Goal: Task Accomplishment & Management: Use online tool/utility

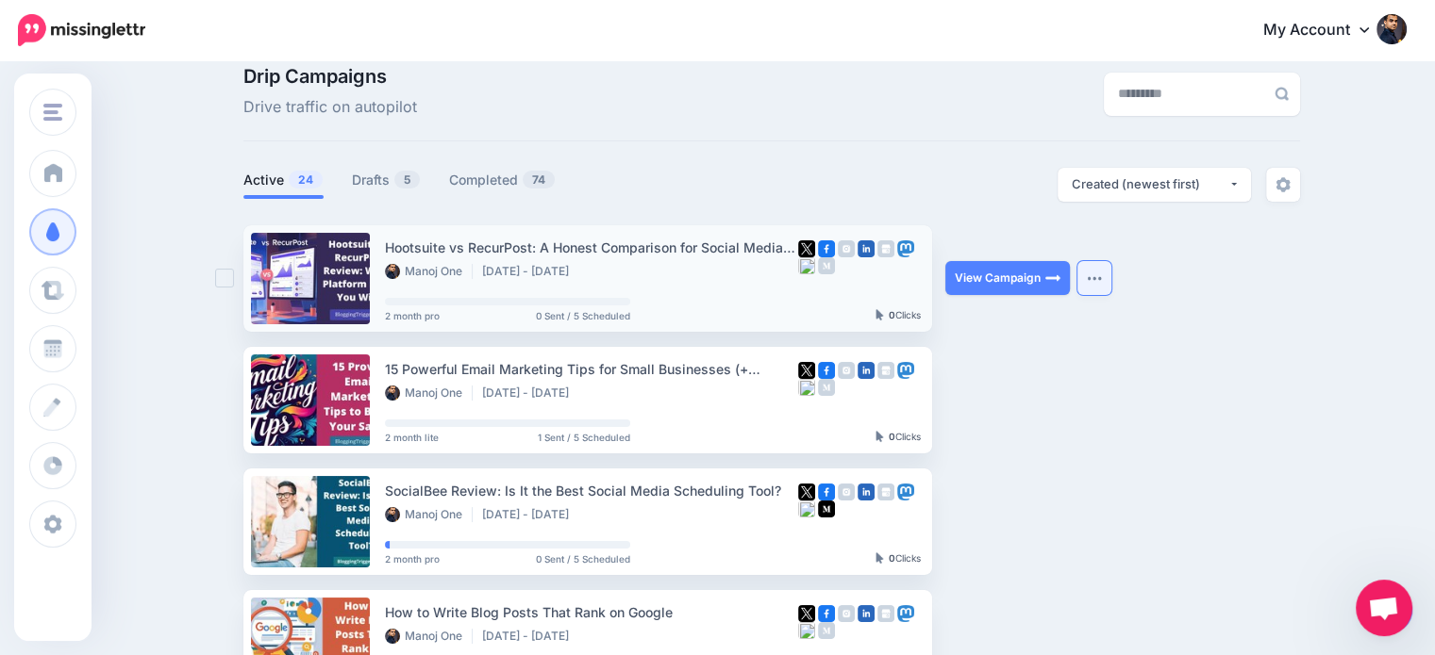
click at [1095, 277] on button "button" at bounding box center [1094, 278] width 34 height 34
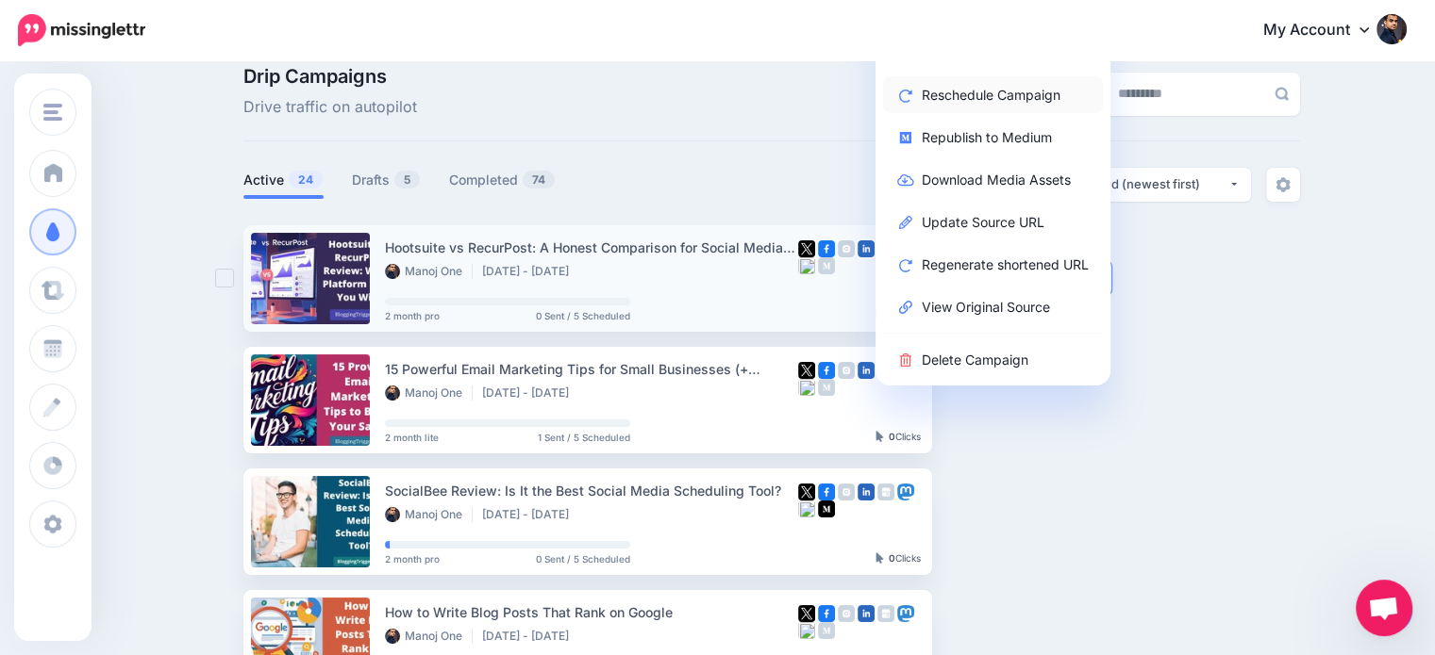
click at [1010, 92] on link "Reschedule Campaign" at bounding box center [993, 94] width 220 height 37
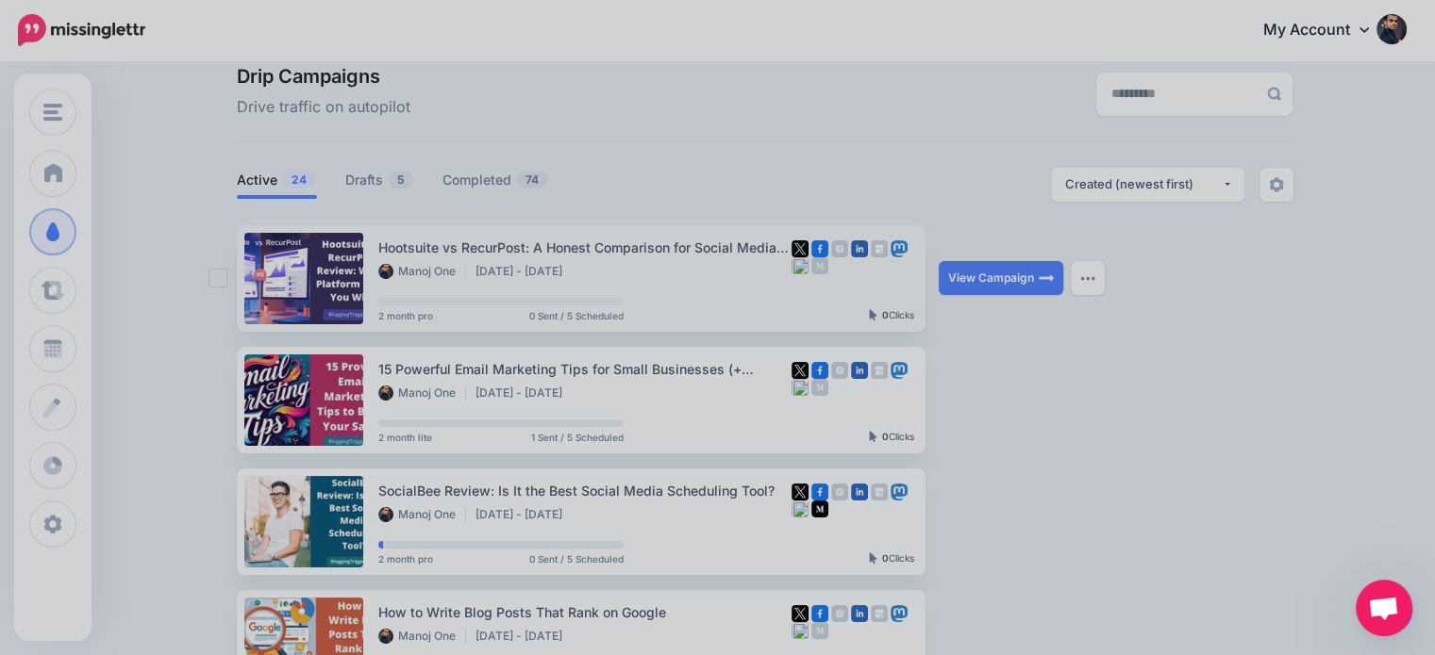
scroll to position [25, 0]
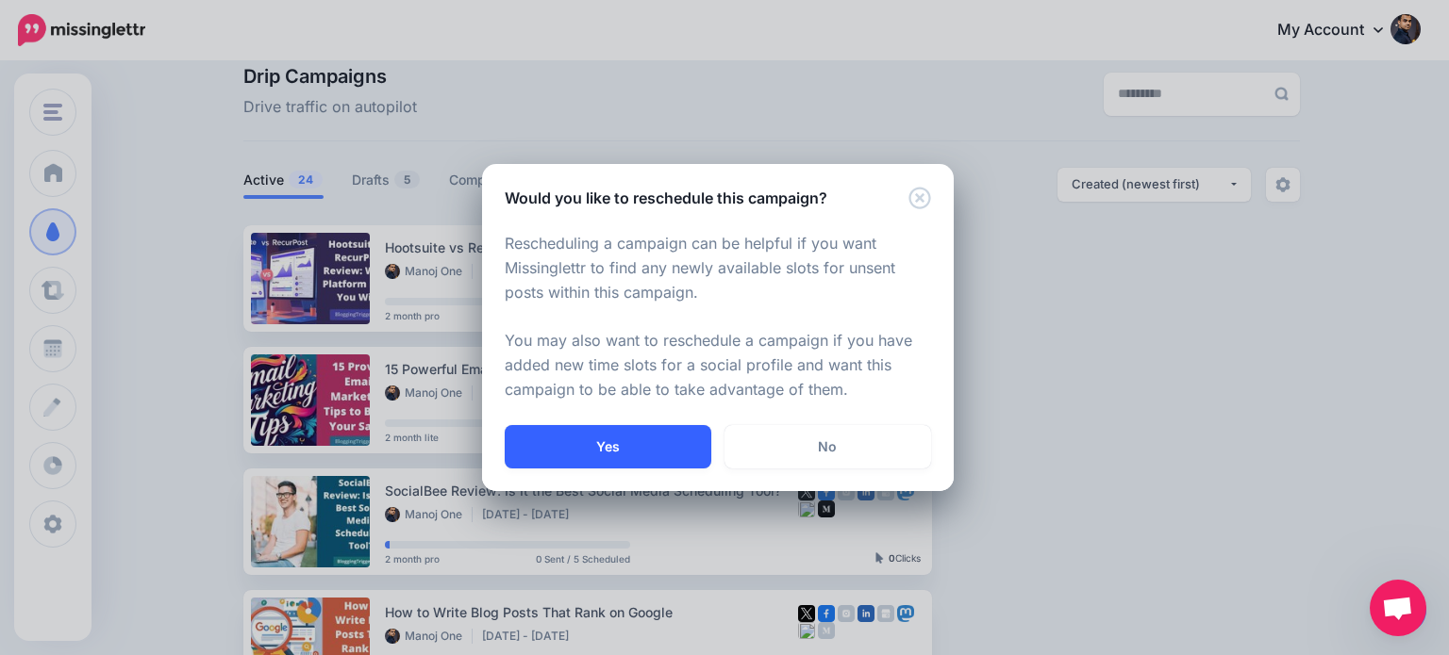
click at [600, 447] on button "Yes" at bounding box center [608, 446] width 207 height 43
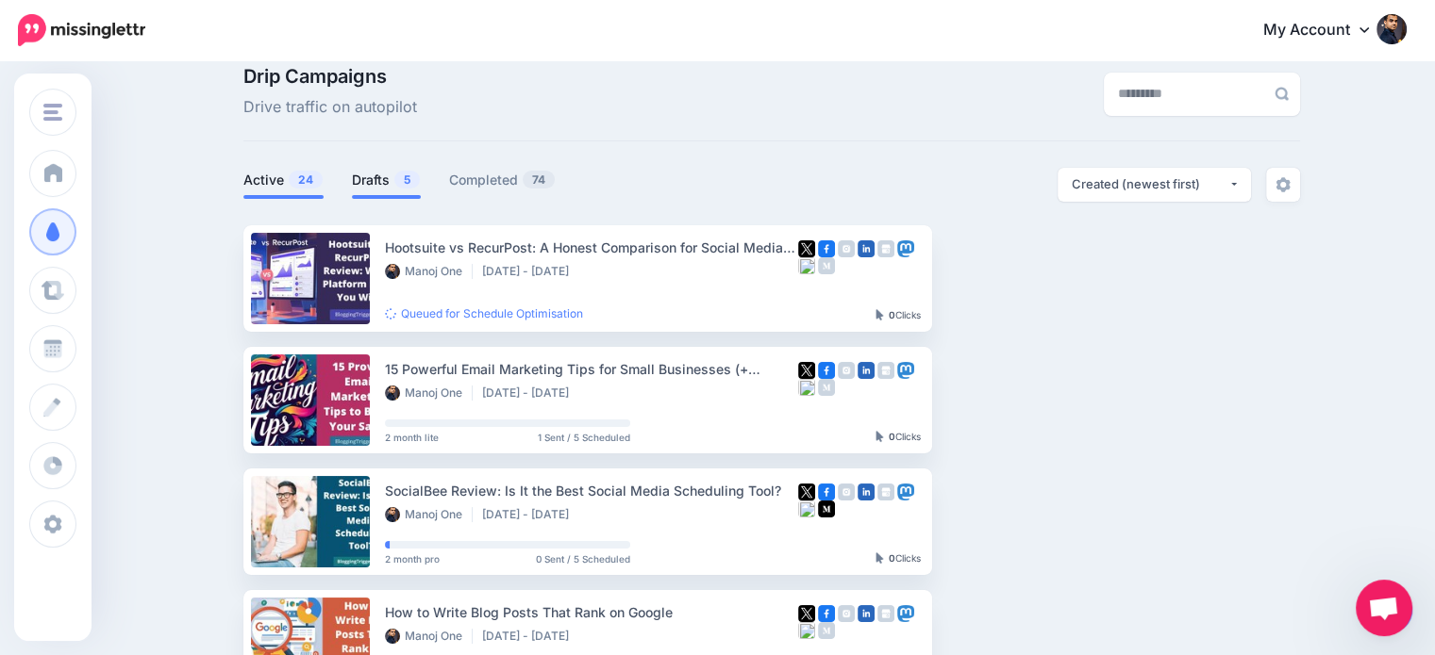
click at [392, 169] on link "Drafts 5" at bounding box center [386, 180] width 69 height 23
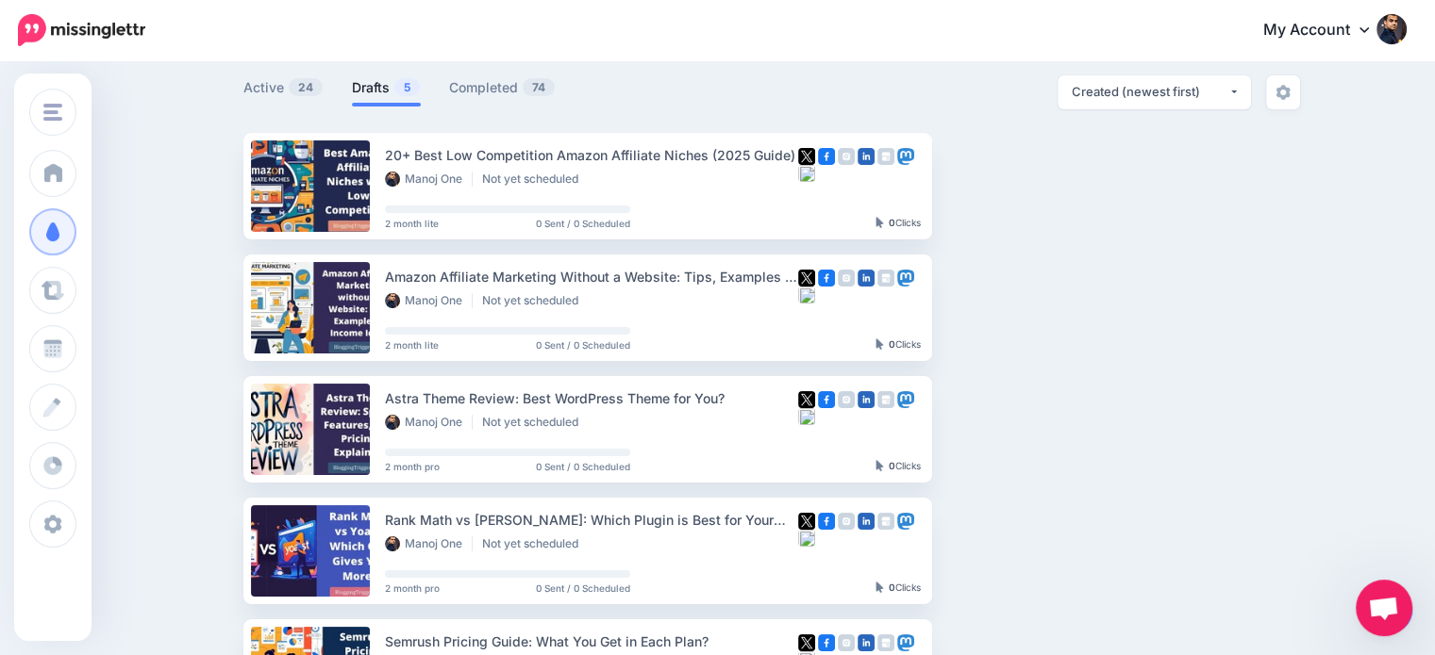
scroll to position [129, 0]
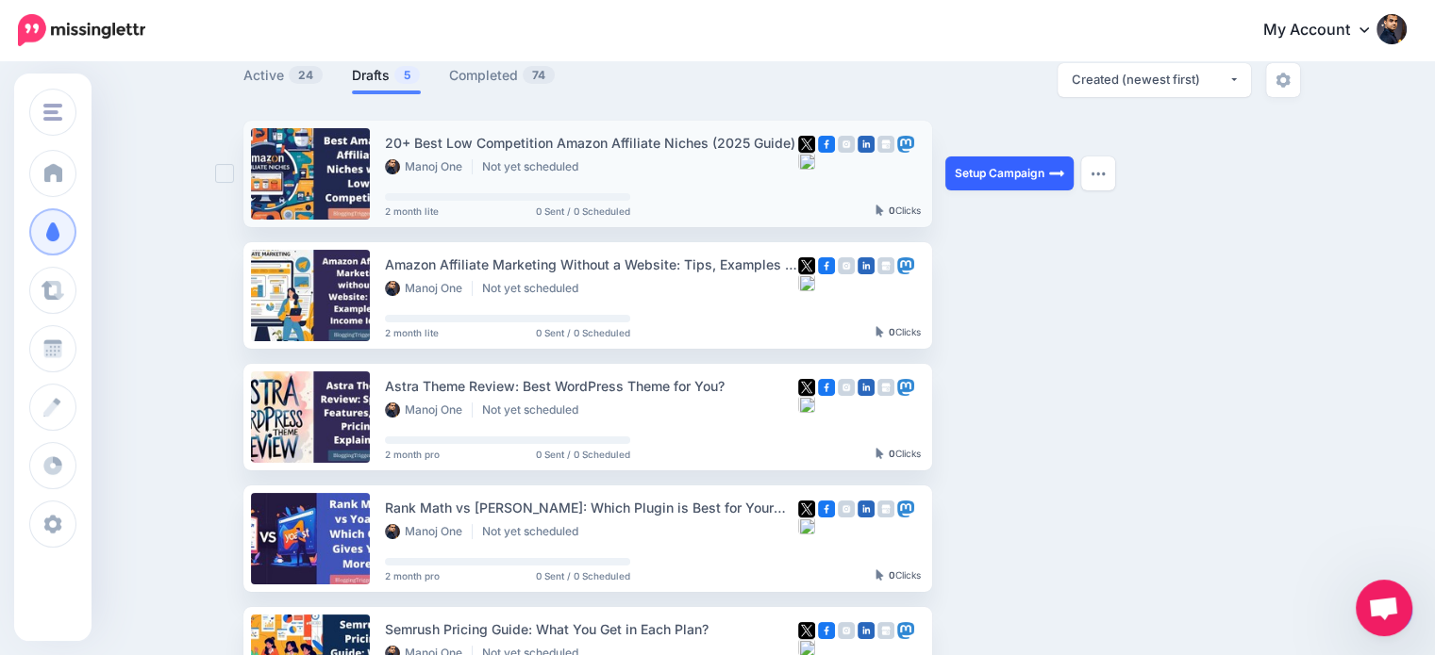
click at [1053, 179] on link "Setup Campaign" at bounding box center [1009, 174] width 128 height 34
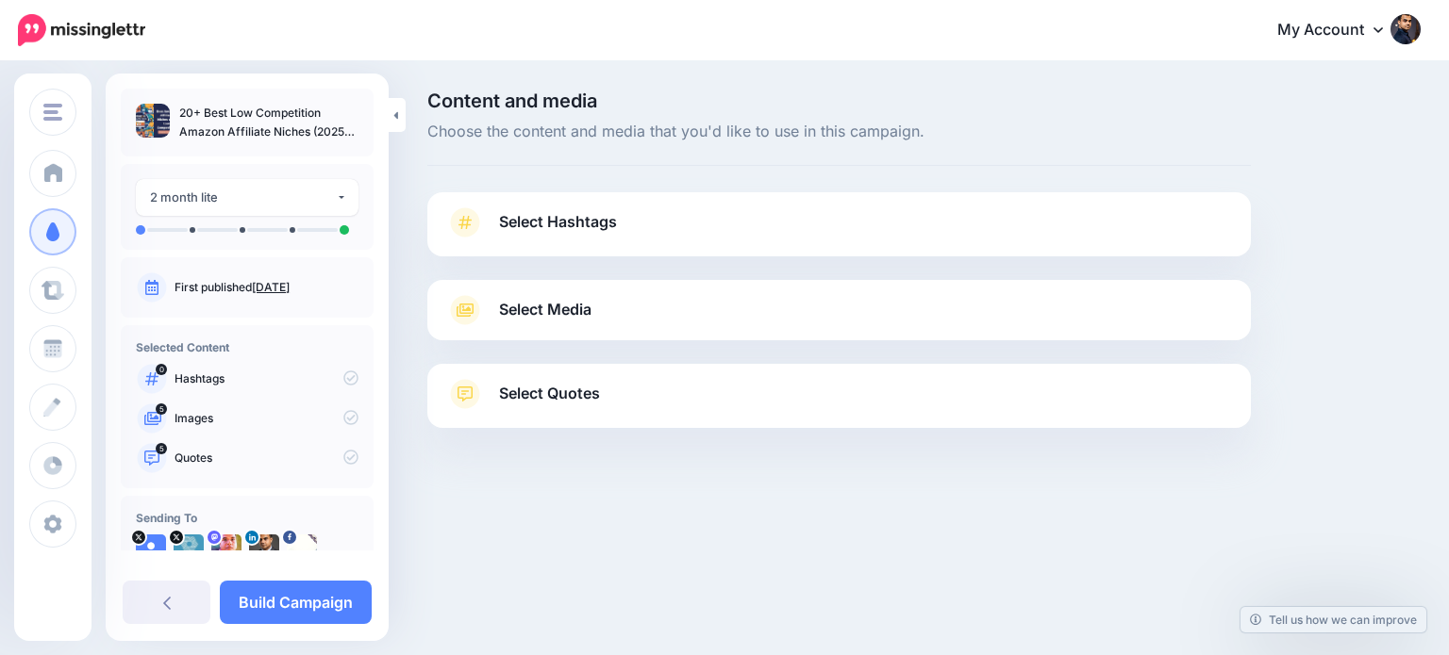
click at [565, 392] on span "Select Quotes" at bounding box center [549, 393] width 101 height 25
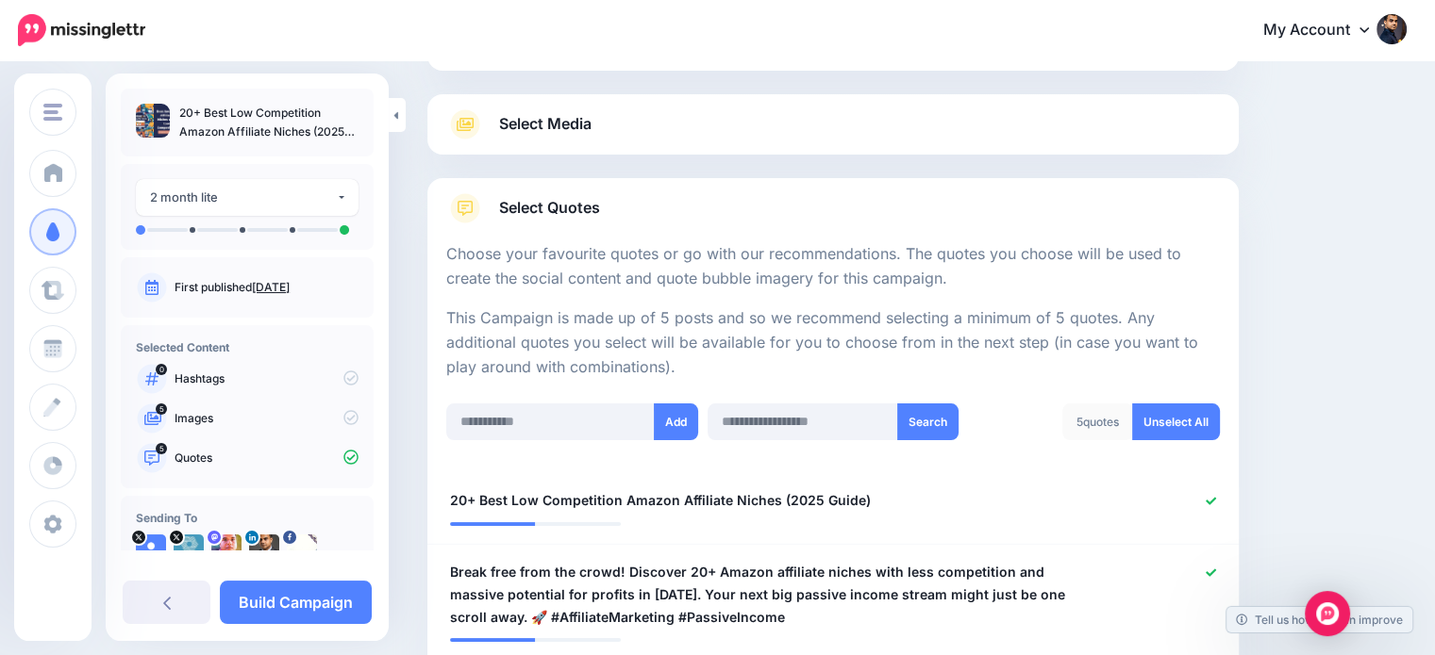
scroll to position [127, 0]
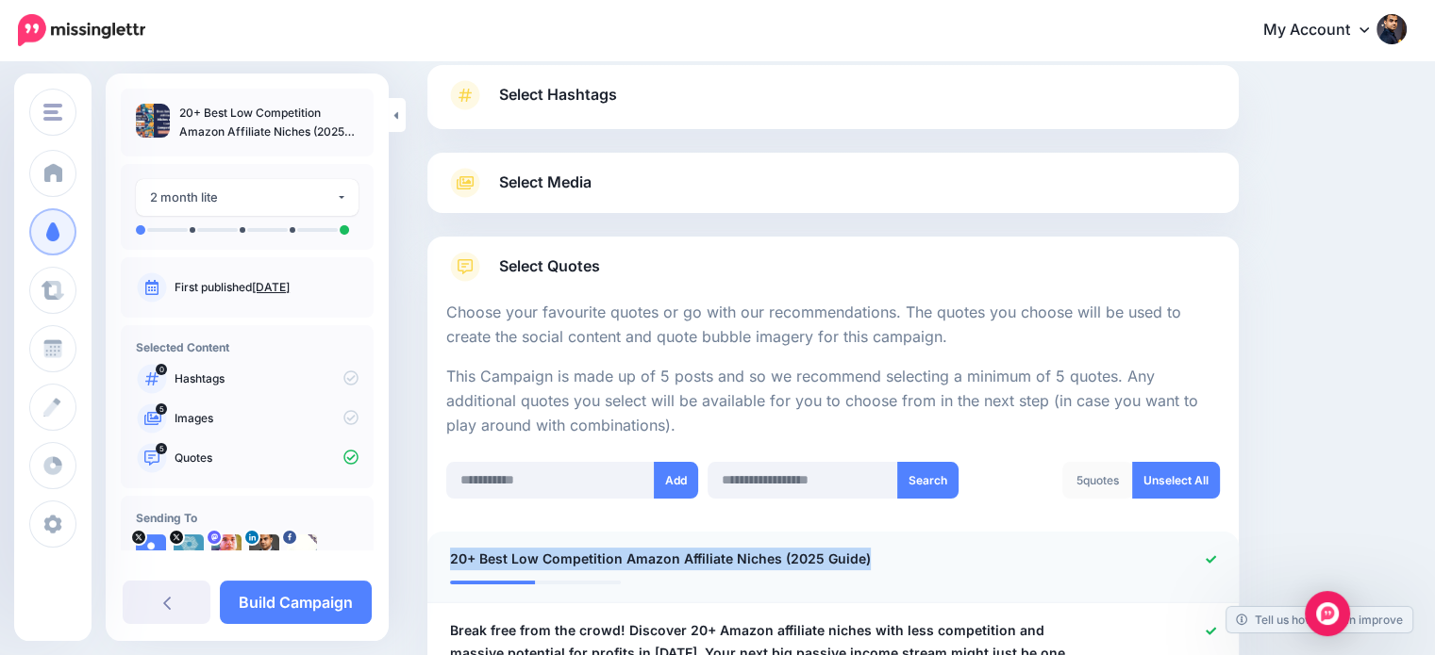
drag, startPoint x: 779, startPoint y: 555, endPoint x: 437, endPoint y: 556, distance: 342.4
click at [437, 556] on div "**********" at bounding box center [767, 560] width 662 height 24
copy span "20+ Best Low Competition Amazon Affiliate Niches (2025 Guide)"
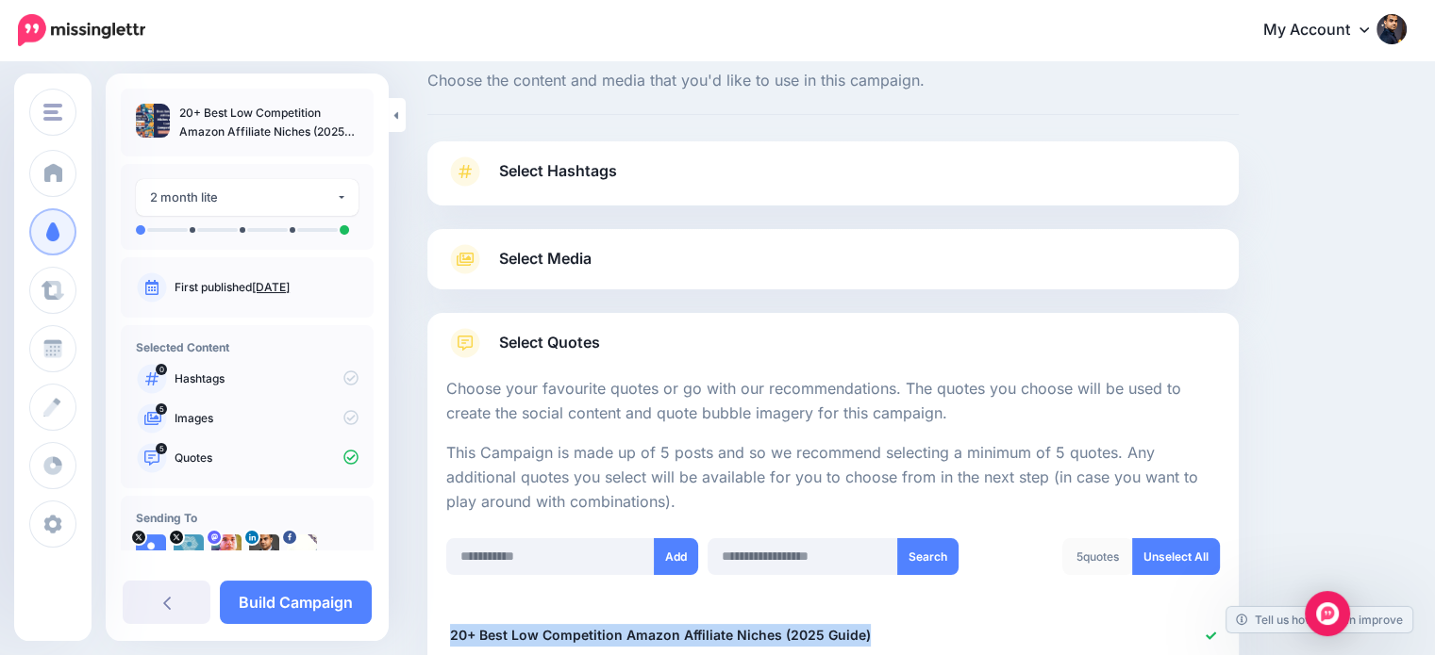
scroll to position [0, 0]
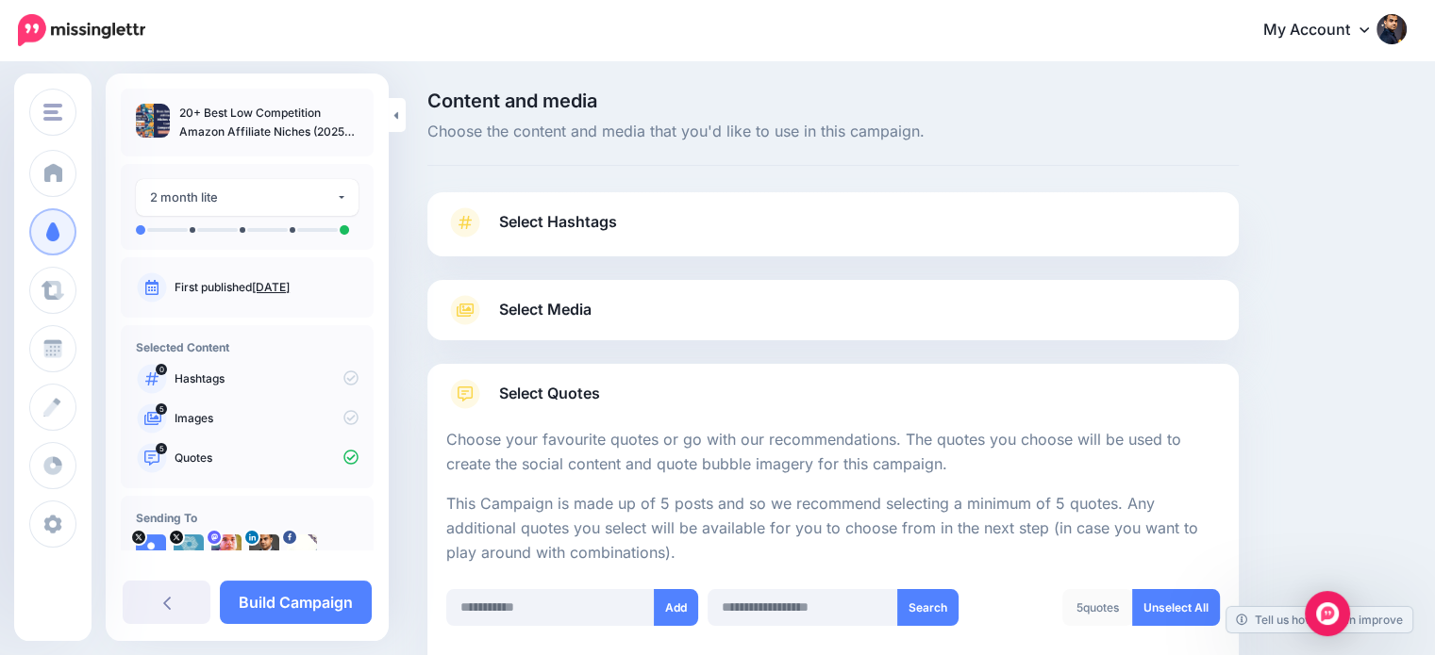
click at [599, 219] on span "Select Hashtags" at bounding box center [558, 221] width 118 height 25
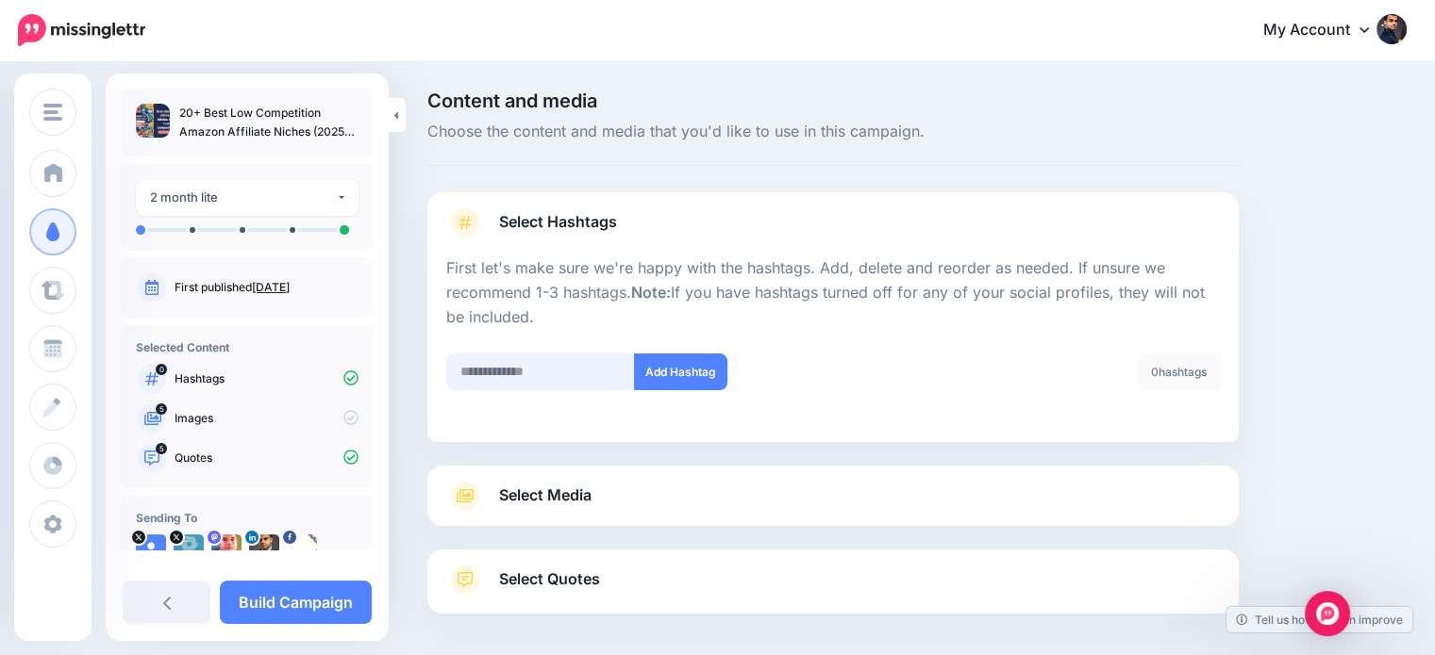
click at [540, 364] on input "text" at bounding box center [540, 372] width 189 height 37
type input "******"
click at [673, 380] on button "Add Hashtag" at bounding box center [680, 372] width 93 height 37
click at [544, 373] on input "text" at bounding box center [540, 372] width 189 height 37
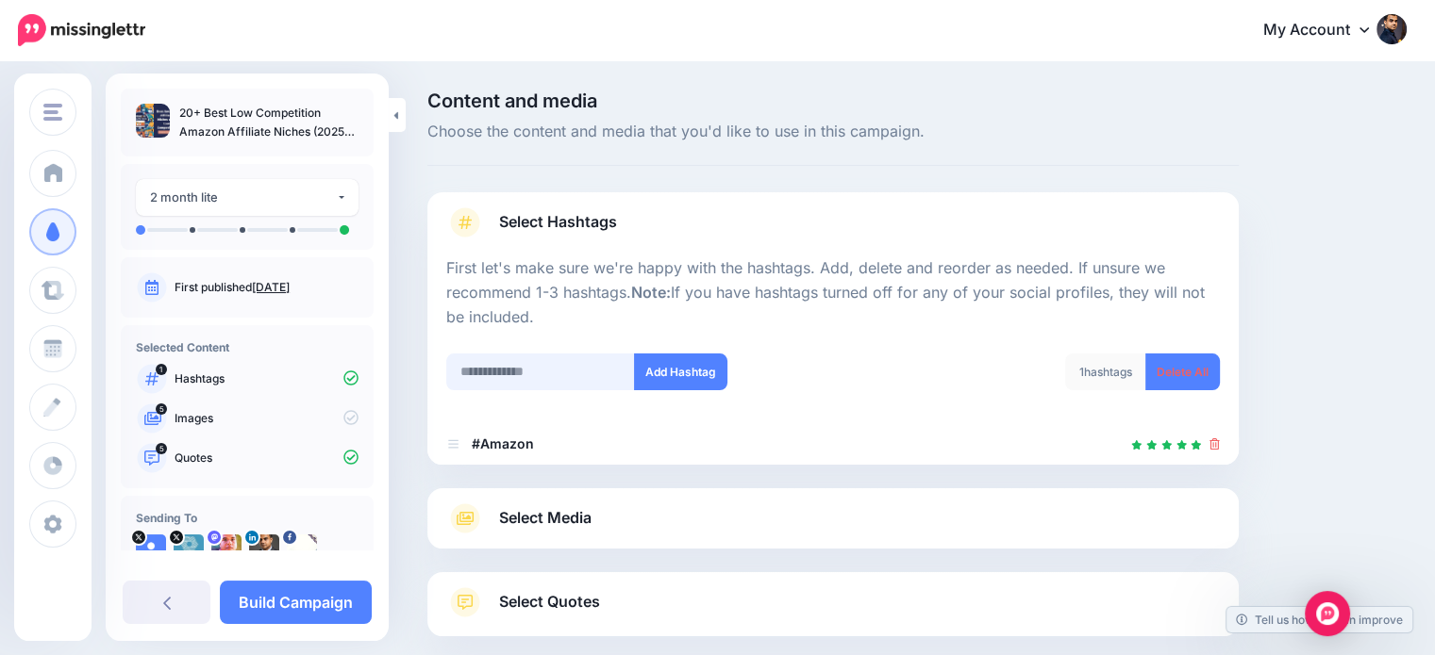
scroll to position [103, 0]
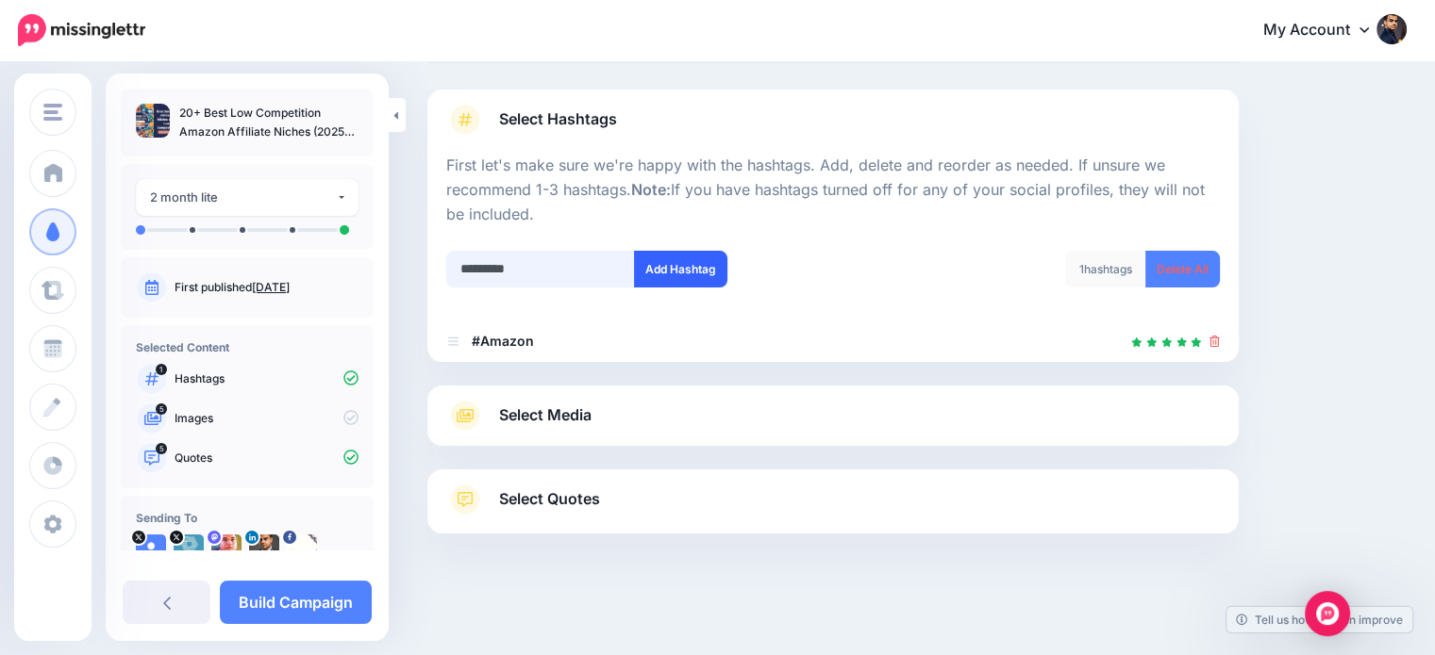
type input "*********"
click at [713, 267] on button "Add Hashtag" at bounding box center [680, 269] width 93 height 37
click at [502, 269] on input "text" at bounding box center [540, 269] width 189 height 37
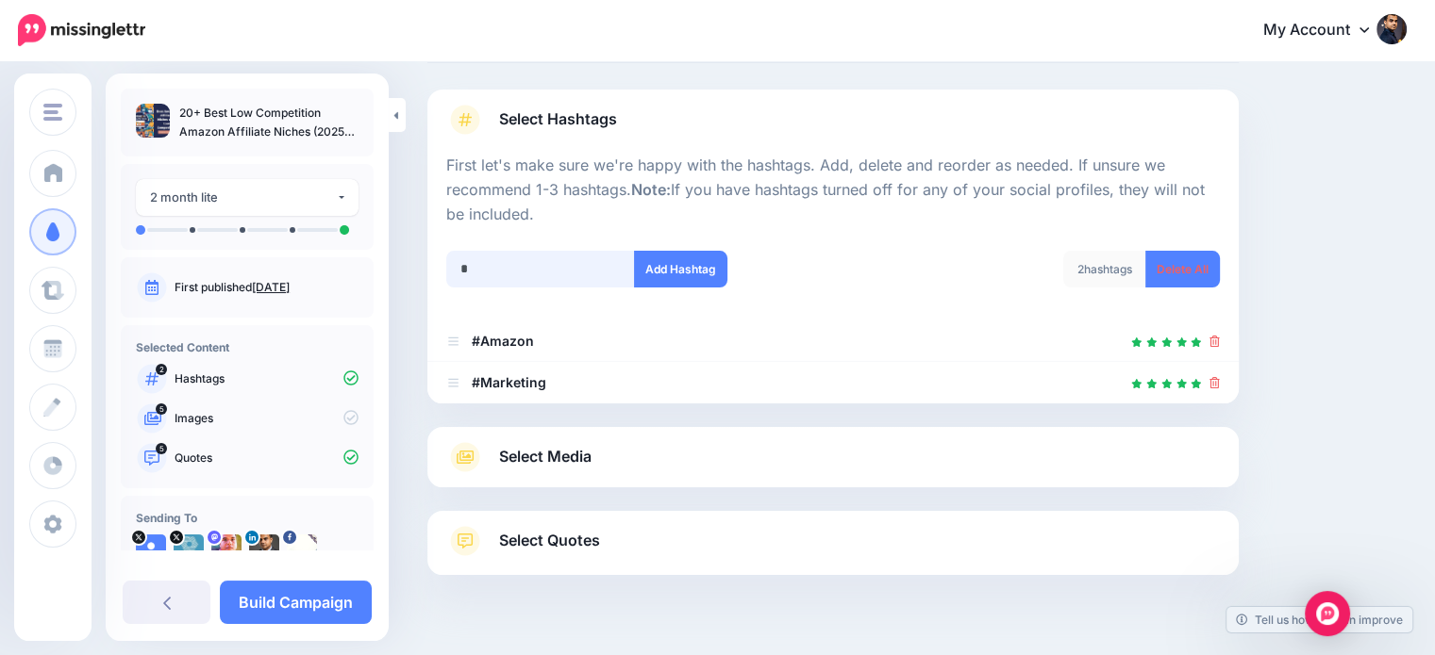
scroll to position [144, 0]
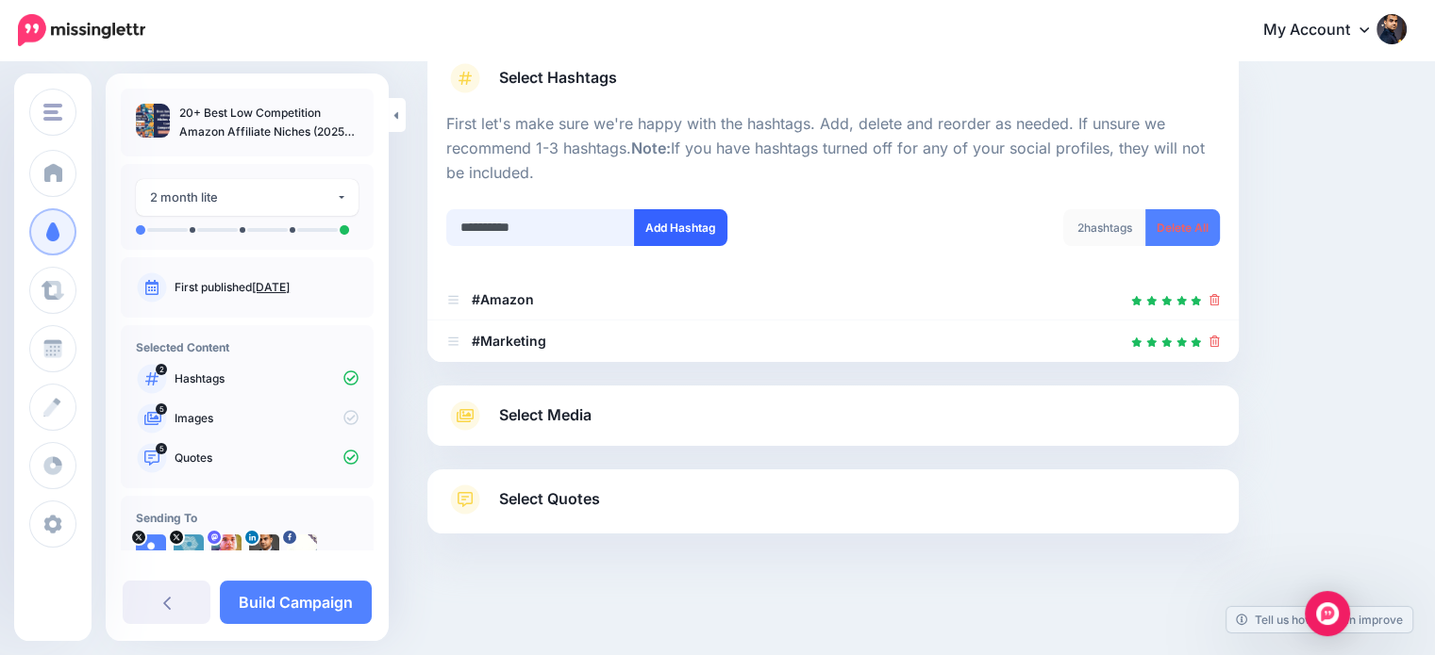
type input "**********"
click at [655, 241] on button "Add Hashtag" at bounding box center [680, 227] width 93 height 37
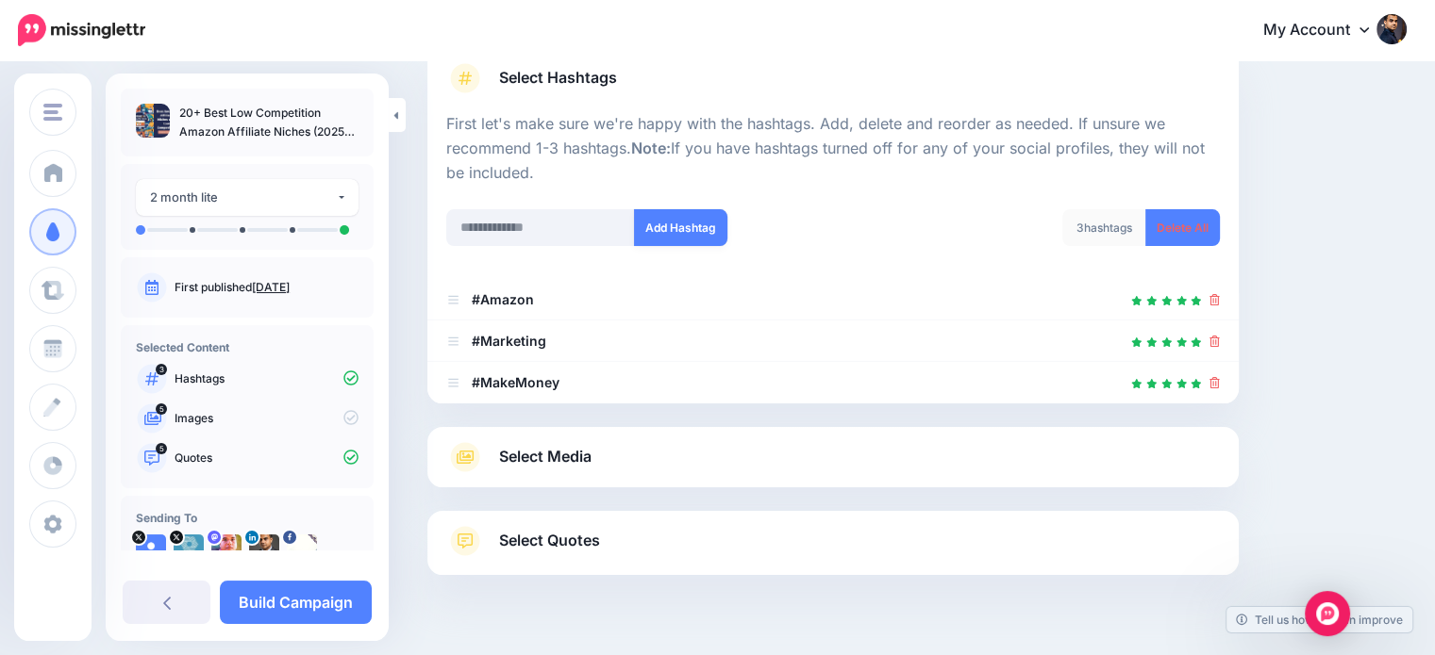
scroll to position [186, 0]
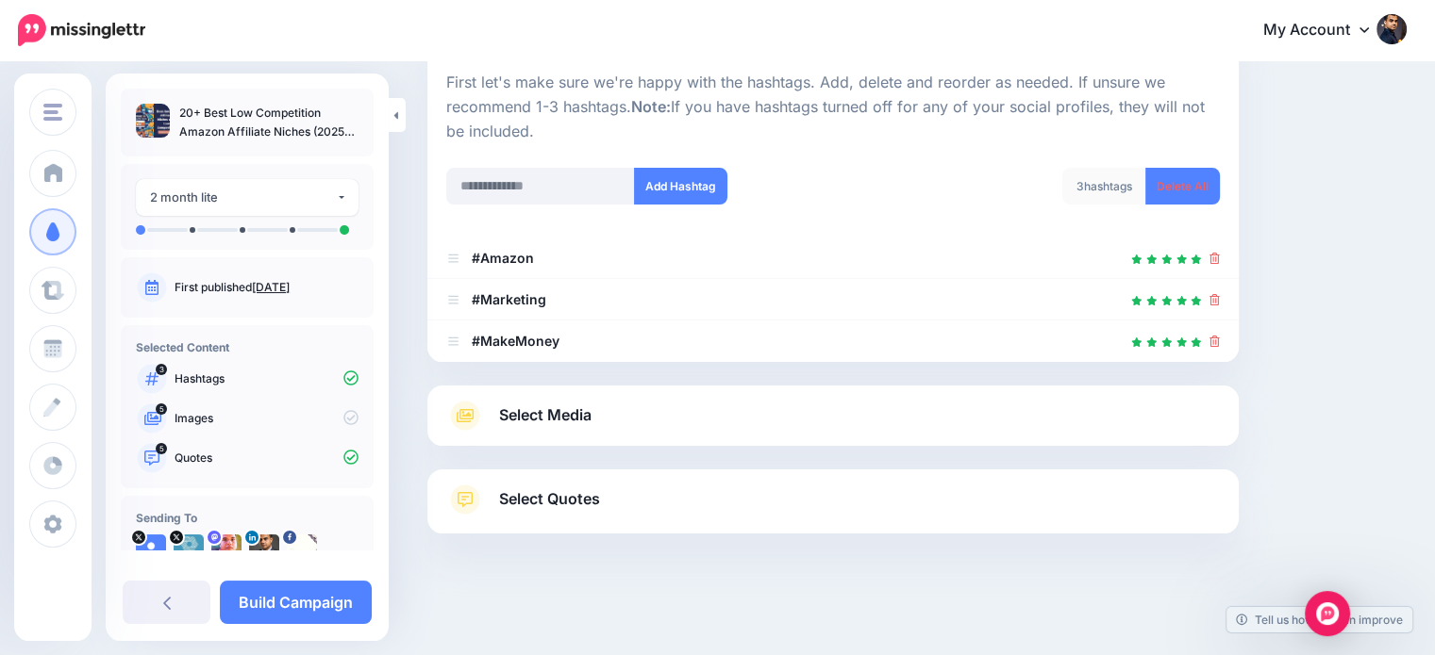
click at [562, 405] on span "Select Media" at bounding box center [545, 415] width 92 height 25
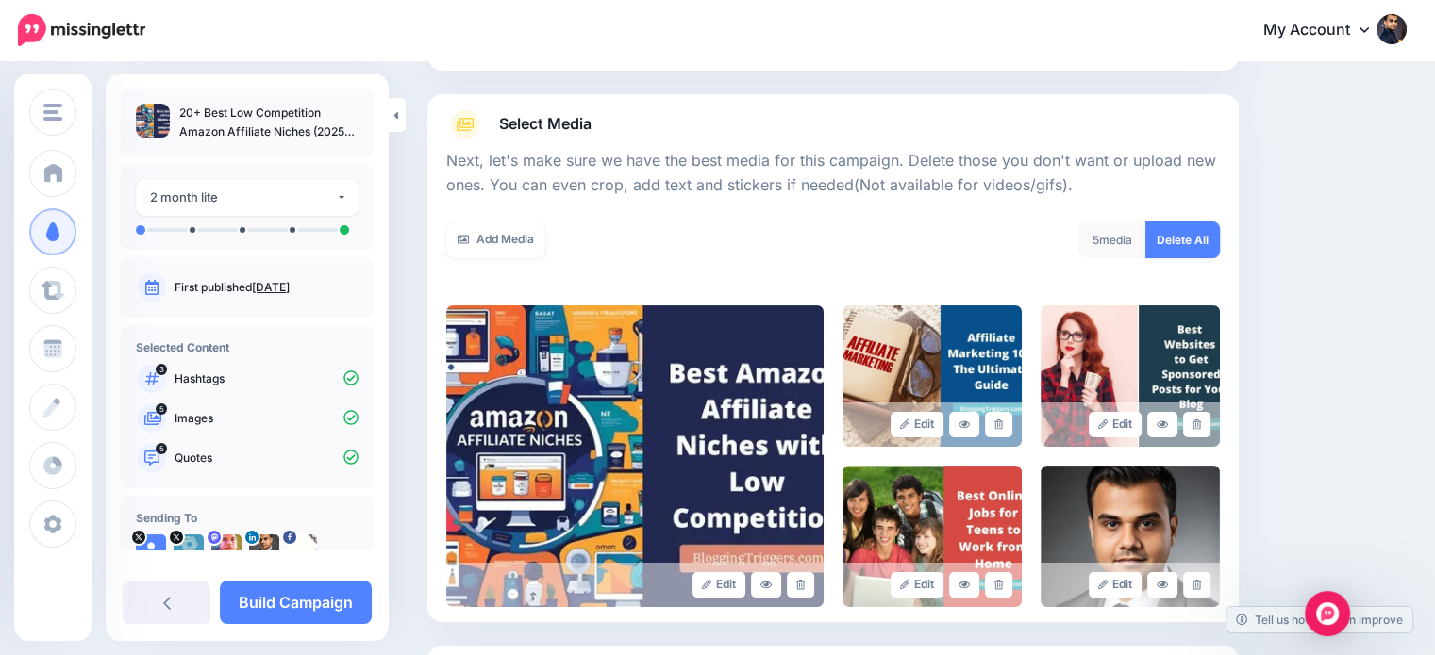
drag, startPoint x: 1219, startPoint y: 231, endPoint x: 1349, endPoint y: 218, distance: 129.9
click at [1219, 230] on link "Delete All" at bounding box center [1182, 240] width 75 height 37
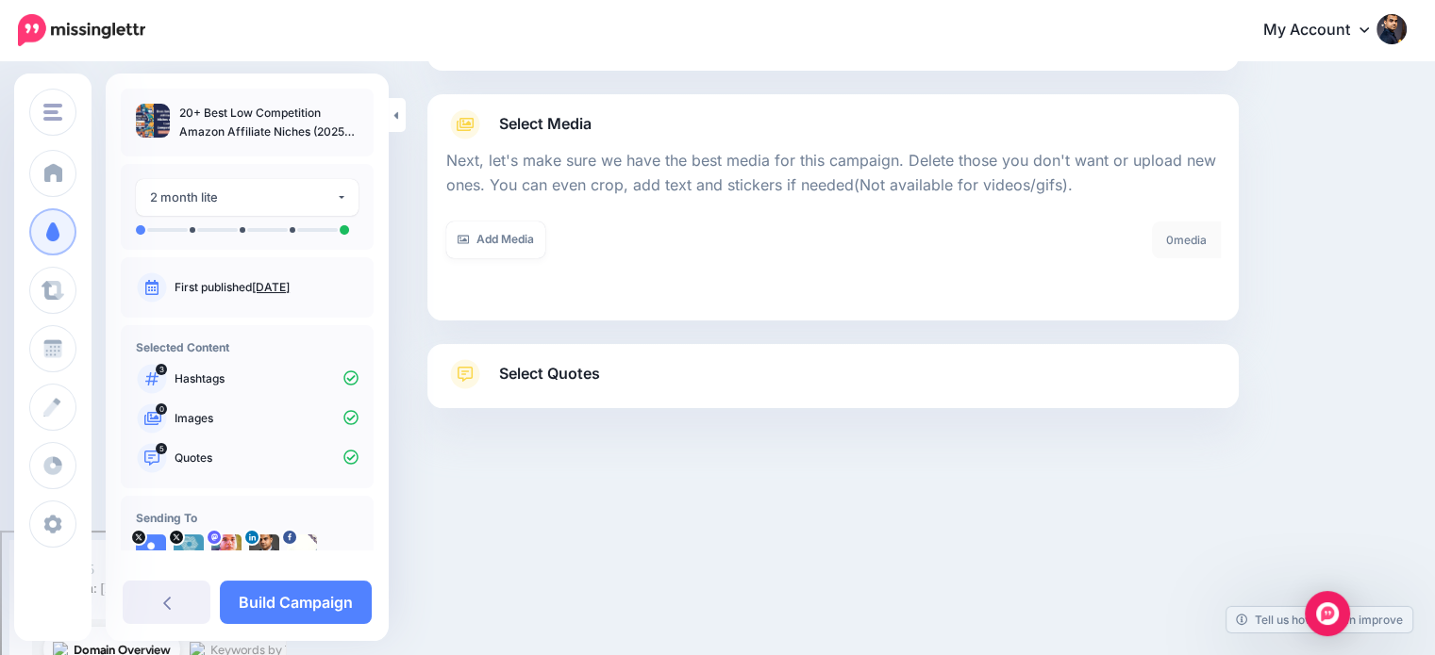
scroll to position [60, 0]
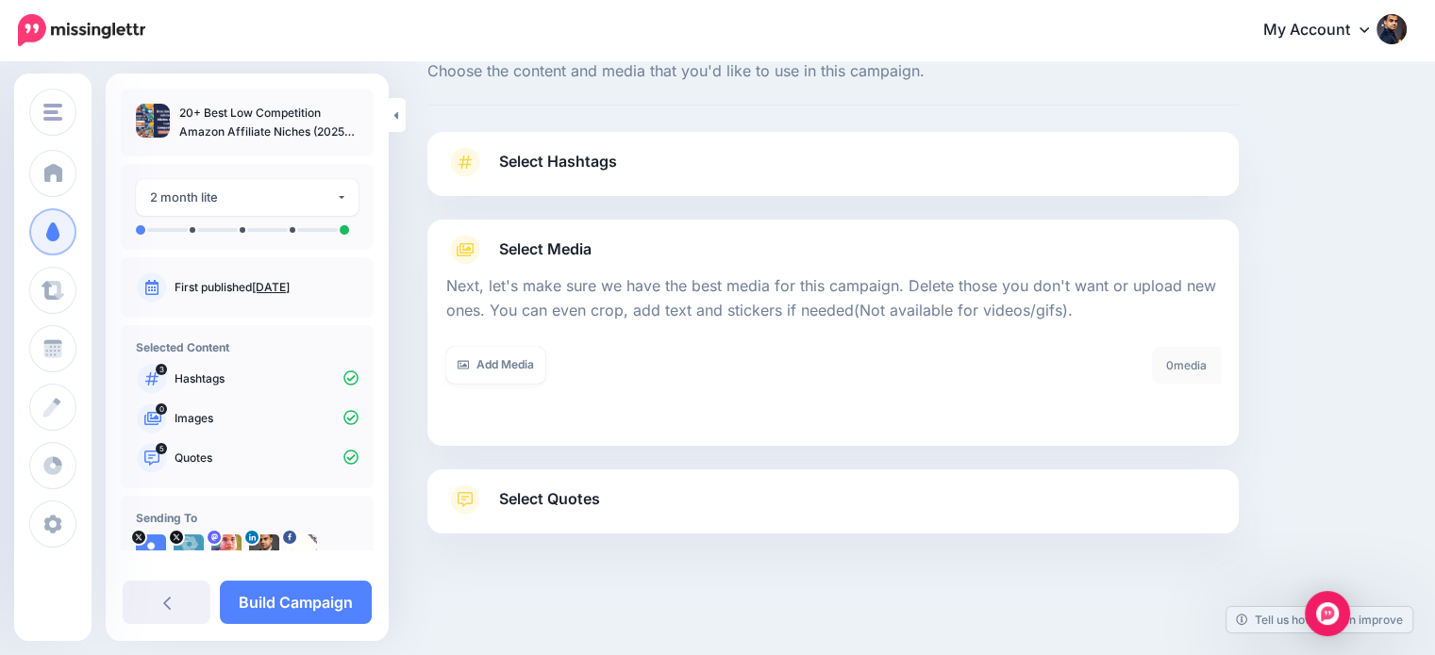
click at [519, 505] on span "Select Quotes" at bounding box center [549, 499] width 101 height 25
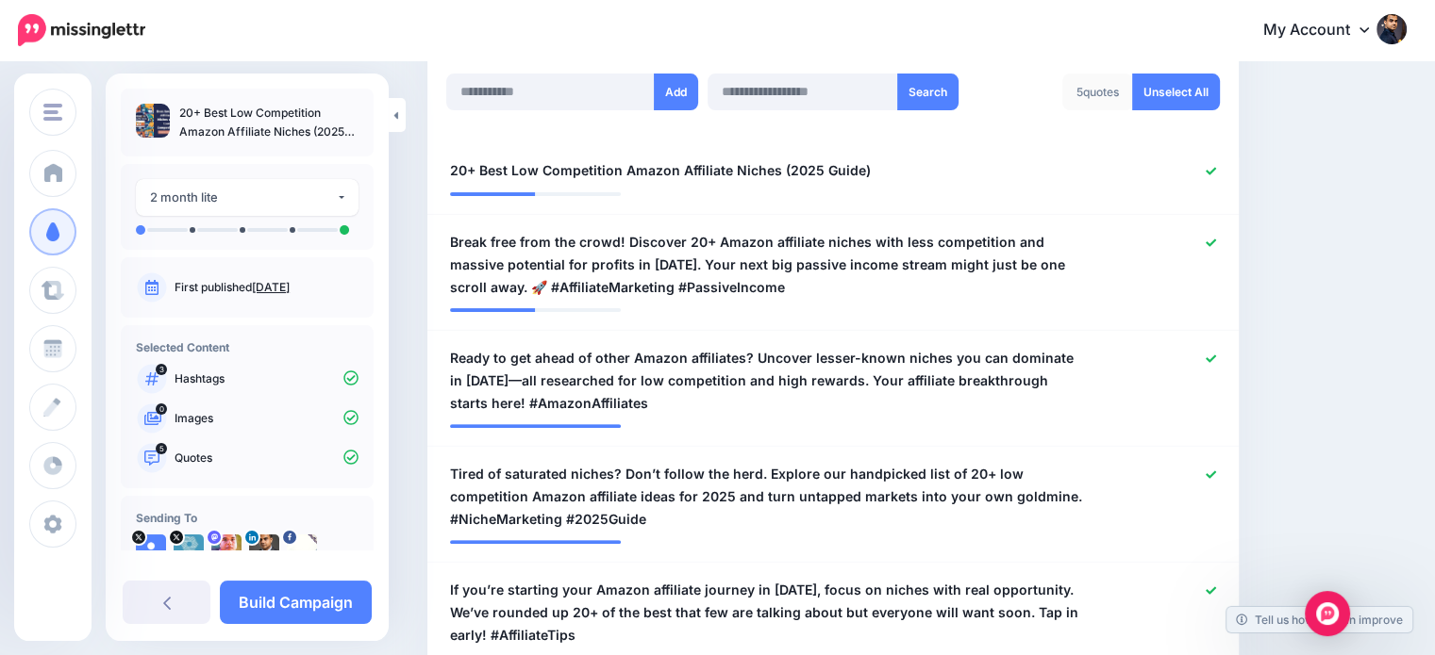
scroll to position [519, 0]
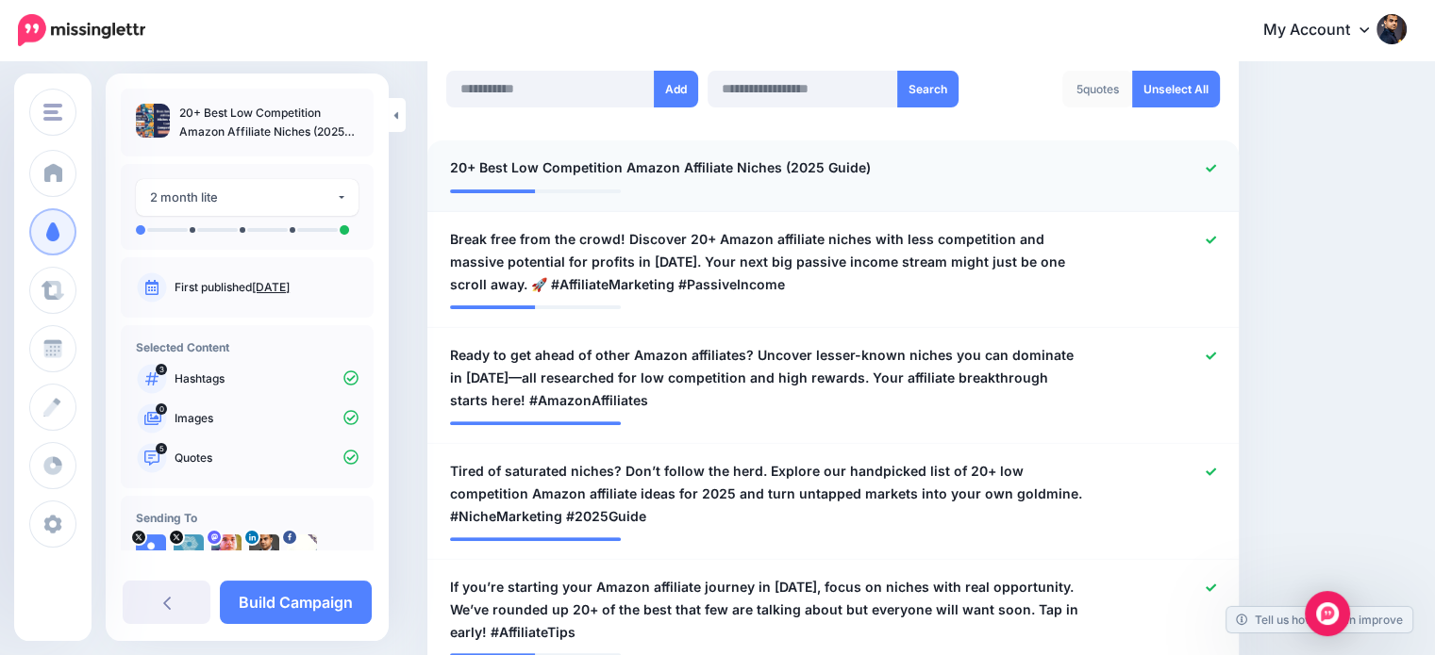
click at [1216, 166] on icon at bounding box center [1210, 168] width 10 height 10
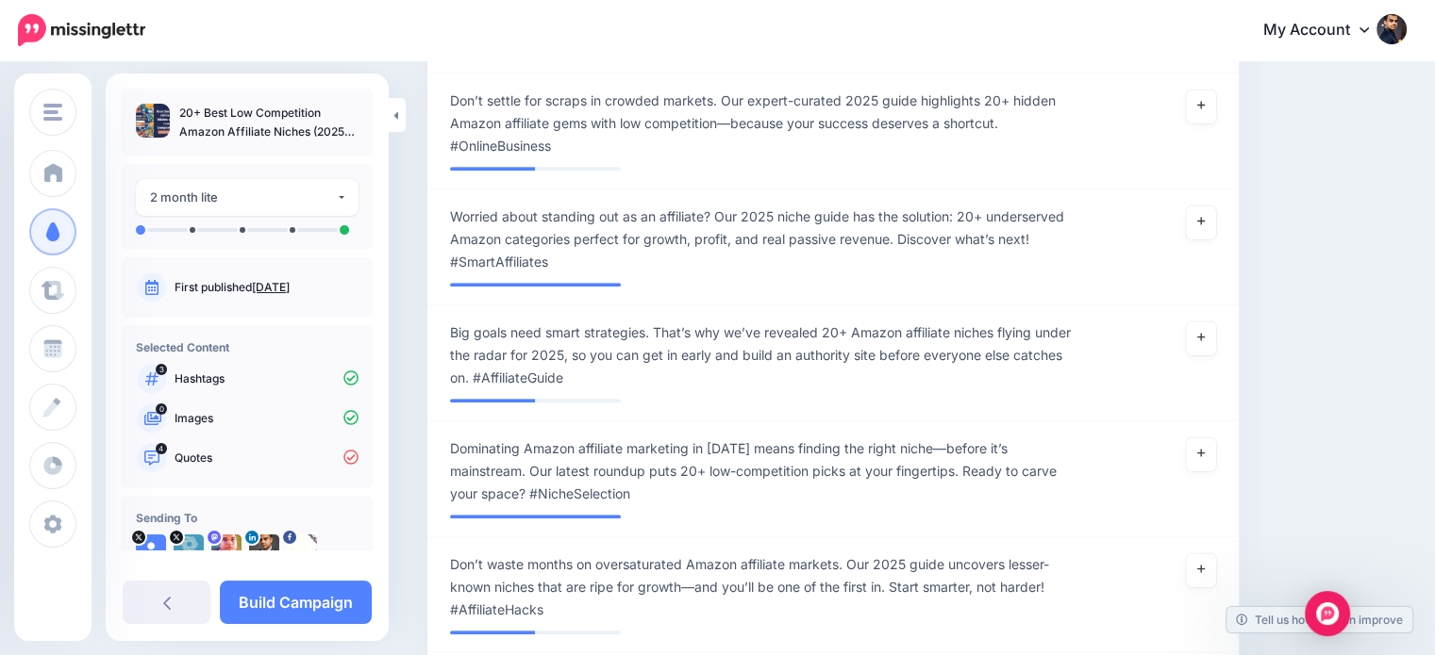
scroll to position [1244, 0]
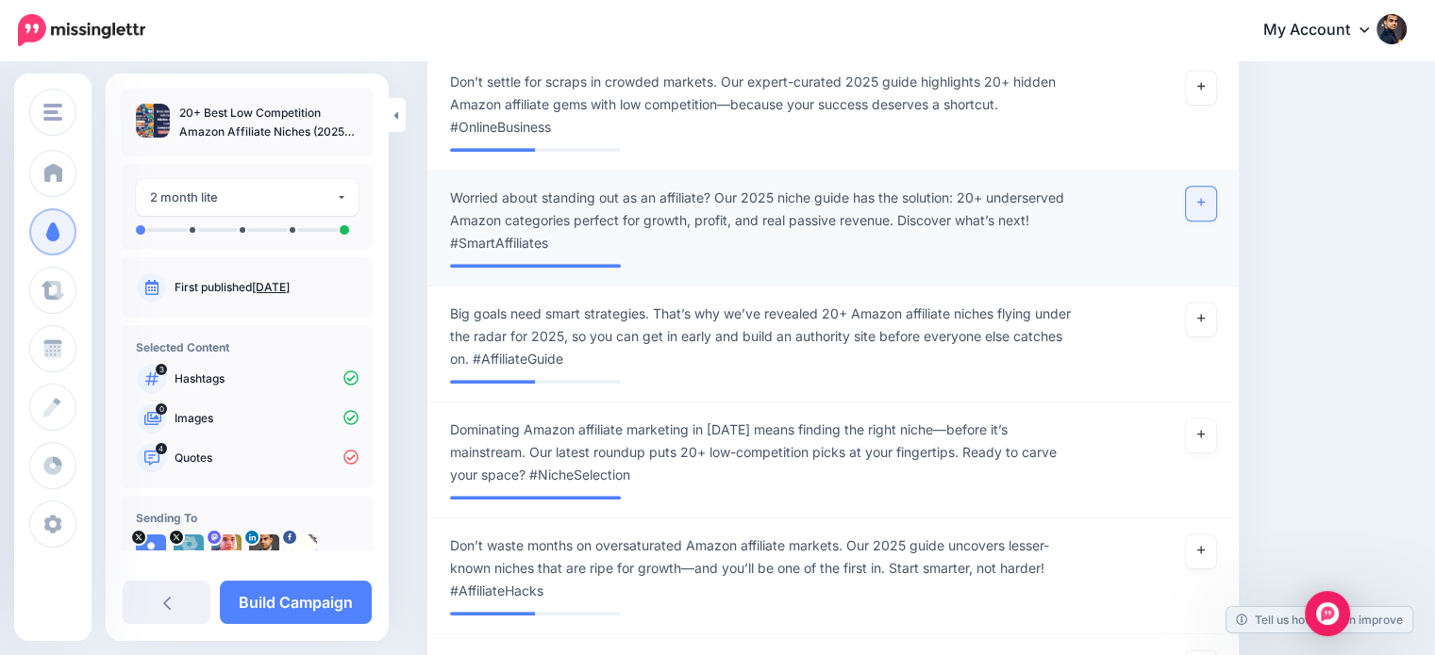
click at [1216, 205] on link at bounding box center [1201, 204] width 30 height 34
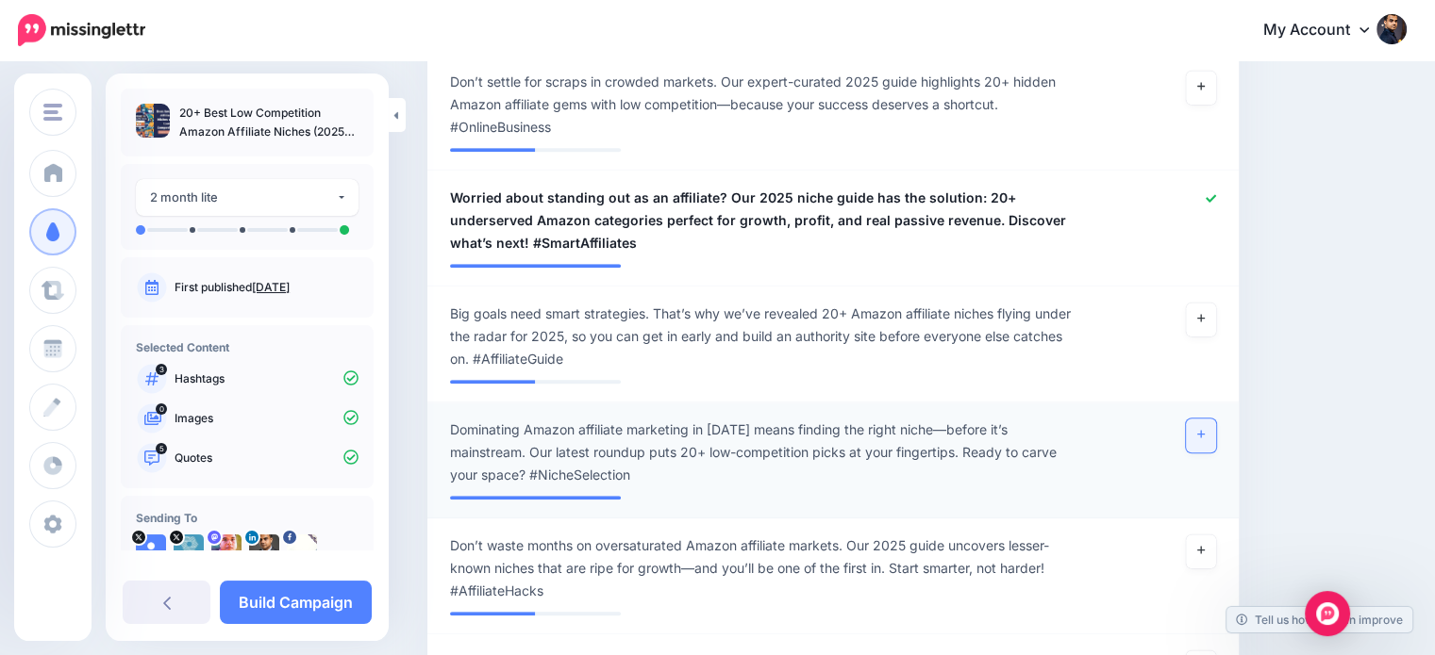
click at [1204, 433] on icon at bounding box center [1201, 434] width 8 height 10
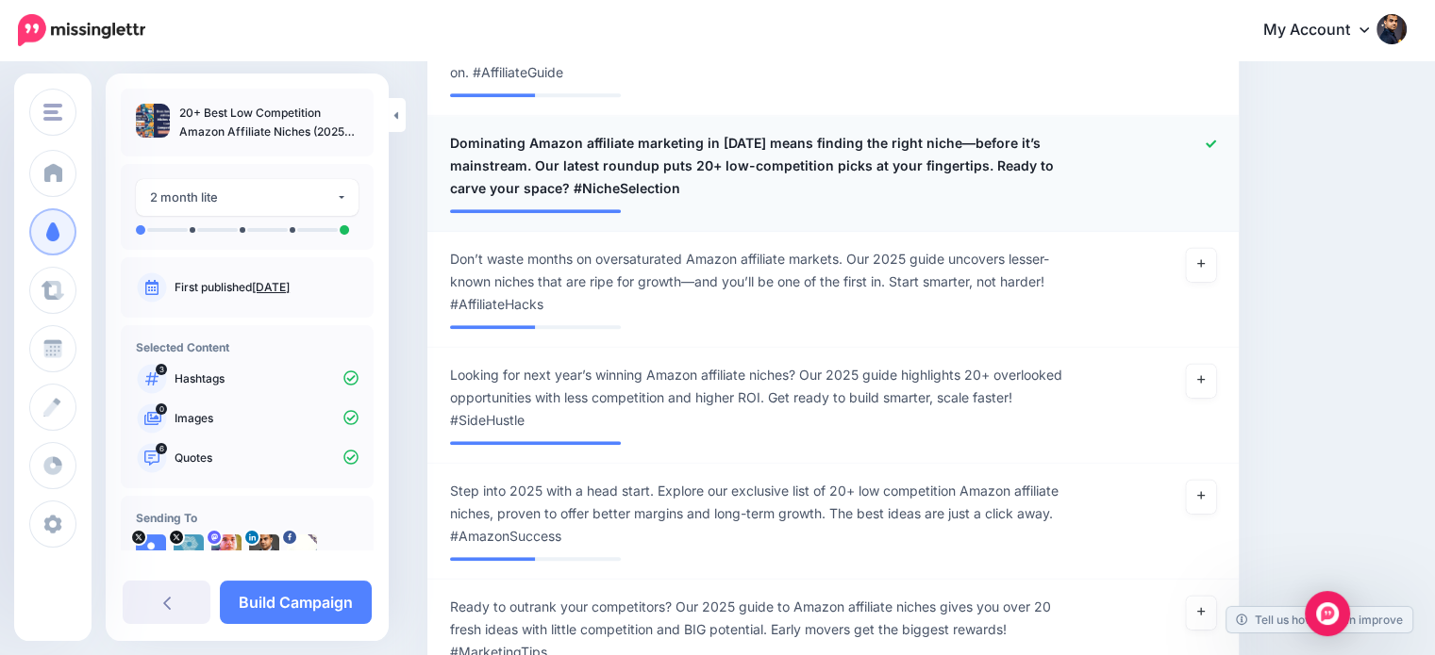
scroll to position [1562, 0]
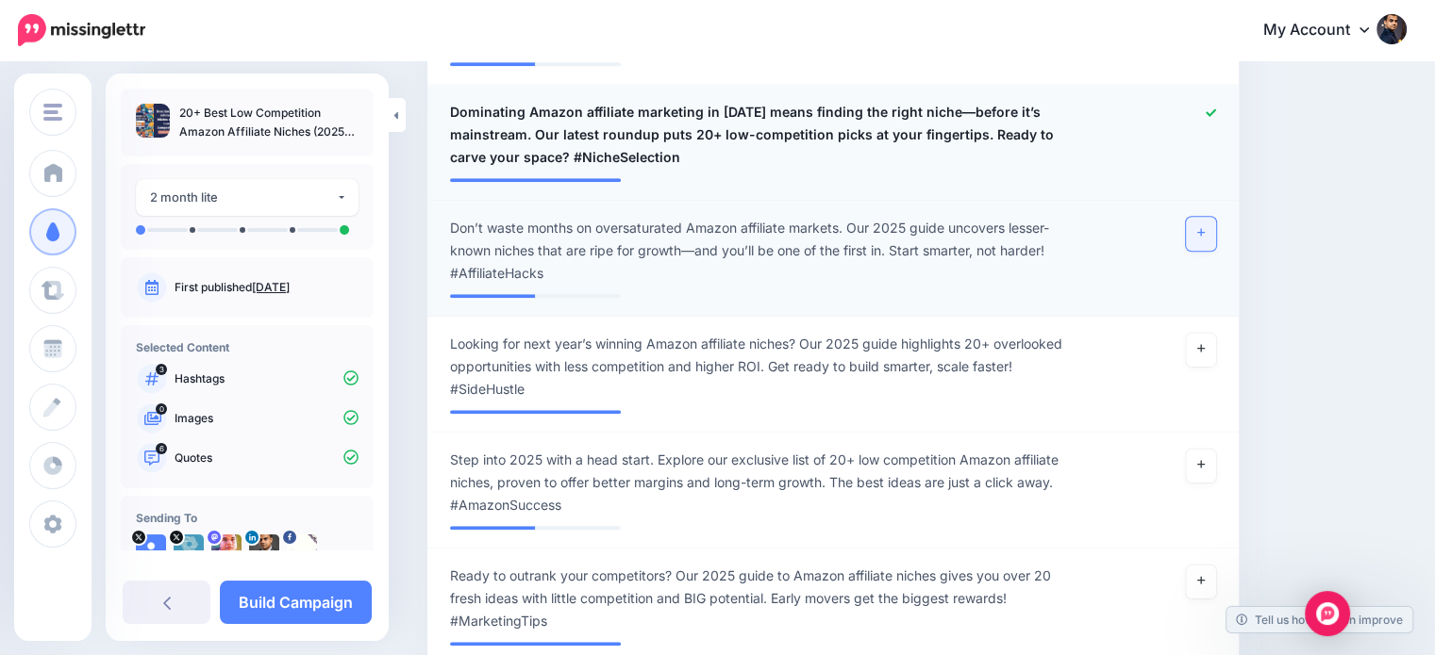
click at [1209, 224] on link at bounding box center [1201, 234] width 30 height 34
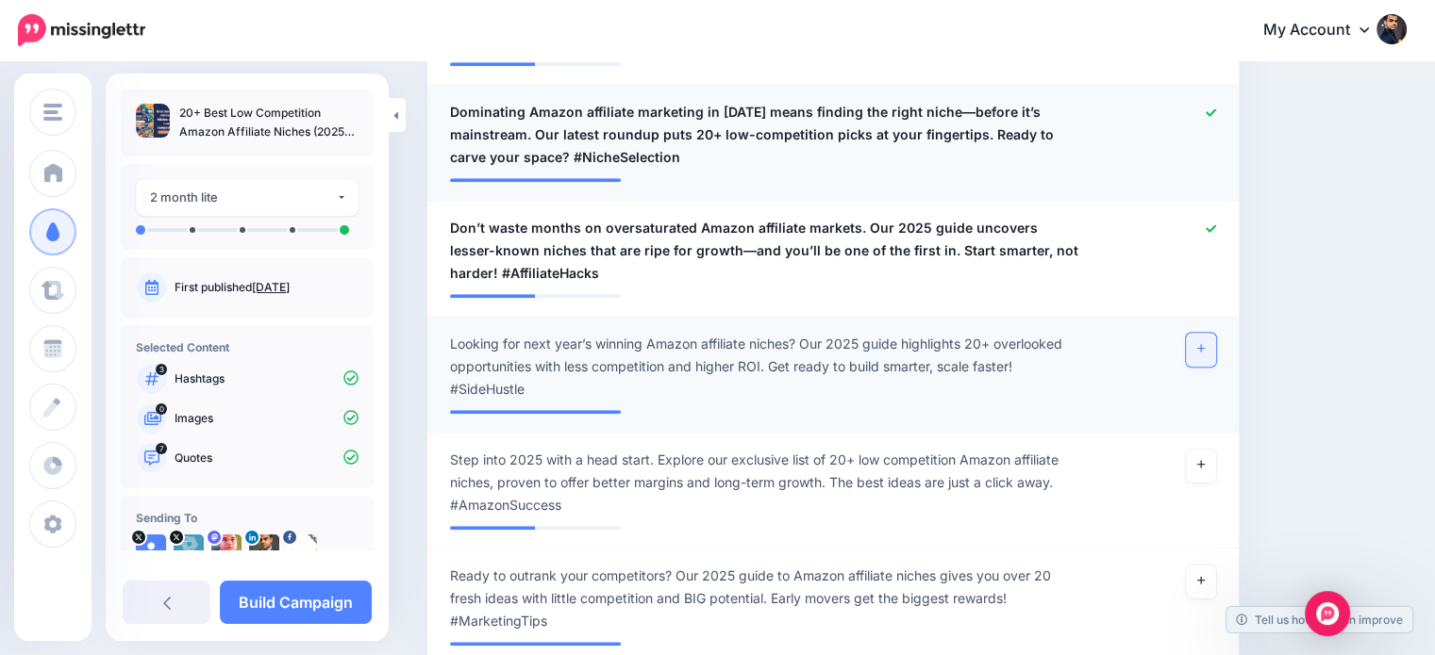
click at [1204, 347] on icon at bounding box center [1201, 348] width 8 height 10
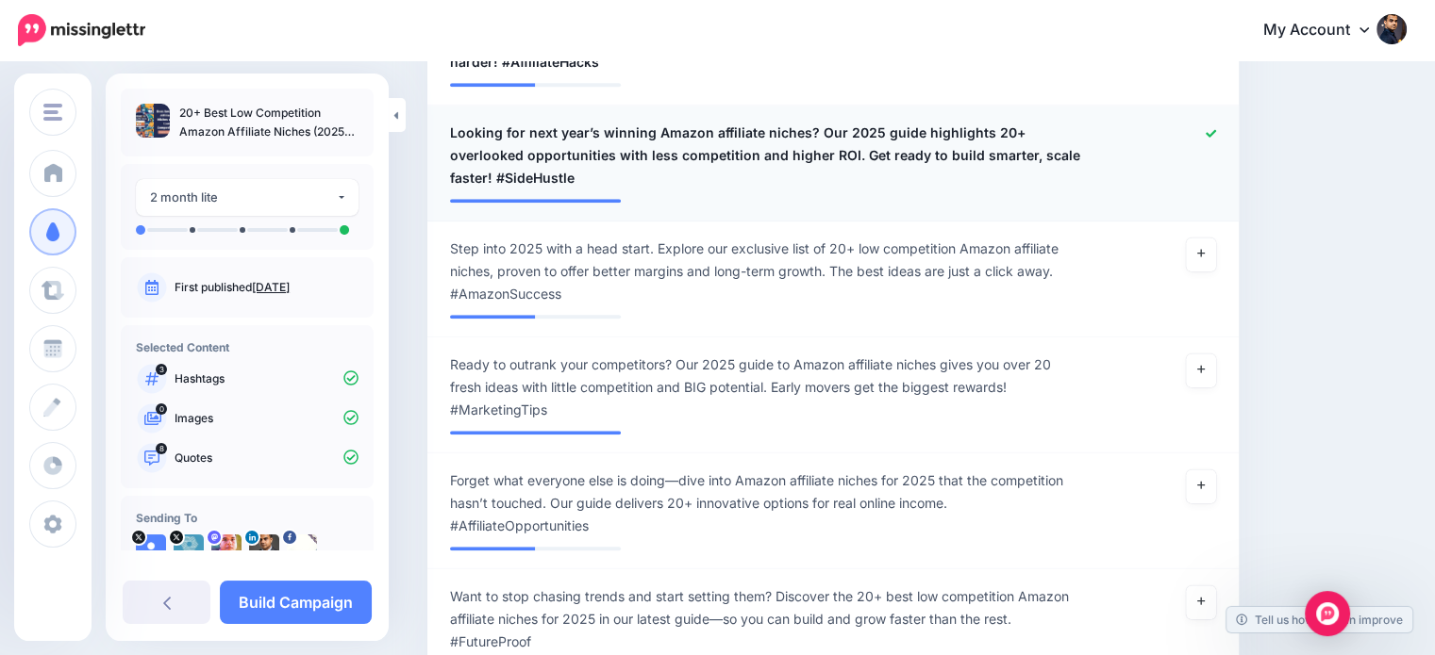
scroll to position [1817, 0]
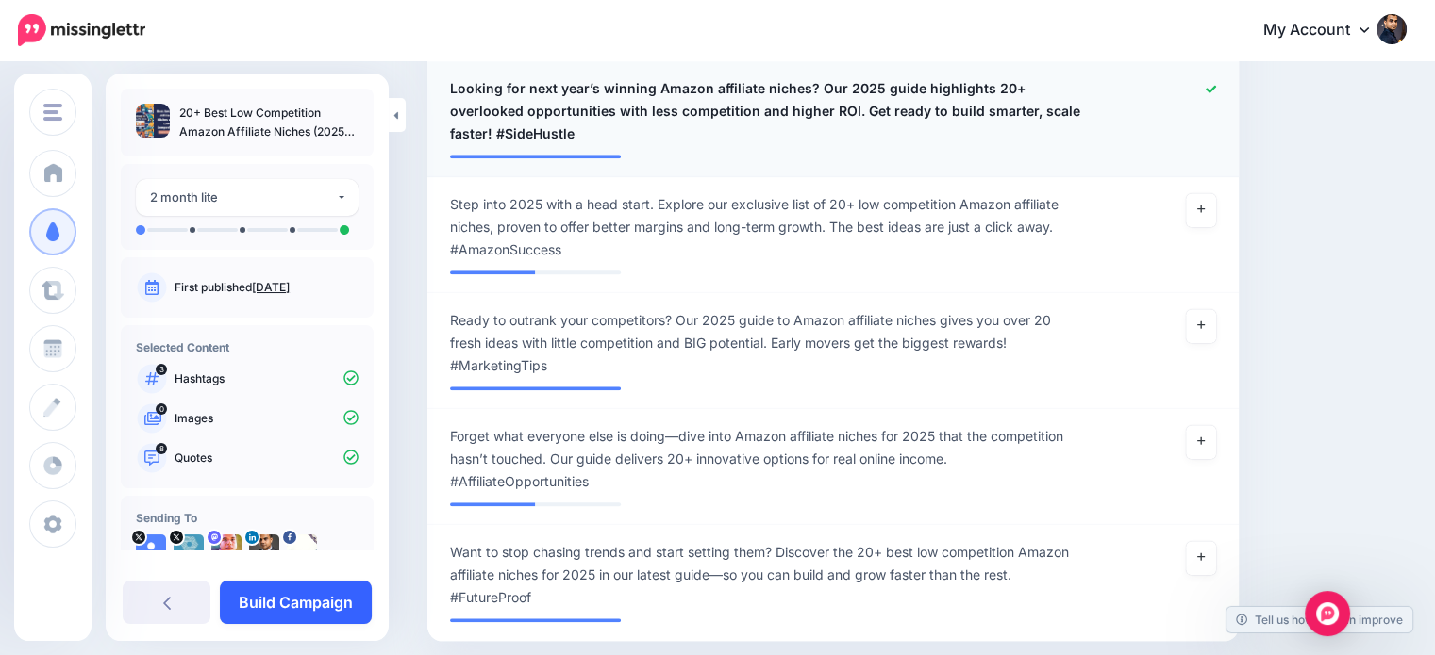
click at [332, 604] on link "Build Campaign" at bounding box center [296, 602] width 152 height 43
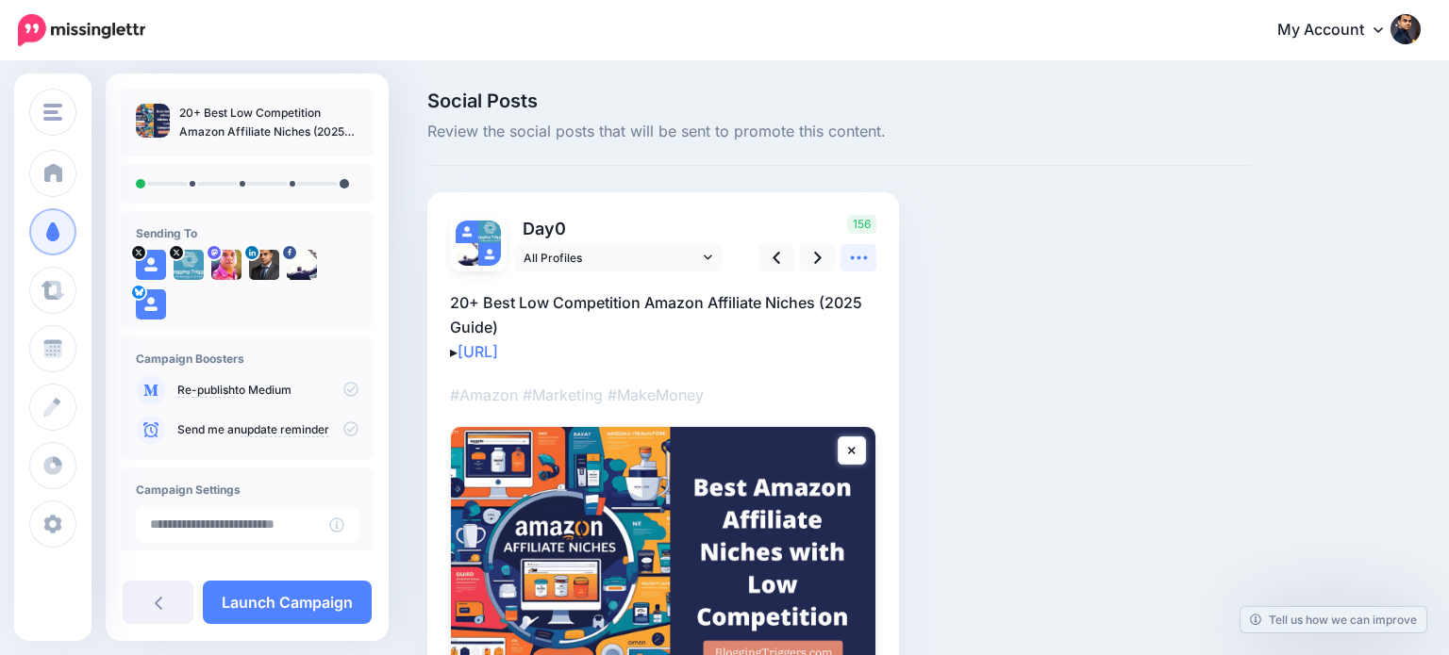
click at [853, 253] on icon at bounding box center [859, 258] width 20 height 20
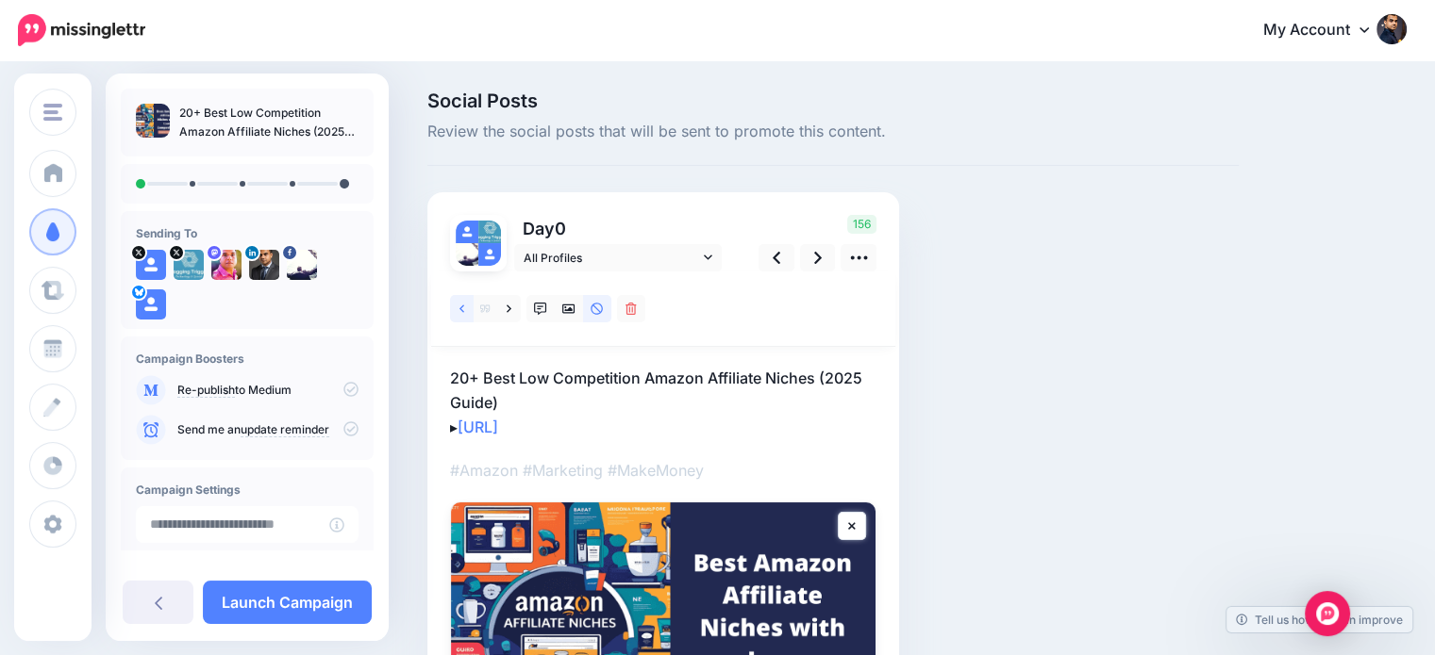
click at [459, 309] on icon at bounding box center [461, 309] width 5 height 13
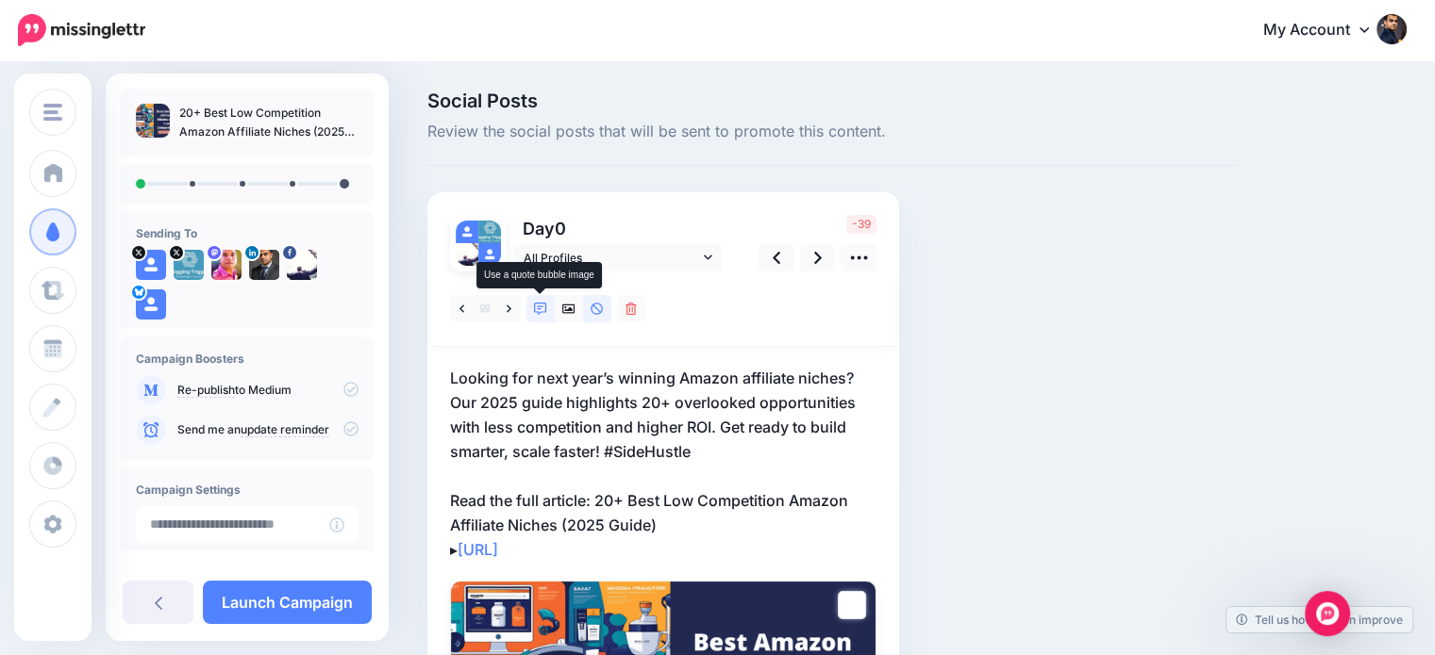
click at [539, 300] on link at bounding box center [540, 308] width 28 height 27
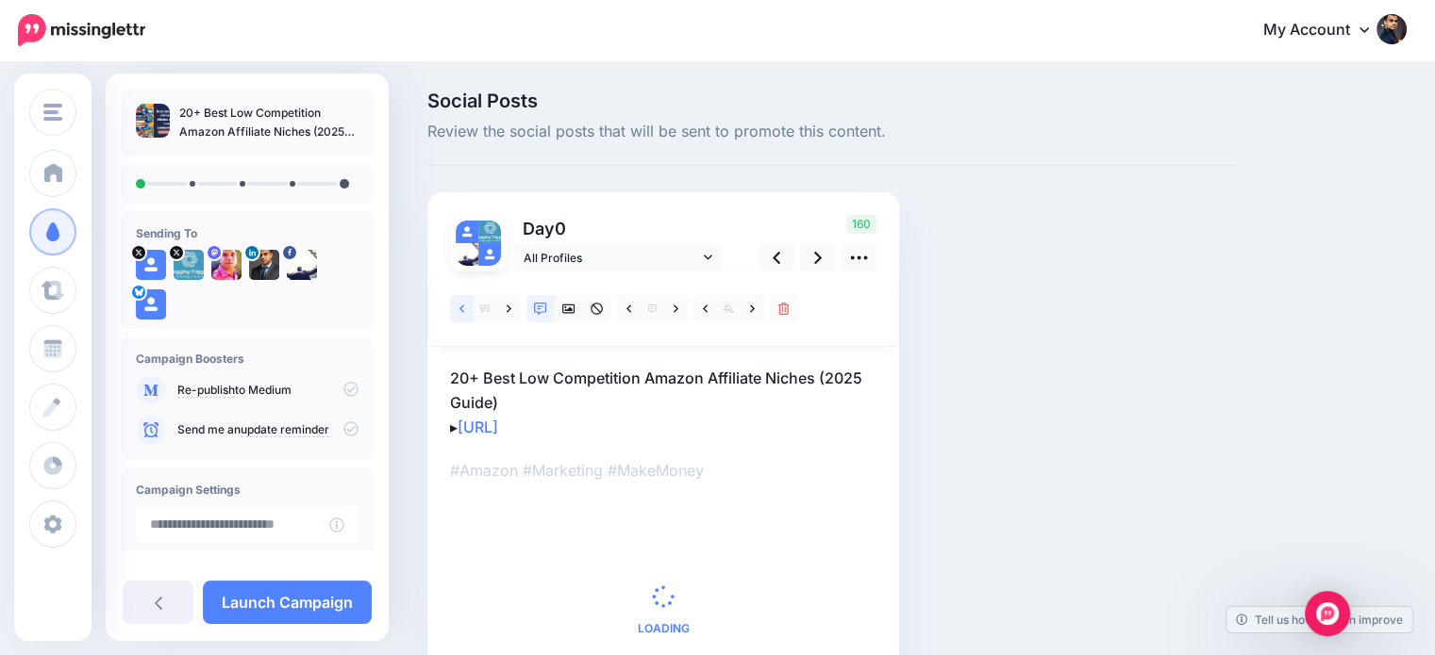
click at [456, 307] on link at bounding box center [462, 308] width 24 height 27
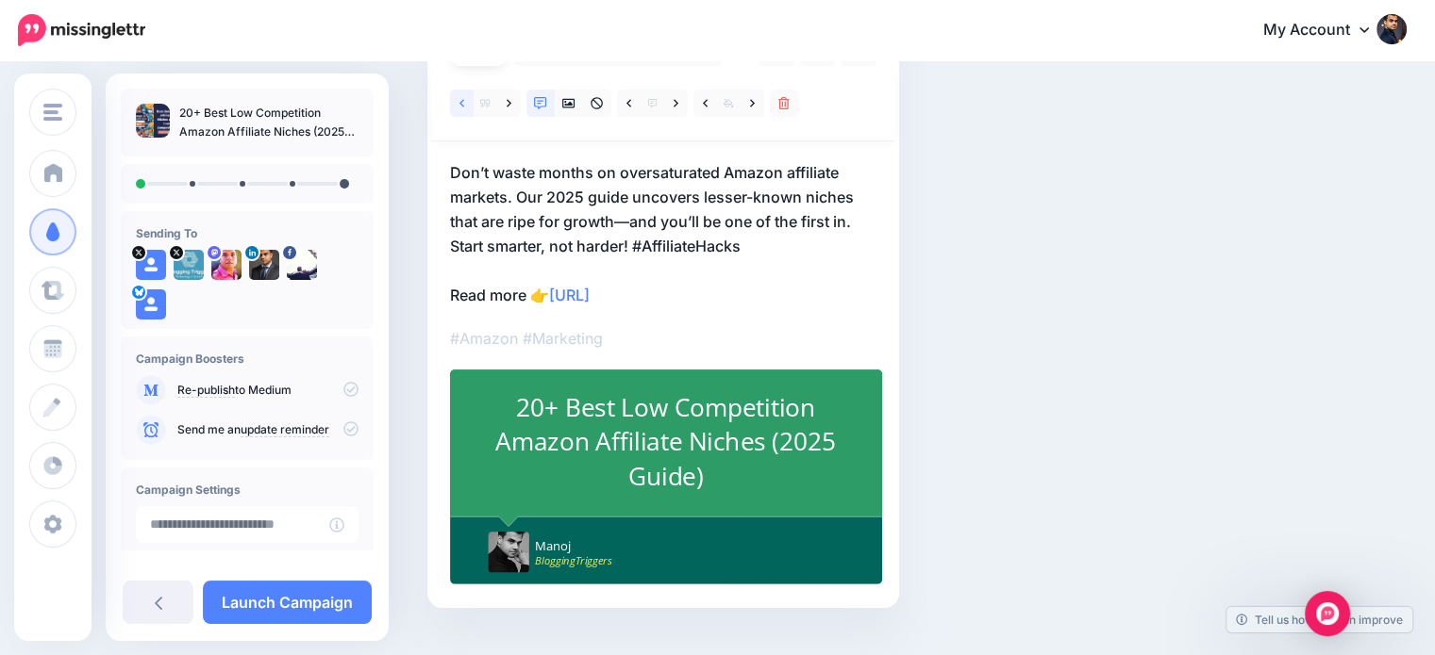
scroll to position [50, 0]
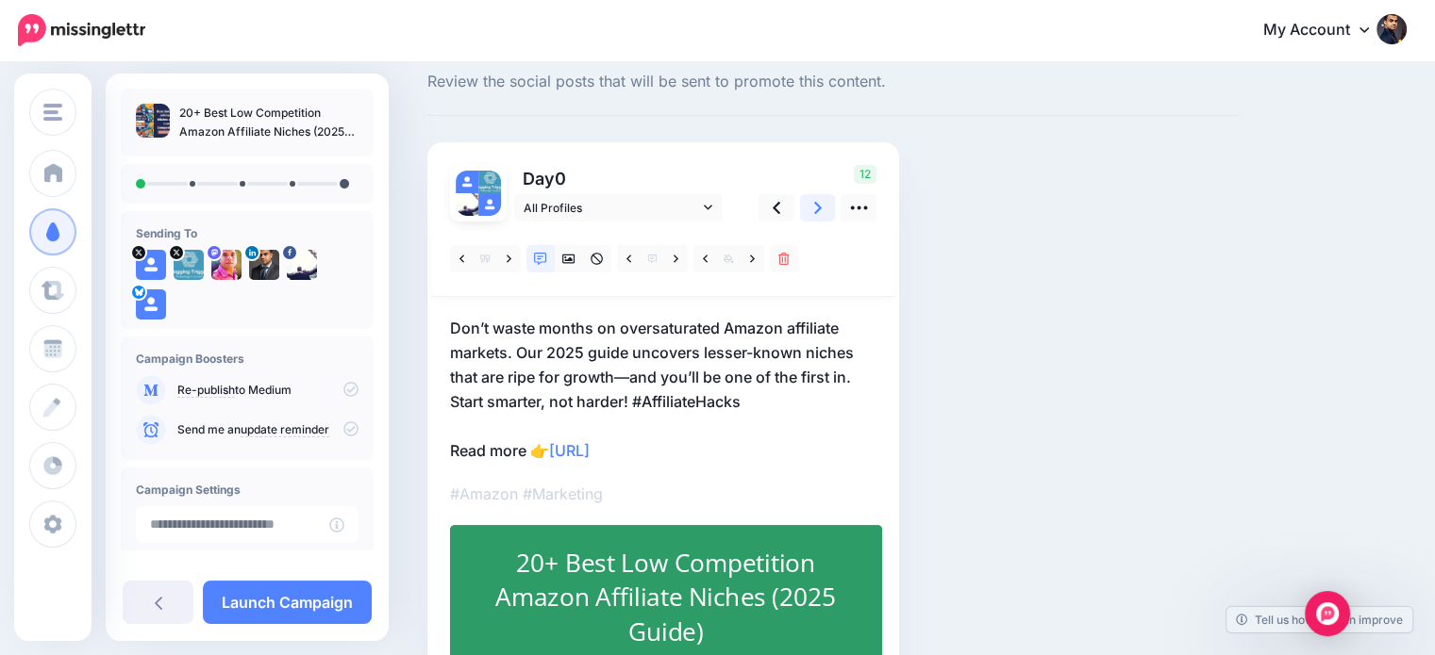
click at [814, 210] on icon at bounding box center [818, 208] width 8 height 20
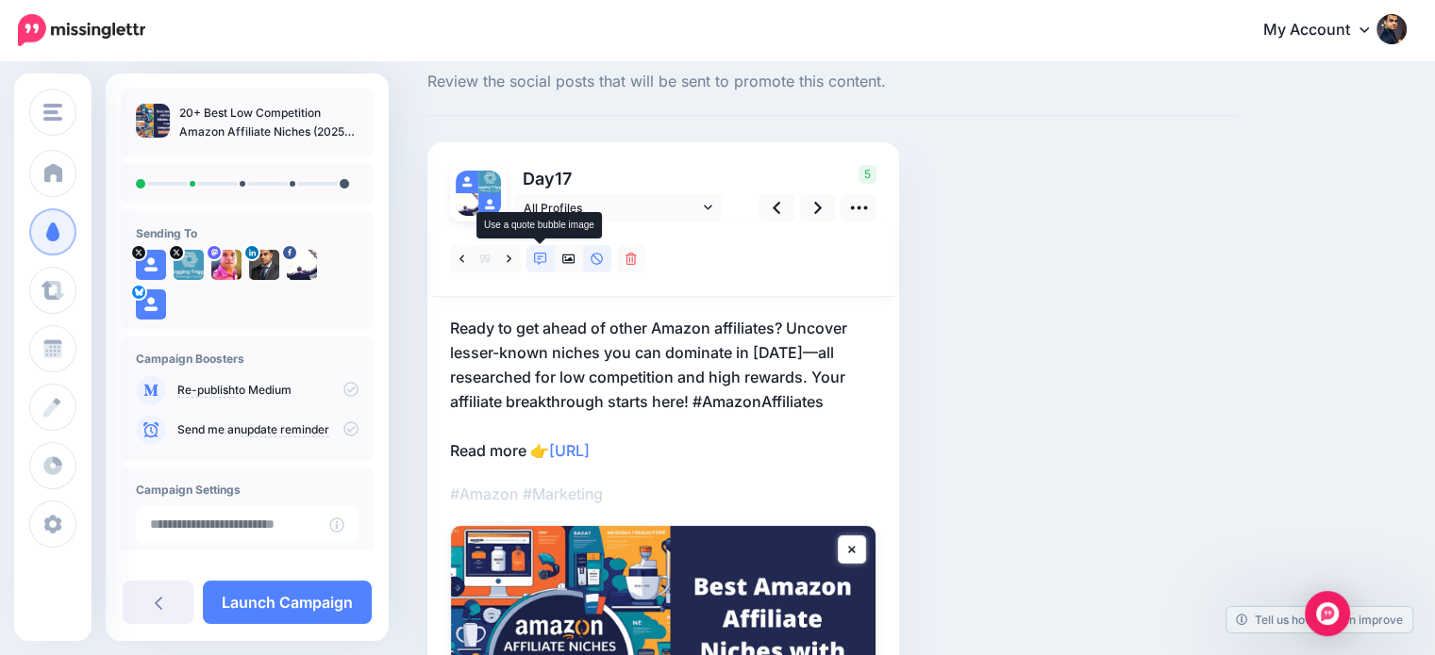
click at [542, 256] on icon at bounding box center [540, 259] width 13 height 13
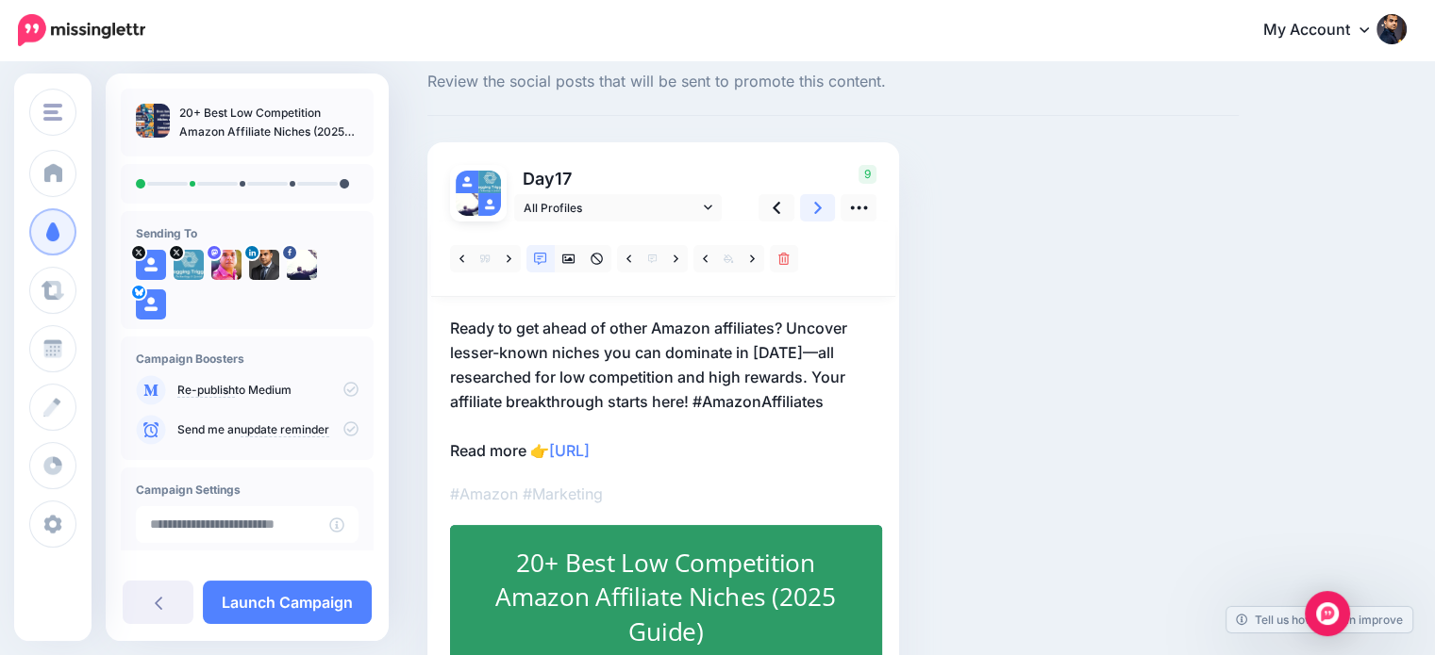
click at [812, 203] on link at bounding box center [818, 207] width 36 height 27
click at [615, 367] on p "Tired of saturated niches? Don’t follow the herd. Explore our handpicked list o…" at bounding box center [663, 389] width 426 height 147
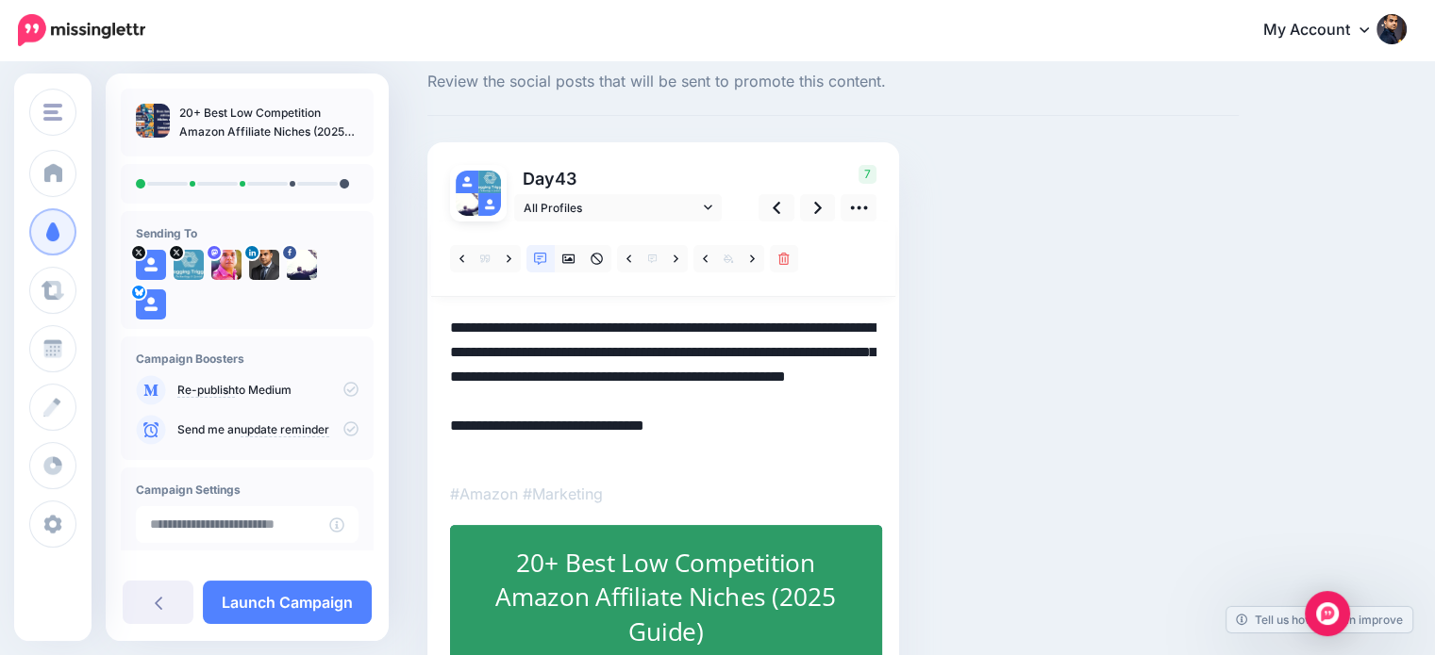
scroll to position [0, 0]
drag, startPoint x: 609, startPoint y: 373, endPoint x: 552, endPoint y: 364, distance: 58.3
click at [551, 373] on textarea "**********" at bounding box center [663, 389] width 426 height 147
type textarea "**********"
click at [717, 603] on div "20+ Best Low Competition Amazon Affiliate Niches (2025 Guide)" at bounding box center [665, 598] width 353 height 104
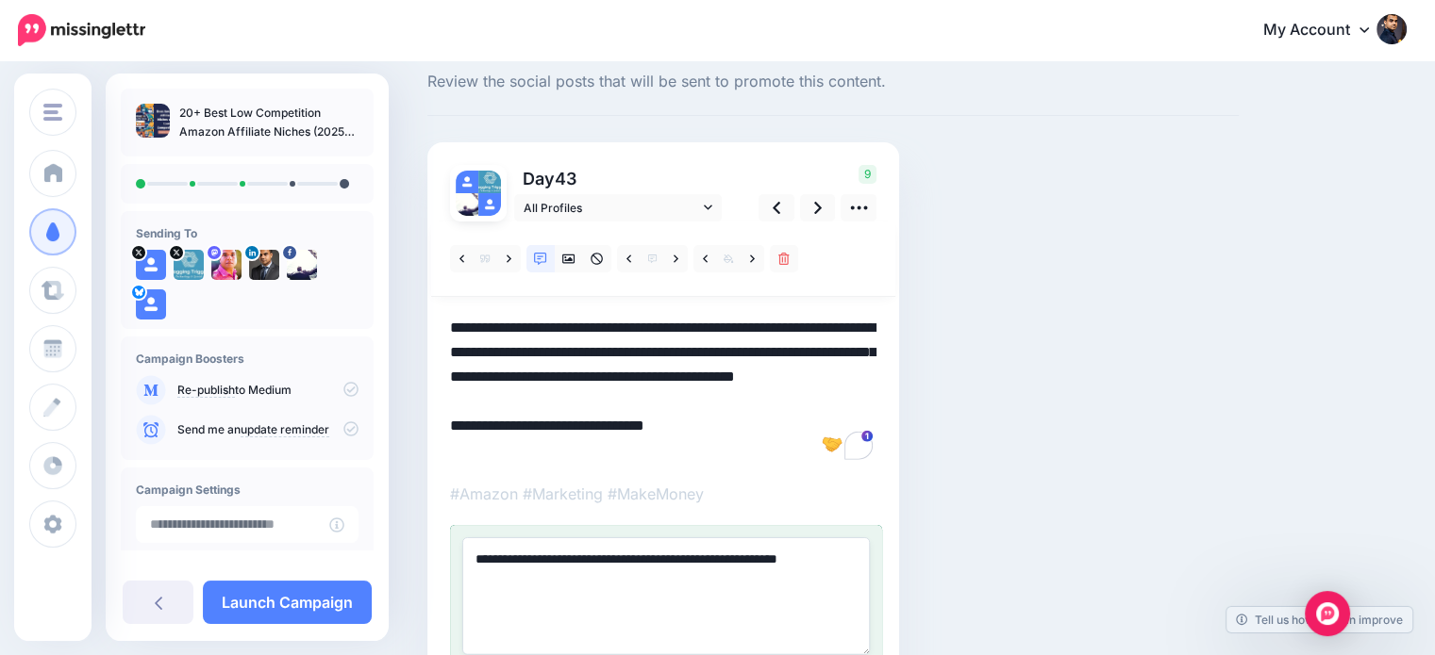
drag, startPoint x: 790, startPoint y: 553, endPoint x: 835, endPoint y: 596, distance: 62.0
click at [835, 596] on textarea "**********" at bounding box center [665, 596] width 407 height 117
type textarea "**********"
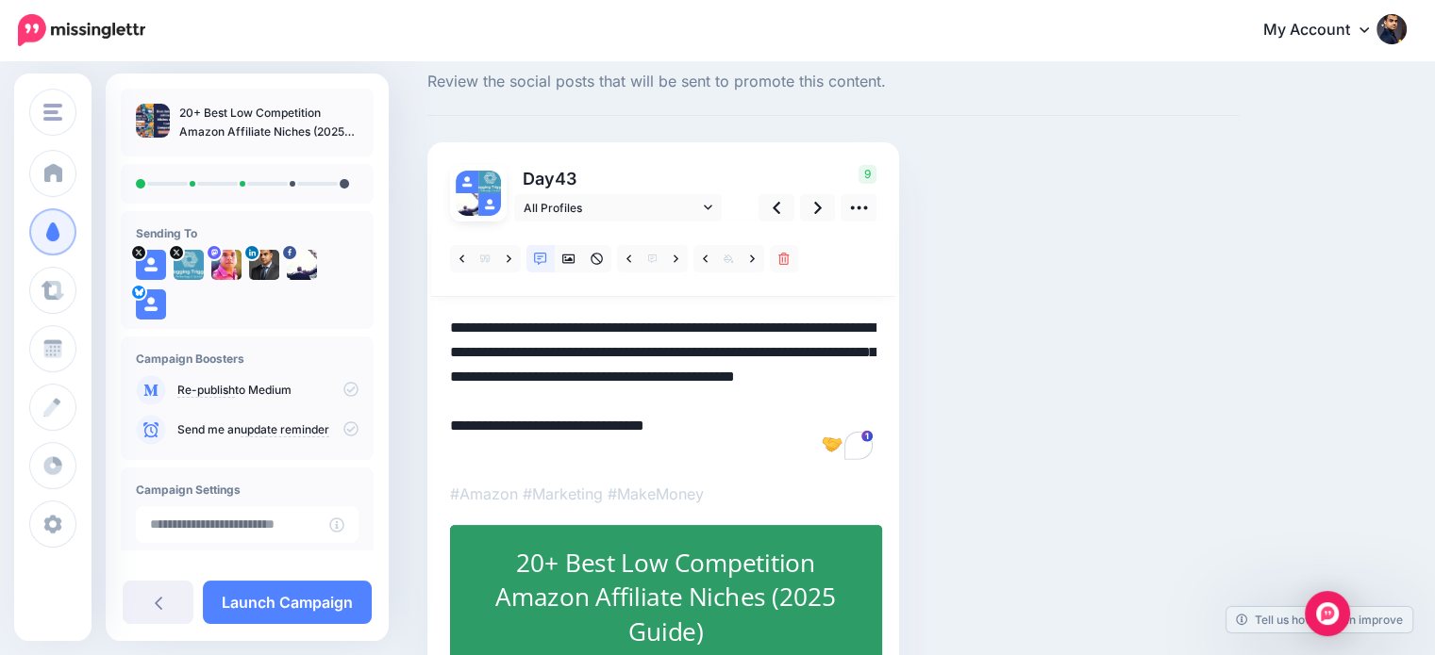
click at [1207, 414] on div "Social Posts Review the social posts that will be sent to promote this content.…" at bounding box center [832, 430] width 839 height 779
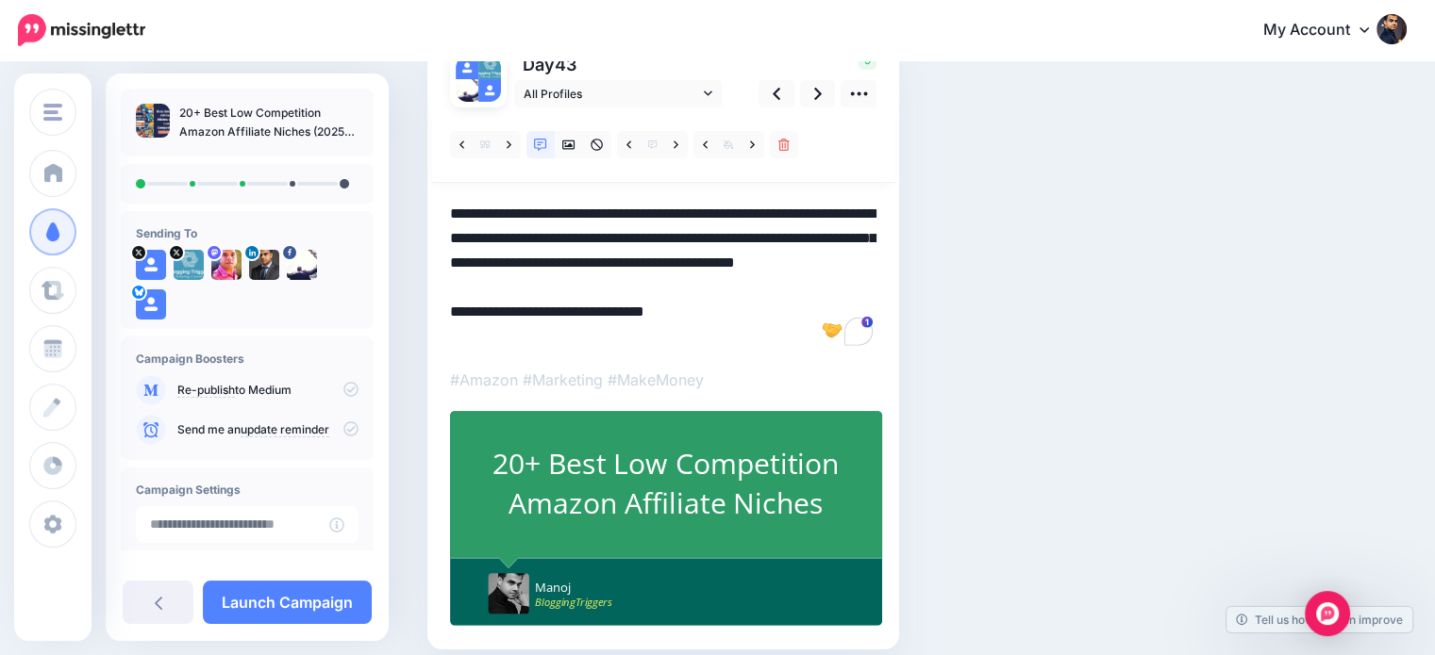
scroll to position [15, 0]
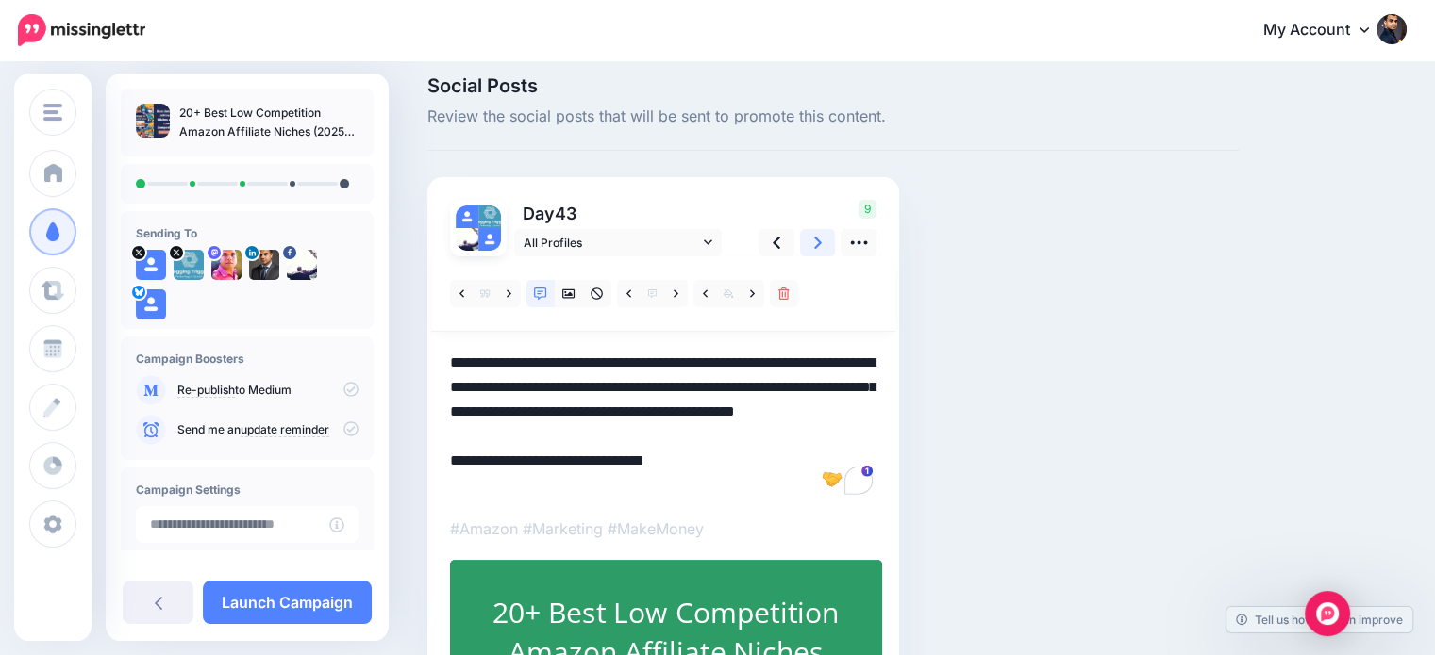
click at [819, 240] on icon at bounding box center [818, 243] width 8 height 20
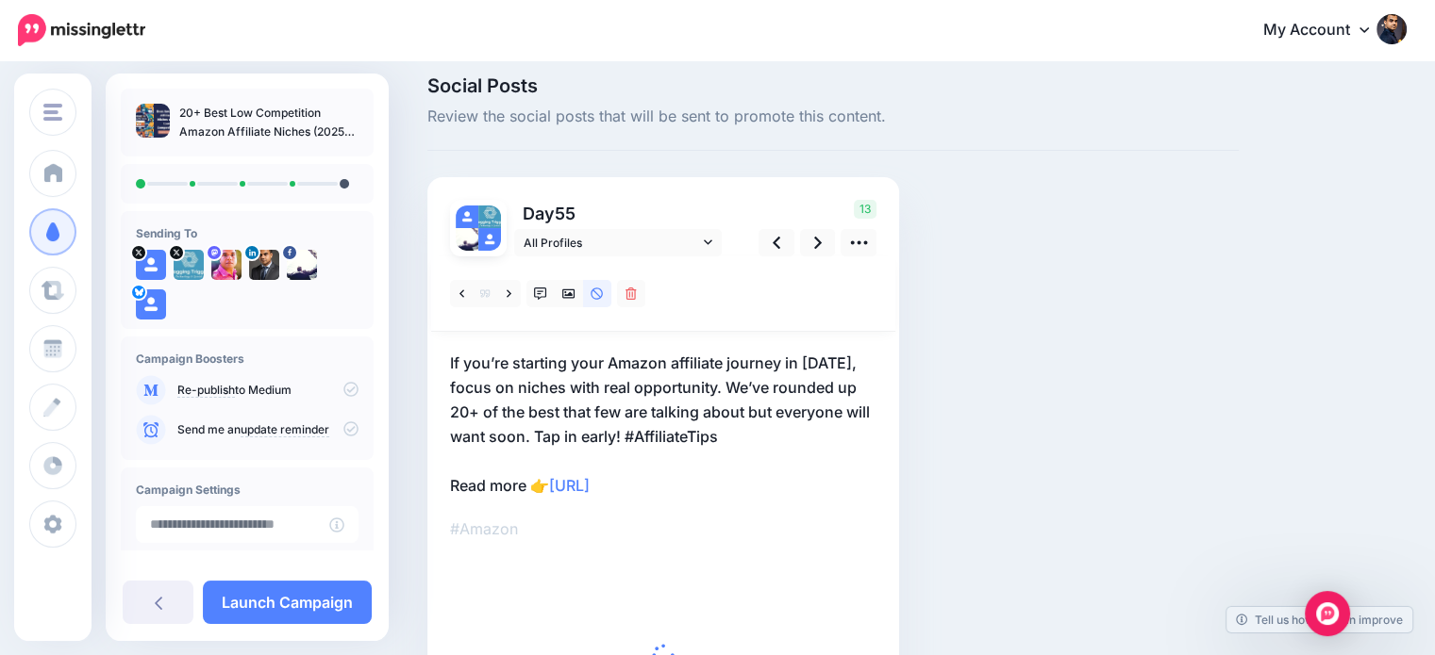
click at [748, 374] on p "If you’re starting your Amazon affiliate journey in 2025, focus on niches with …" at bounding box center [663, 424] width 426 height 147
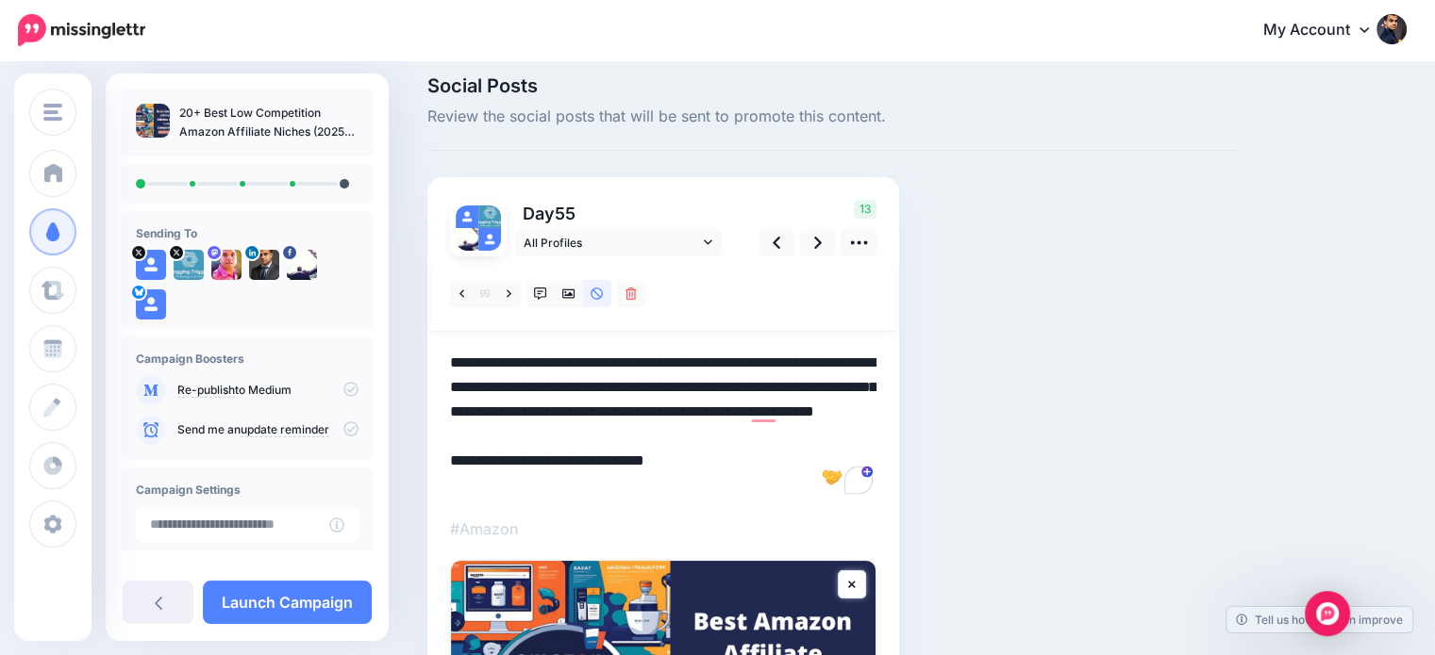
drag, startPoint x: 841, startPoint y: 357, endPoint x: 785, endPoint y: 357, distance: 56.6
click at [785, 357] on textarea "**********" at bounding box center [663, 424] width 426 height 147
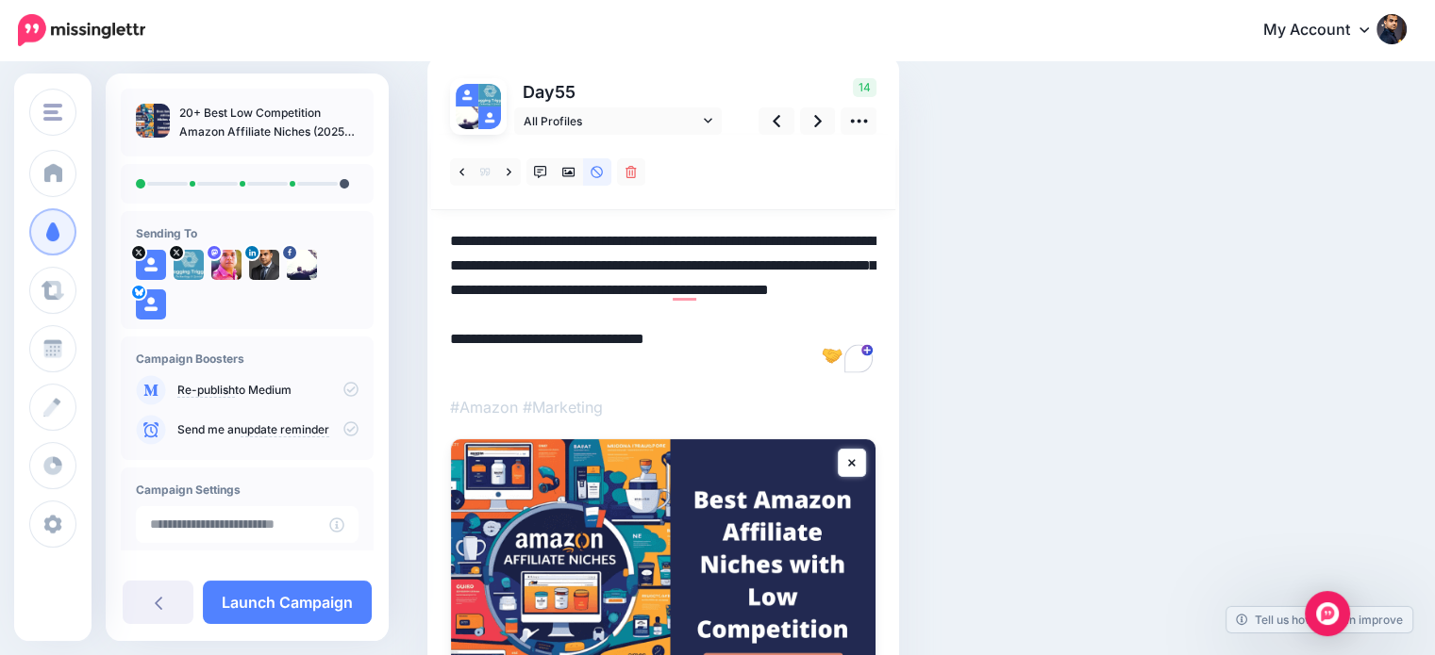
scroll to position [164, 0]
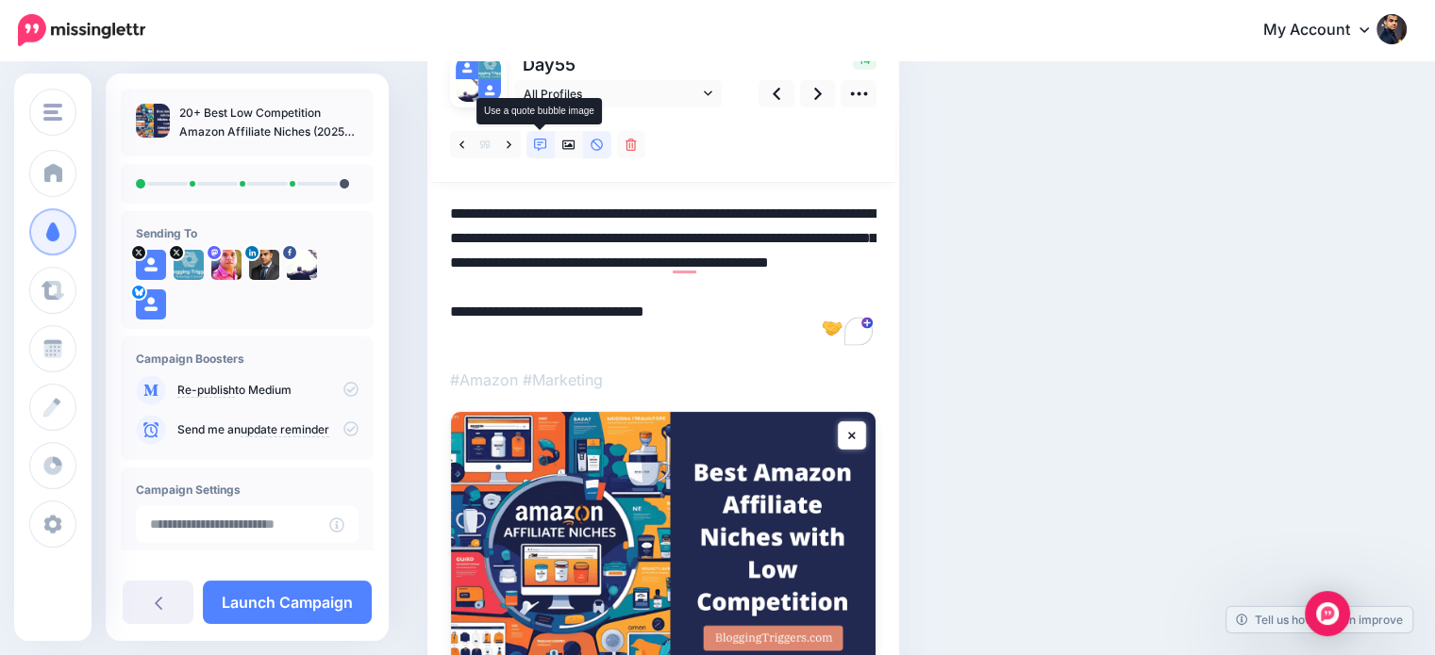
type textarea "**********"
click at [539, 148] on icon at bounding box center [540, 145] width 13 height 13
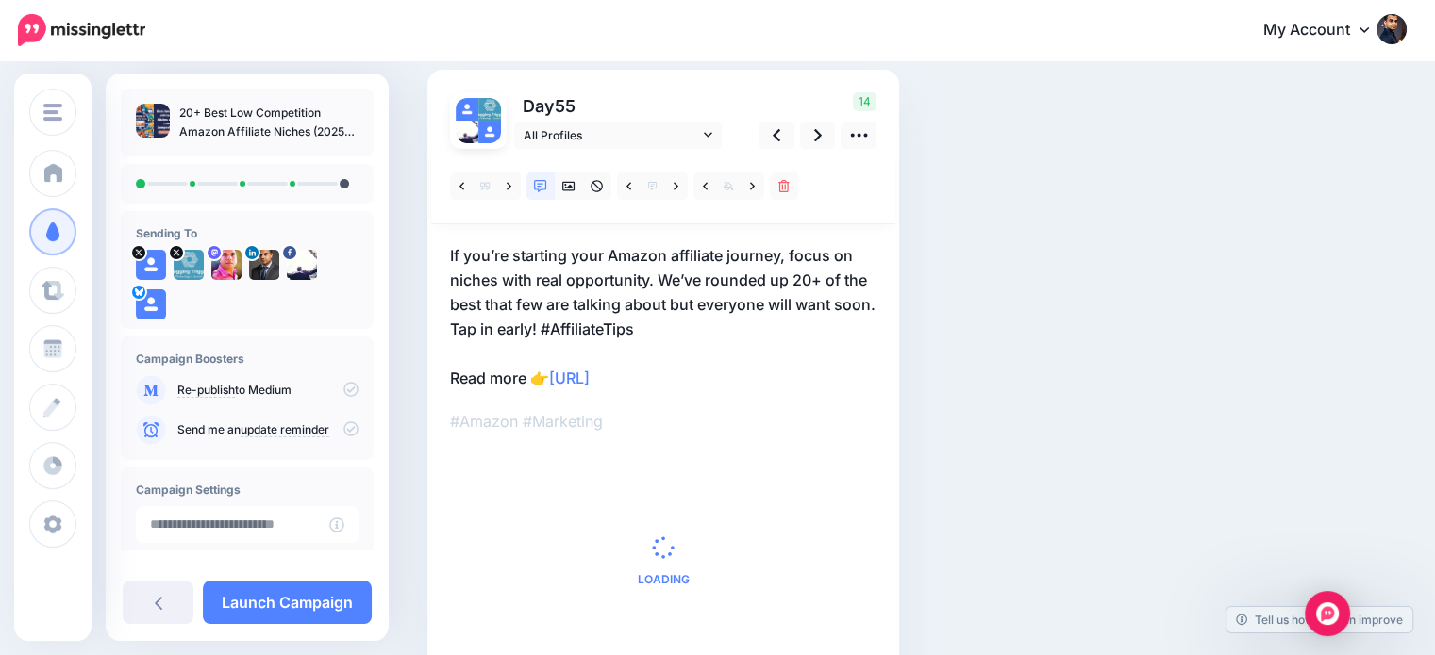
scroll to position [126, 0]
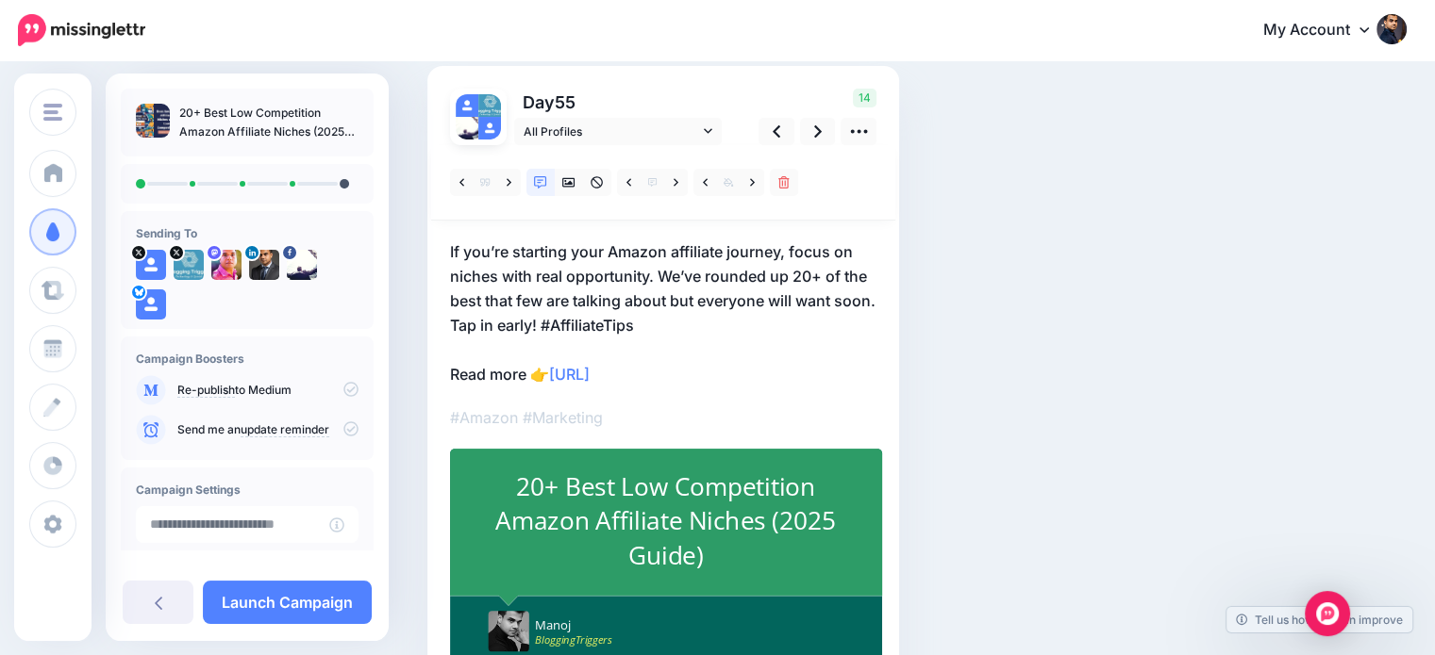
click at [757, 489] on div "20+ Best Low Competition Amazon Affiliate Niches (2025 Guide)" at bounding box center [665, 522] width 353 height 104
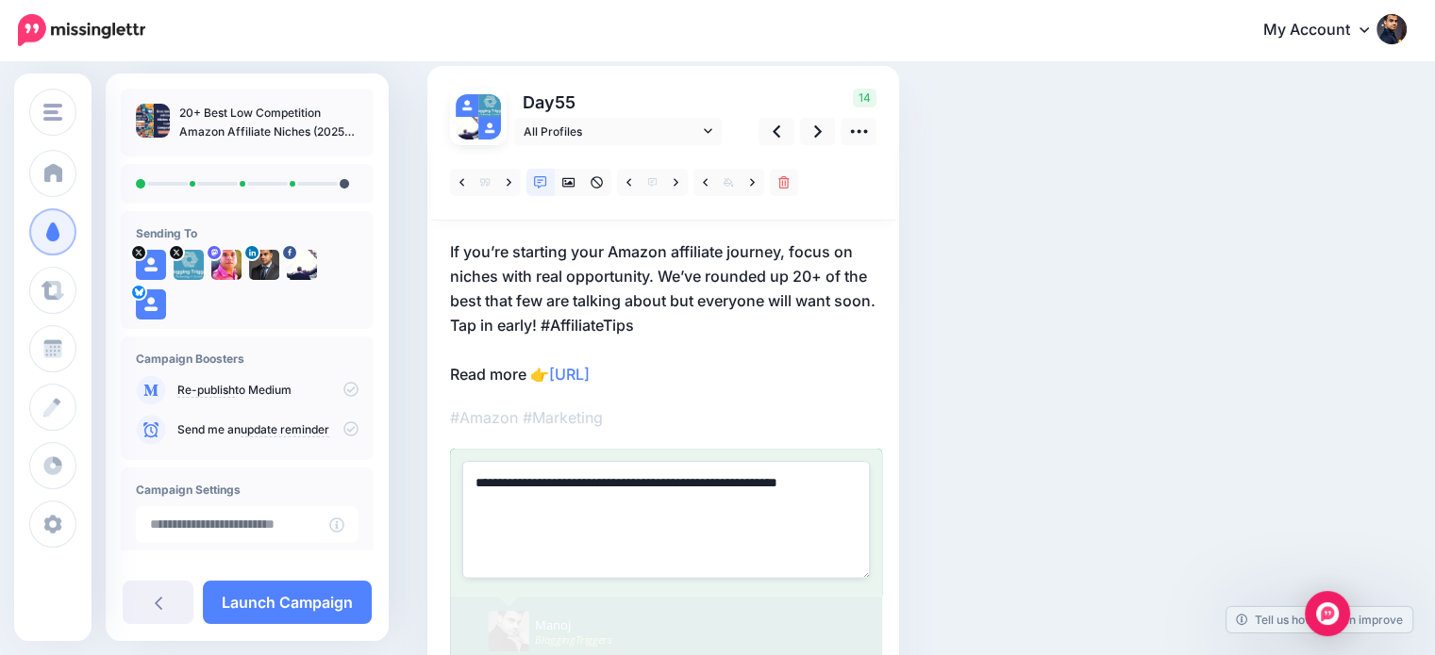
click at [767, 469] on textarea "**********" at bounding box center [665, 519] width 407 height 117
drag, startPoint x: 792, startPoint y: 473, endPoint x: 835, endPoint y: 520, distance: 63.4
click at [835, 520] on textarea "**********" at bounding box center [665, 519] width 407 height 117
type textarea "**********"
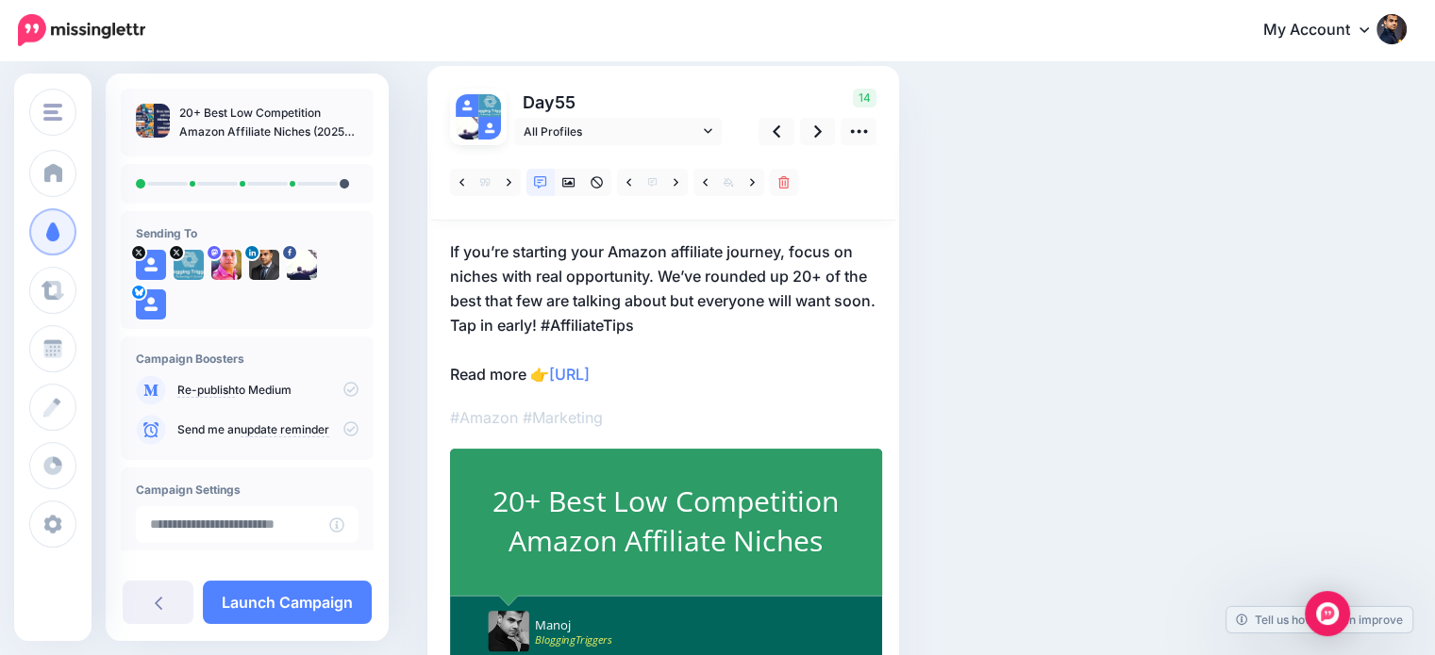
click at [1076, 422] on div "Social Posts Review the social posts that will be sent to promote this content.…" at bounding box center [832, 354] width 839 height 779
click at [815, 126] on icon at bounding box center [818, 131] width 8 height 12
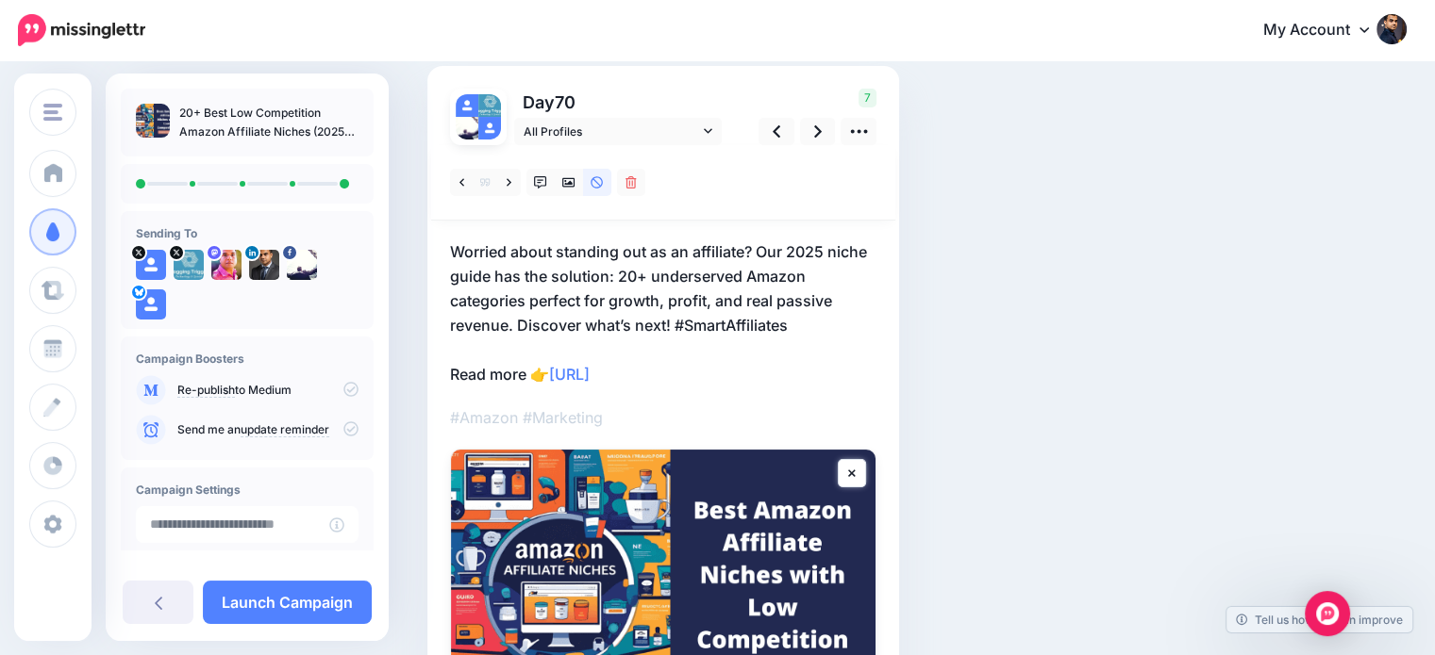
click at [811, 248] on p "Worried about standing out as an affiliate? Our 2025 niche guide has the soluti…" at bounding box center [663, 313] width 426 height 147
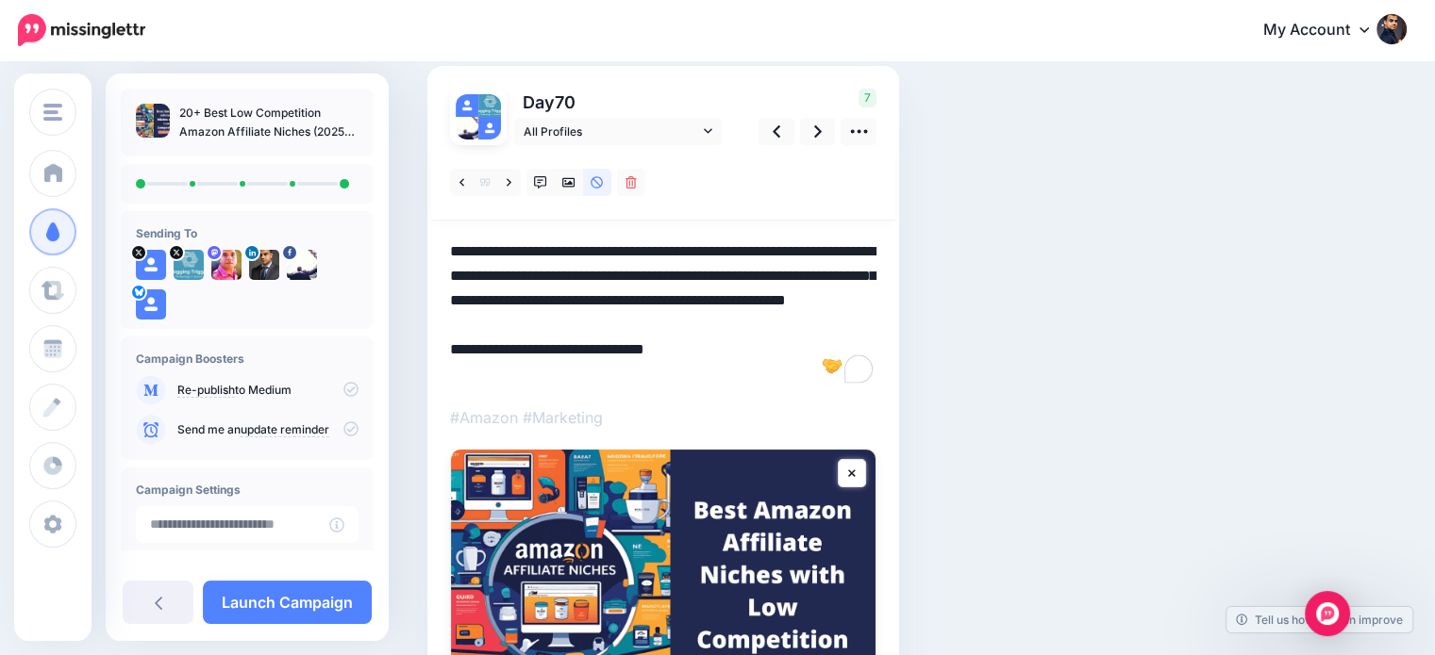
drag, startPoint x: 788, startPoint y: 250, endPoint x: 831, endPoint y: 250, distance: 42.4
click at [831, 250] on textarea "**********" at bounding box center [663, 313] width 426 height 147
type textarea "**********"
click at [1018, 239] on div "Social Posts Review the social posts that will be sent to promote this content.…" at bounding box center [832, 417] width 839 height 905
click at [539, 180] on icon at bounding box center [540, 182] width 13 height 13
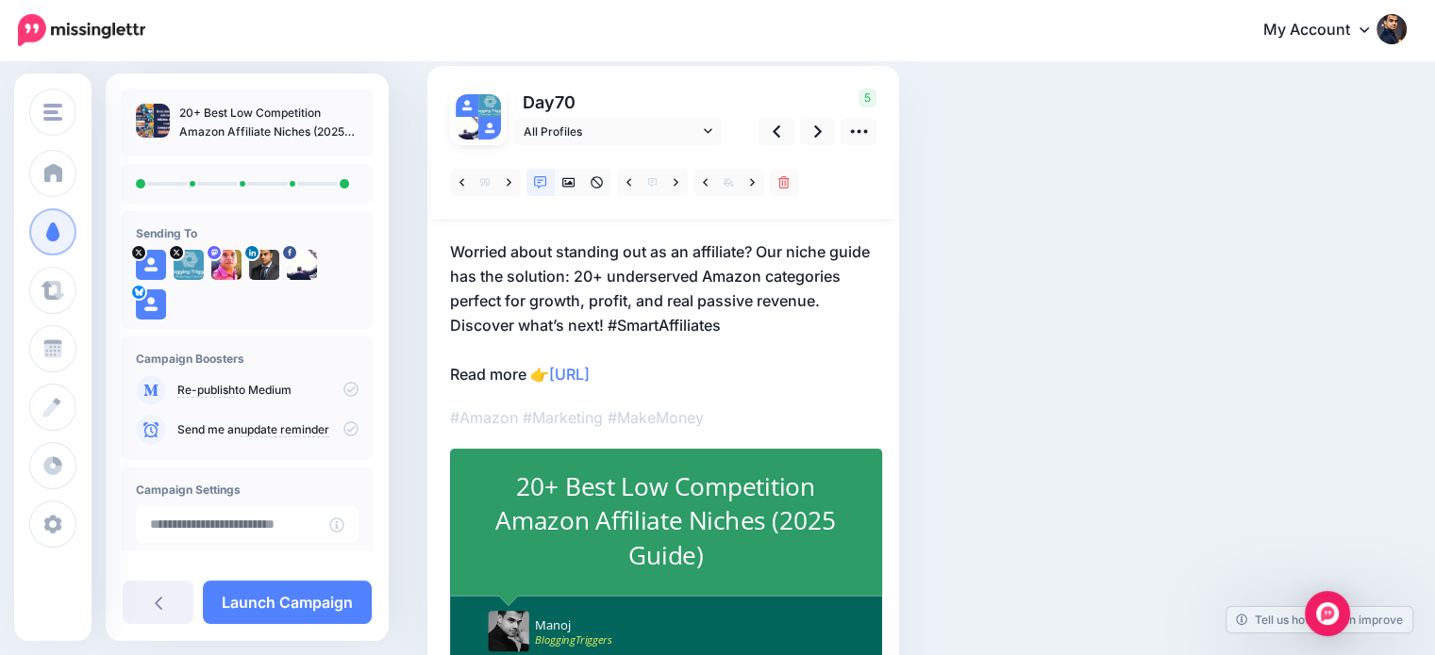
click at [739, 528] on div "20+ Best Low Competition Amazon Affiliate Niches (2025 Guide)" at bounding box center [665, 522] width 353 height 104
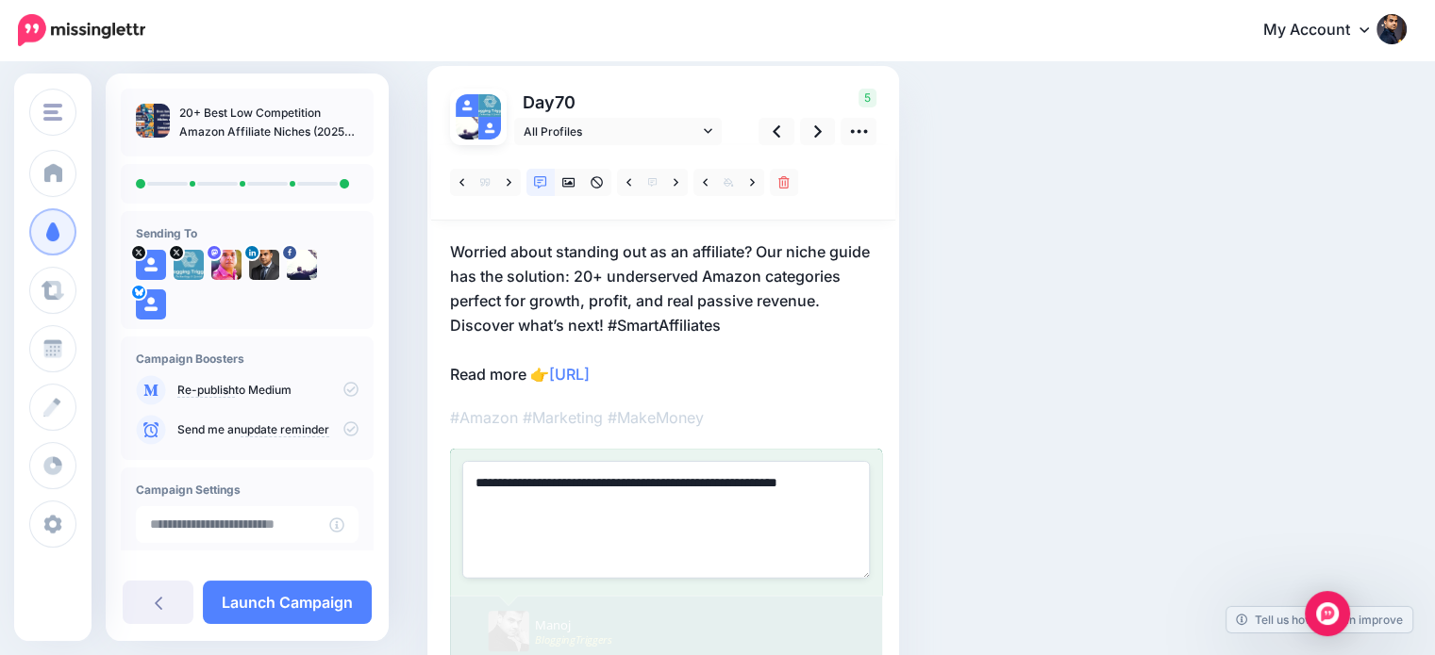
drag, startPoint x: 788, startPoint y: 473, endPoint x: 838, endPoint y: 519, distance: 67.4
click at [838, 519] on textarea "**********" at bounding box center [665, 519] width 407 height 117
type textarea "**********"
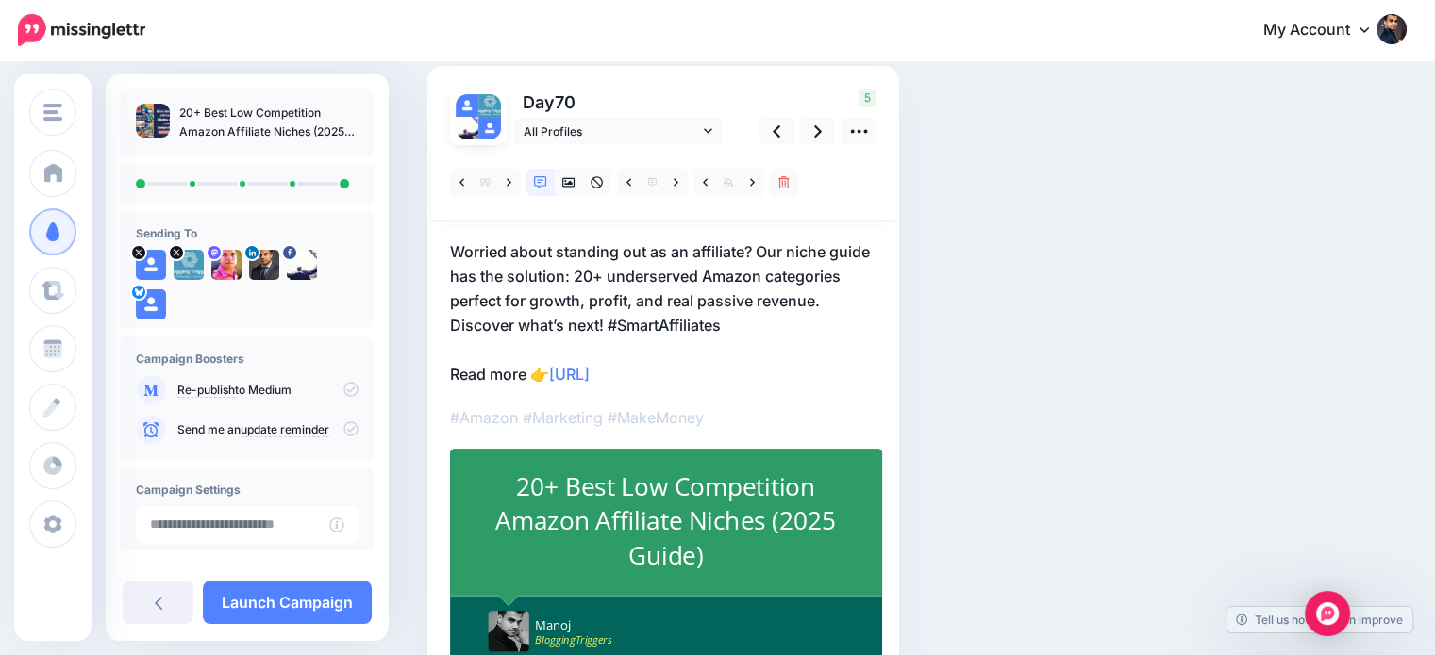
click at [1182, 431] on div "Social Posts Review the social posts that will be sent to promote this content.…" at bounding box center [832, 354] width 839 height 779
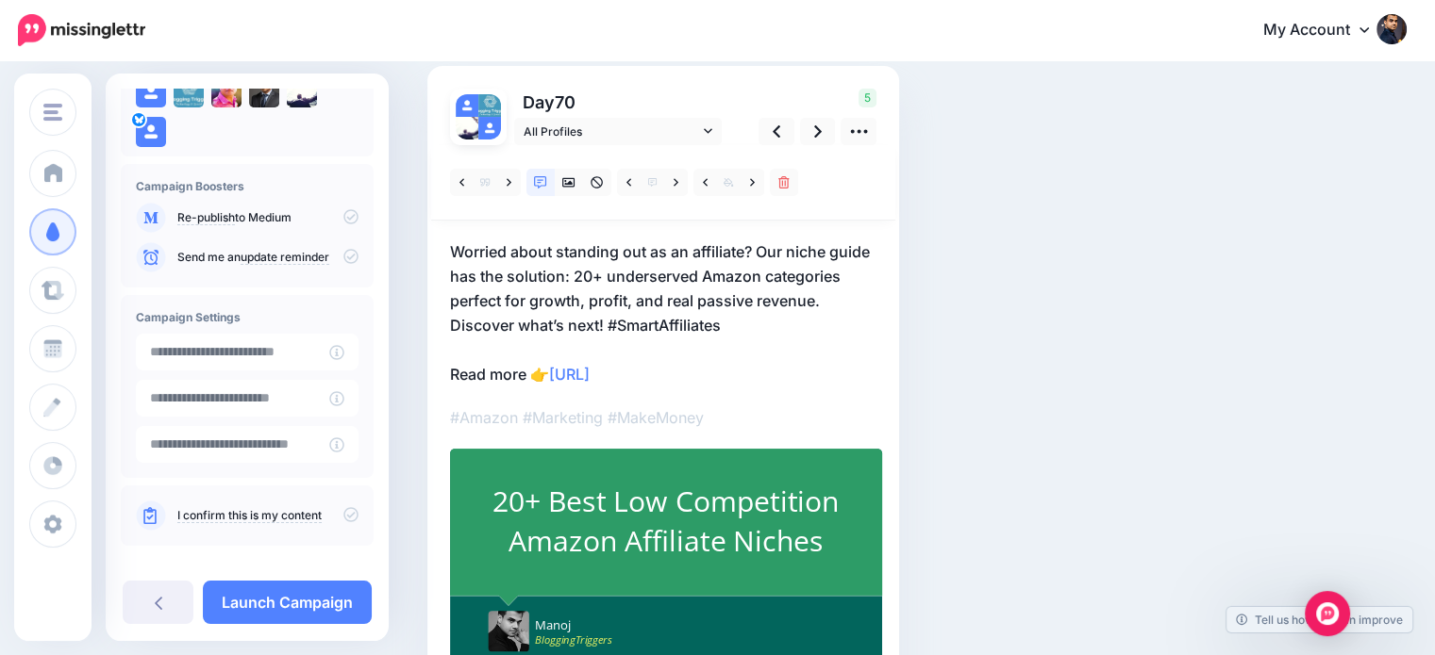
scroll to position [190, 0]
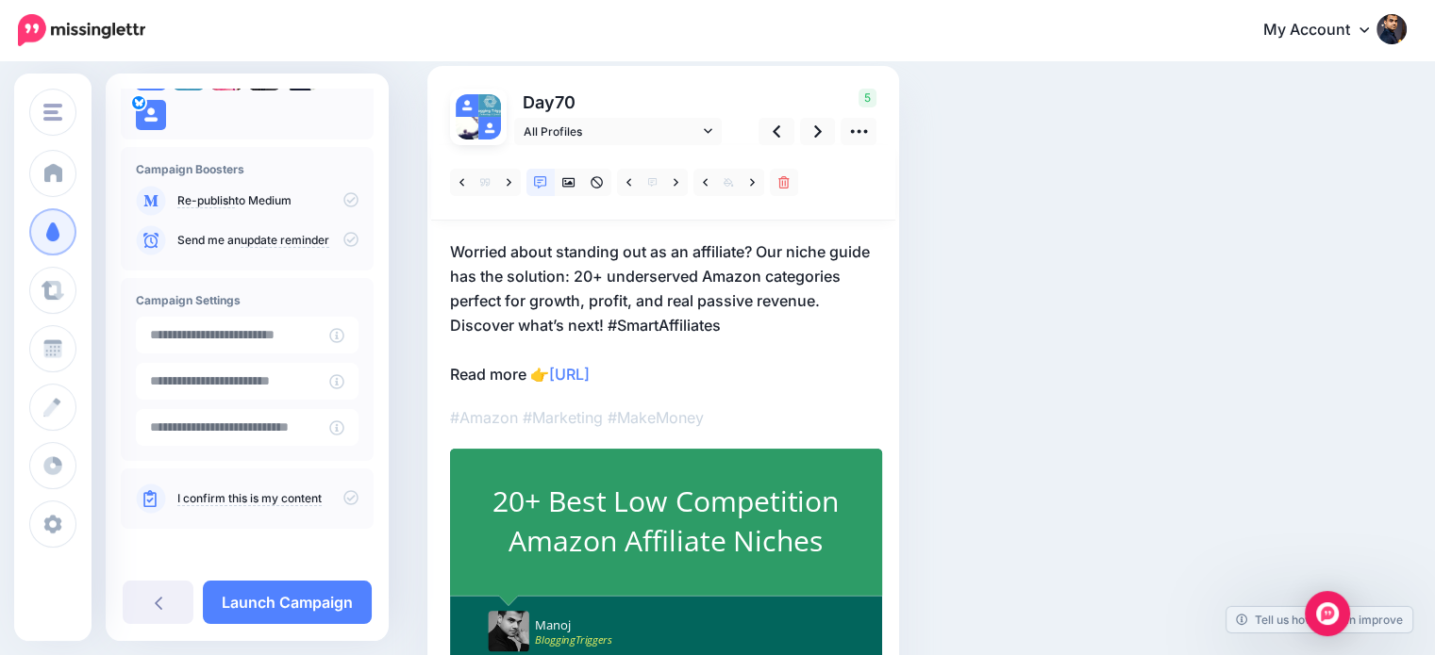
click at [343, 493] on icon at bounding box center [350, 497] width 15 height 15
click at [344, 592] on link "Launch Campaign" at bounding box center [287, 602] width 169 height 43
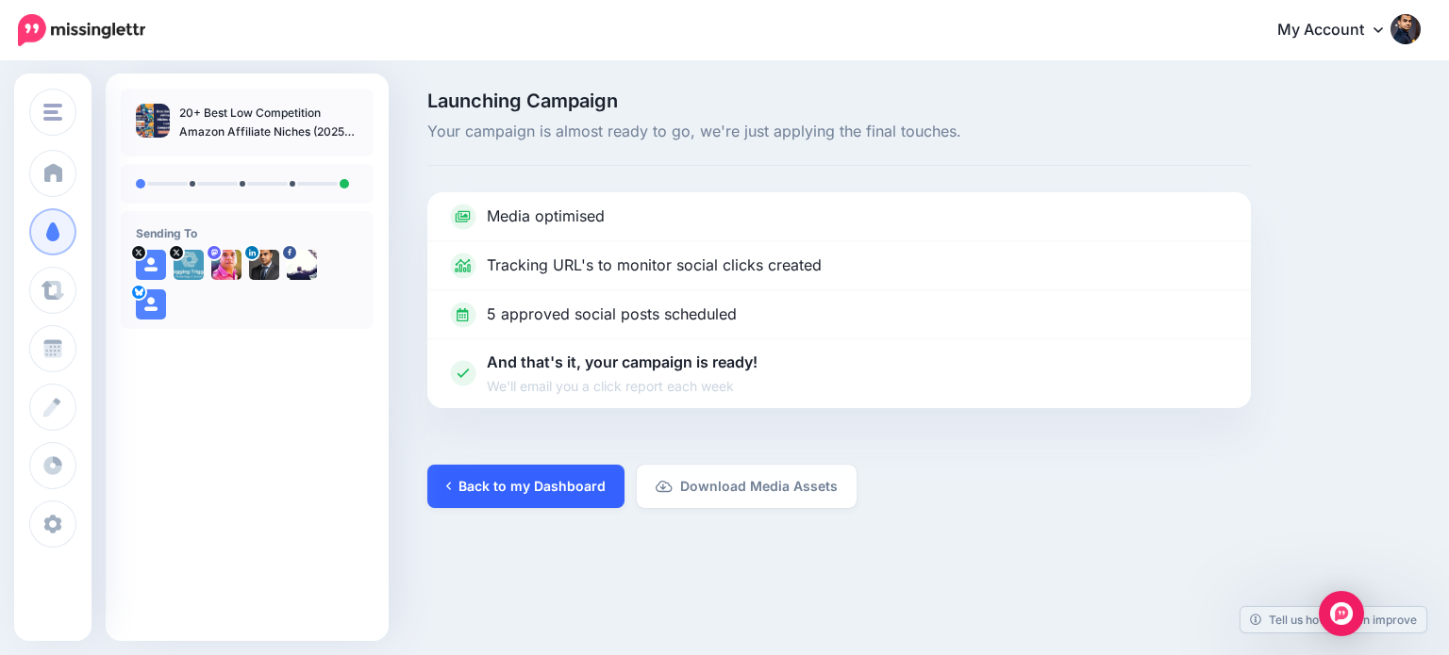
click at [594, 477] on link "Back to my Dashboard" at bounding box center [525, 486] width 197 height 43
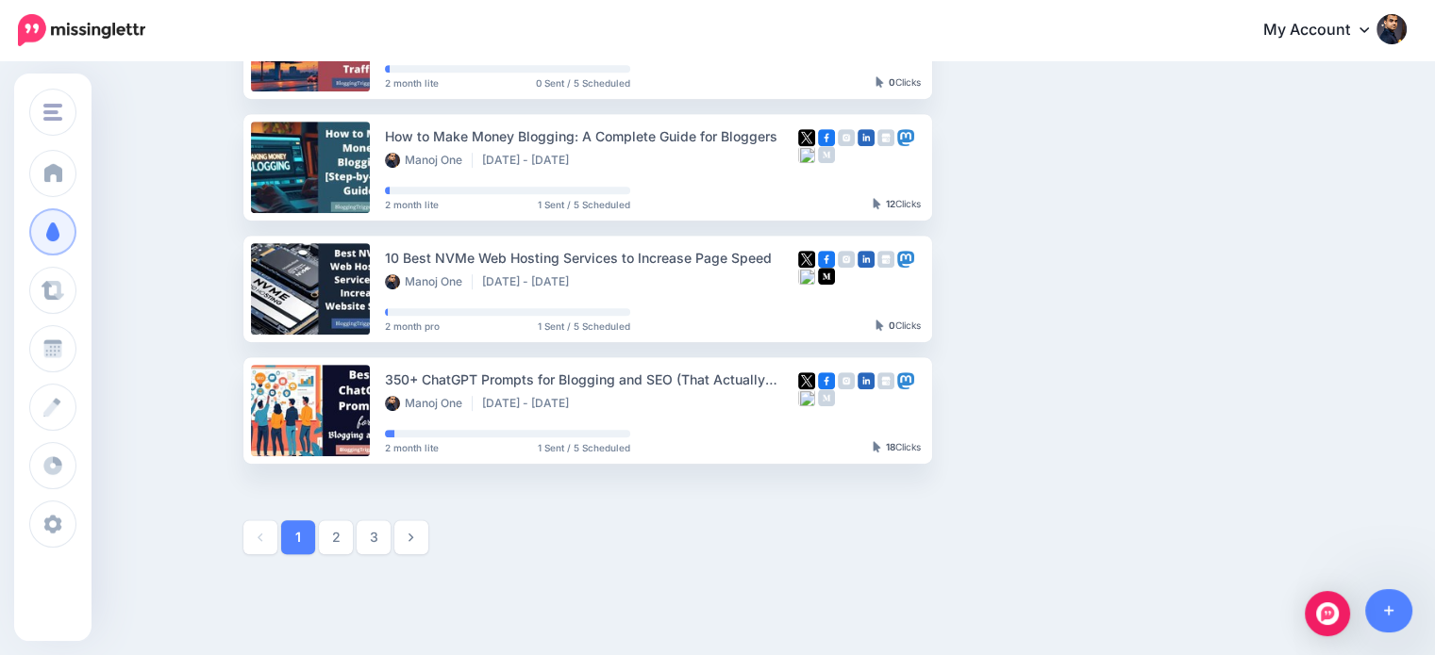
scroll to position [1040, 0]
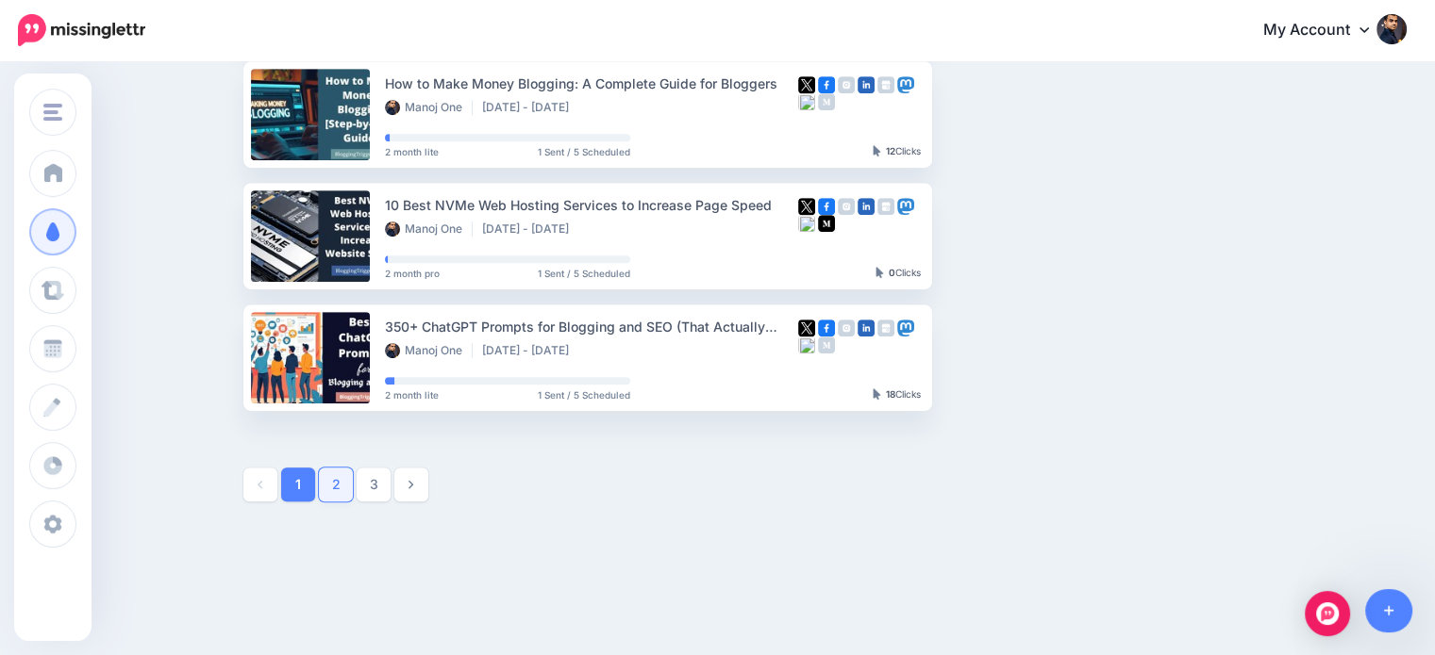
click at [334, 482] on link "2" at bounding box center [336, 485] width 34 height 34
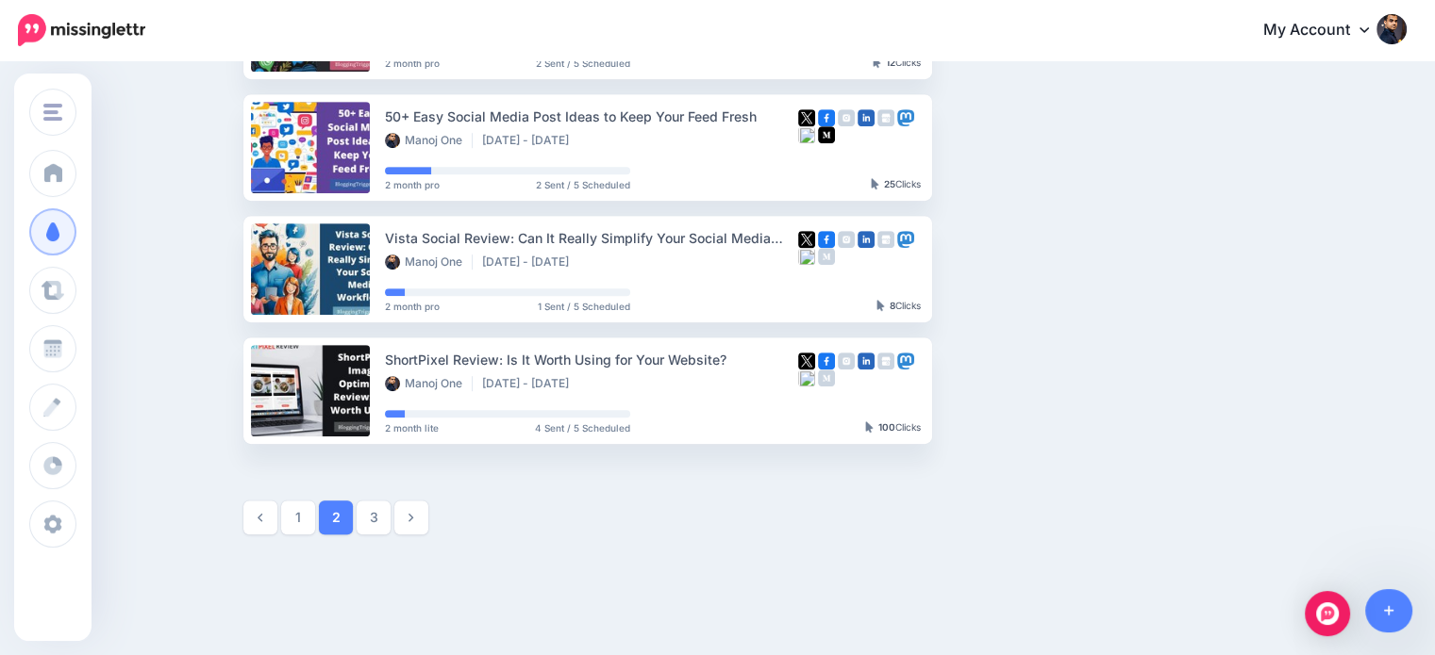
scroll to position [1009, 0]
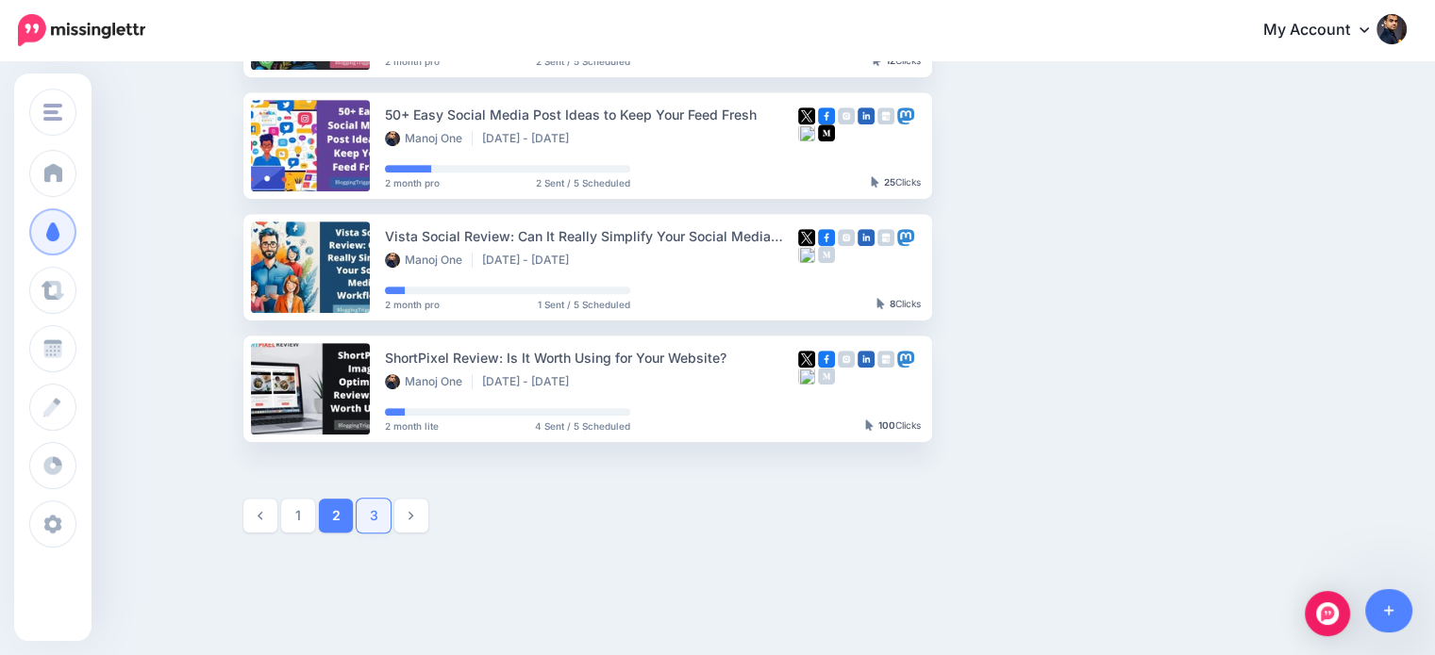
click at [383, 523] on link "3" at bounding box center [374, 516] width 34 height 34
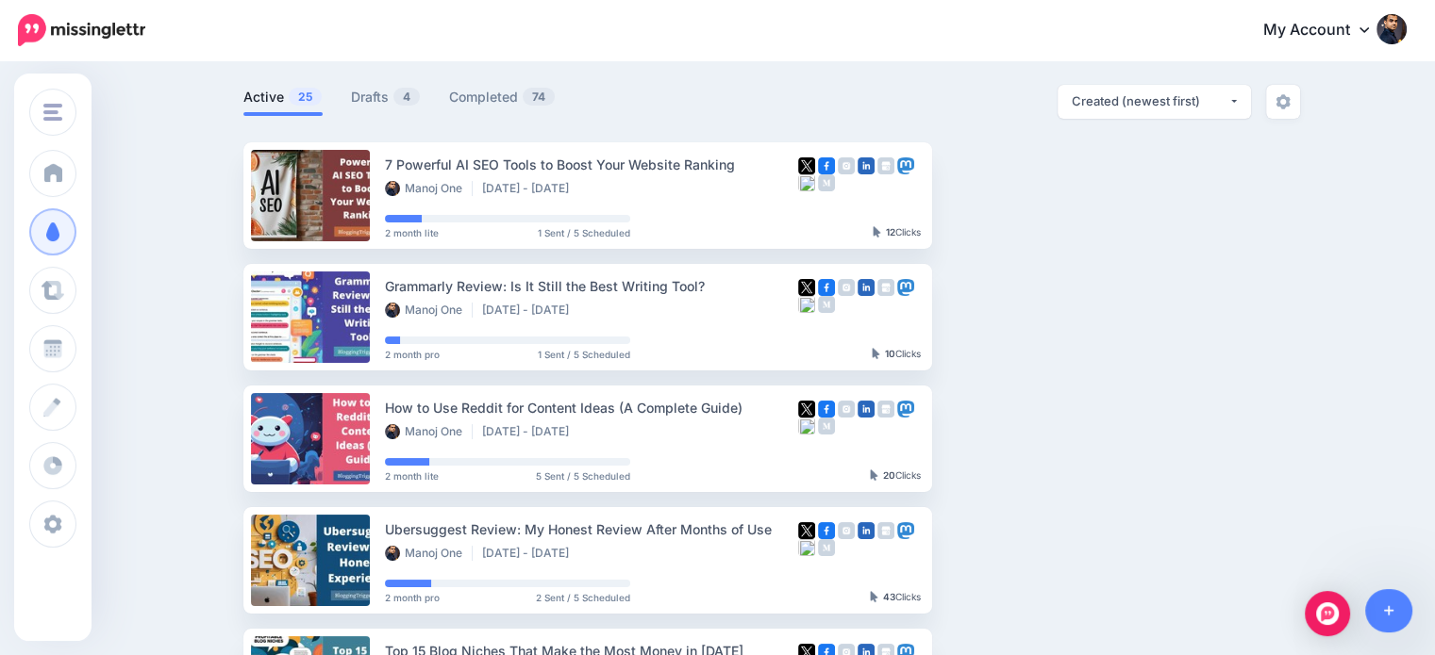
scroll to position [0, 0]
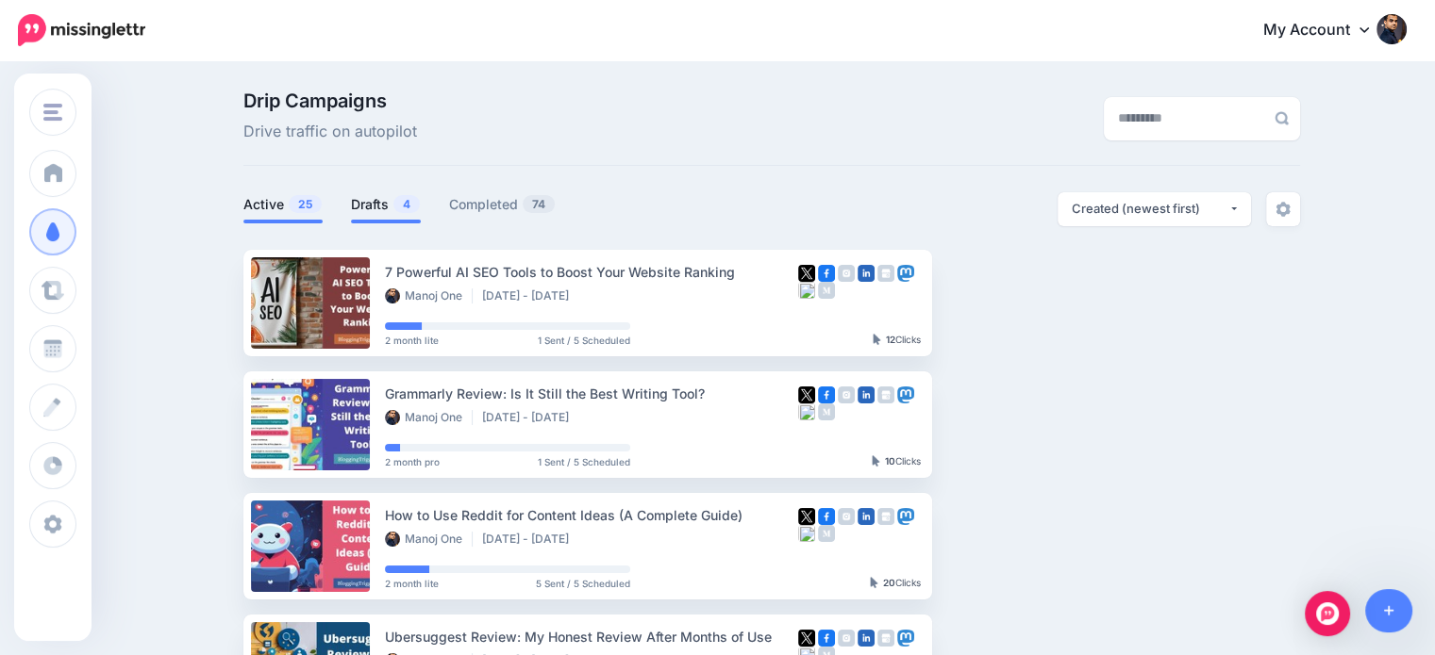
click at [362, 202] on link "Drafts 4" at bounding box center [386, 204] width 70 height 23
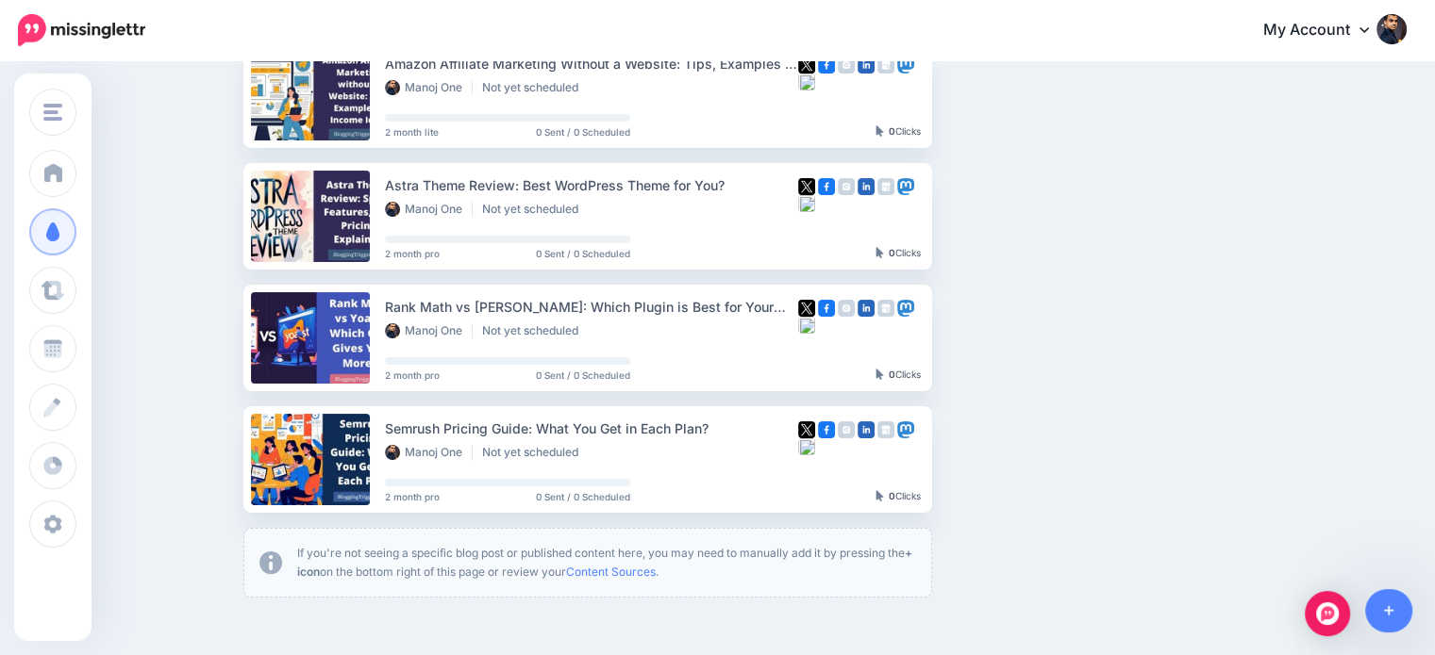
scroll to position [216, 0]
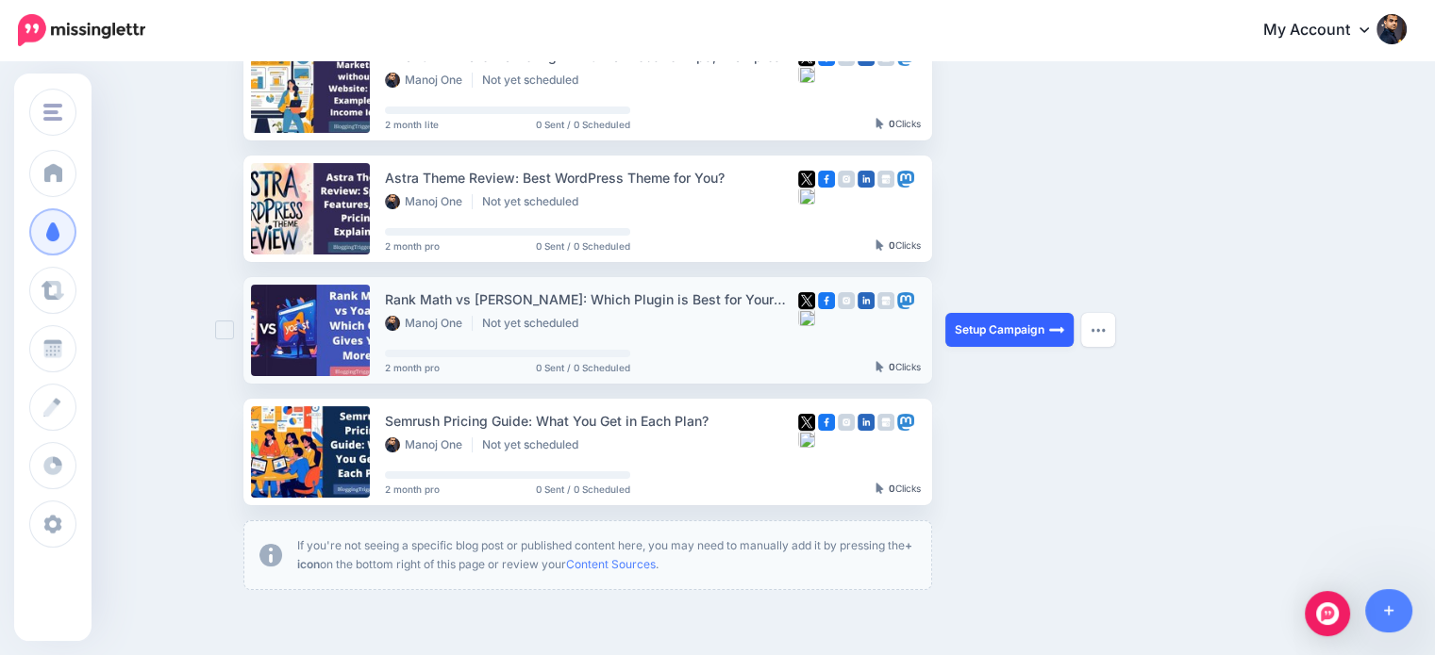
click at [992, 335] on link "Setup Campaign" at bounding box center [1009, 330] width 128 height 34
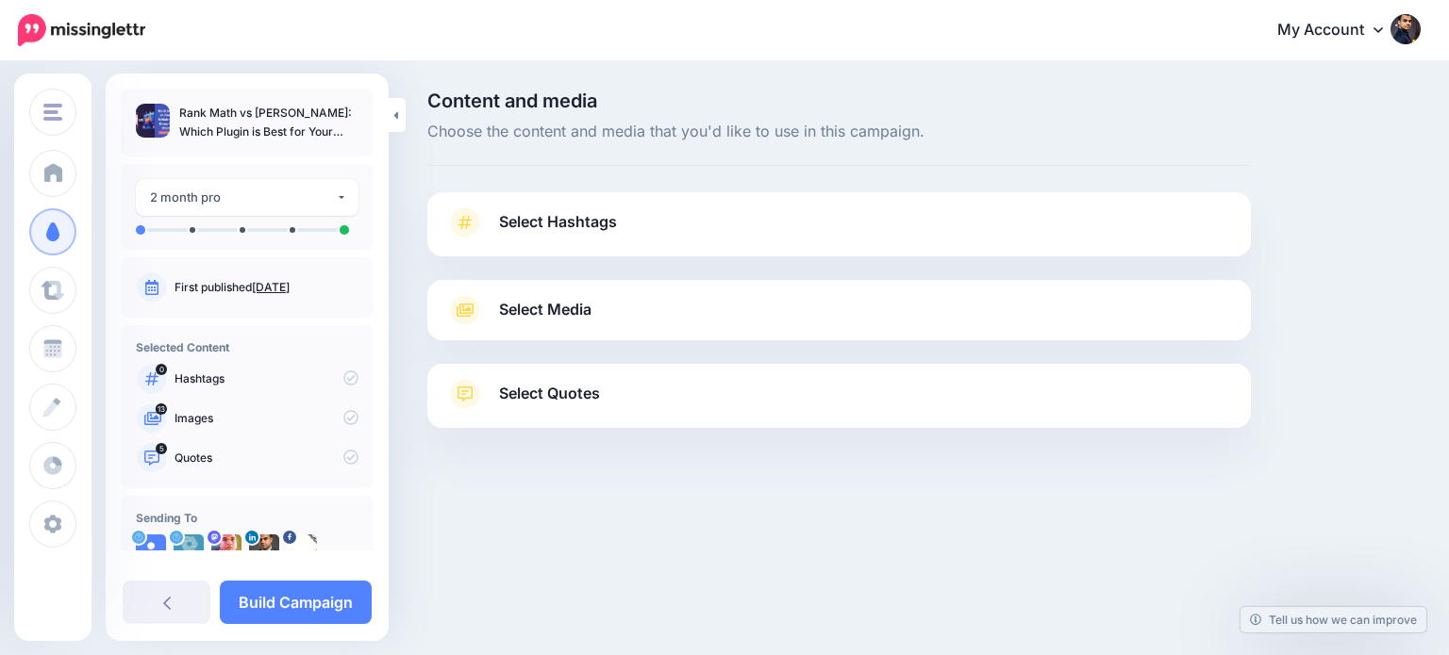
click at [619, 407] on link "Select Quotes" at bounding box center [839, 403] width 786 height 49
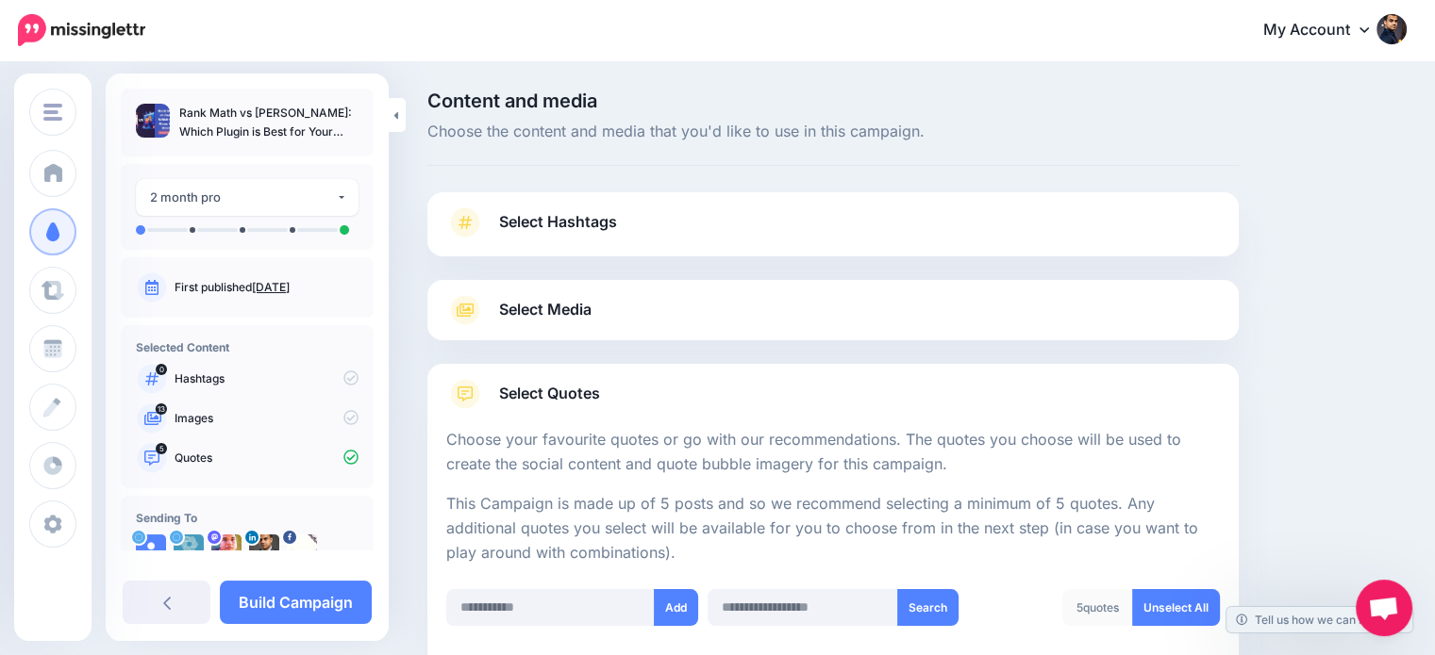
drag, startPoint x: 1448, startPoint y: 105, endPoint x: 1089, endPoint y: 112, distance: 358.5
click at [1435, 88] on html "My Account Dashboard My Account Billing Logout" at bounding box center [717, 327] width 1435 height 655
click at [517, 223] on span "Select Hashtags" at bounding box center [558, 221] width 118 height 25
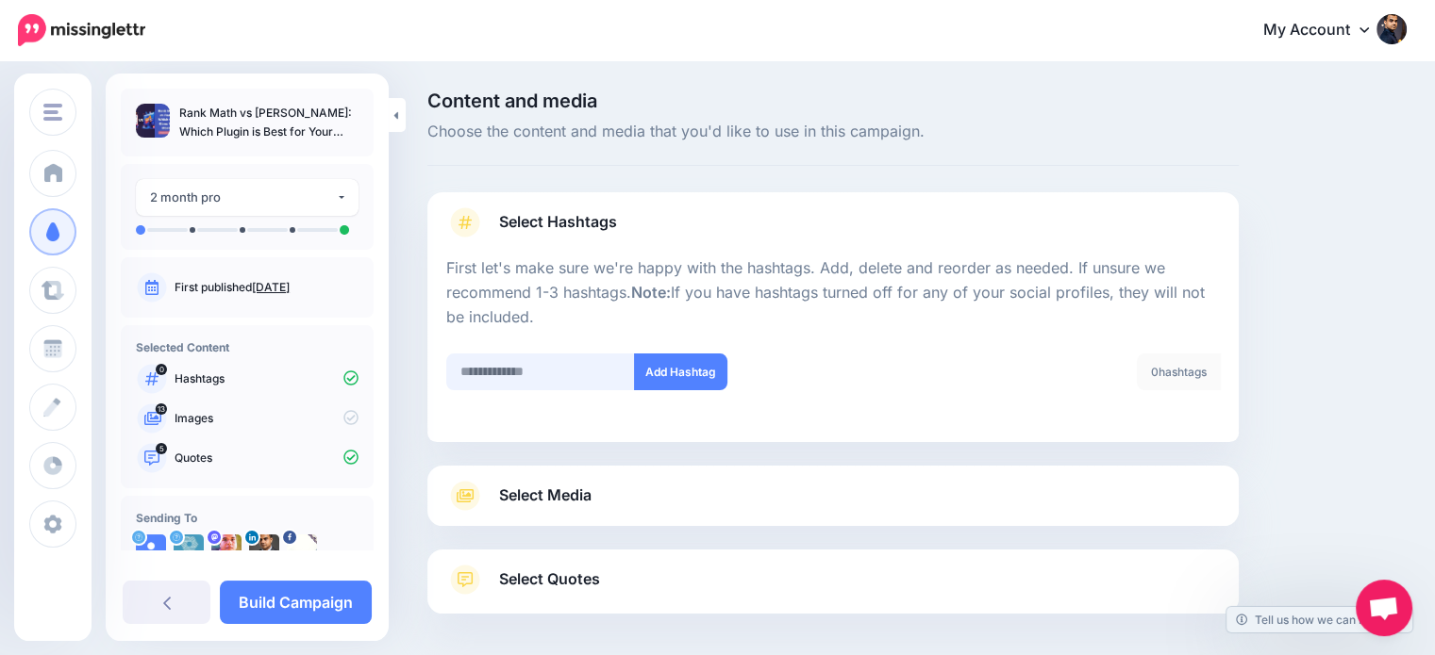
click at [532, 375] on input "text" at bounding box center [540, 372] width 189 height 37
type input "***"
click at [698, 376] on button "Add Hashtag" at bounding box center [680, 372] width 93 height 37
click at [499, 375] on input "text" at bounding box center [540, 372] width 189 height 37
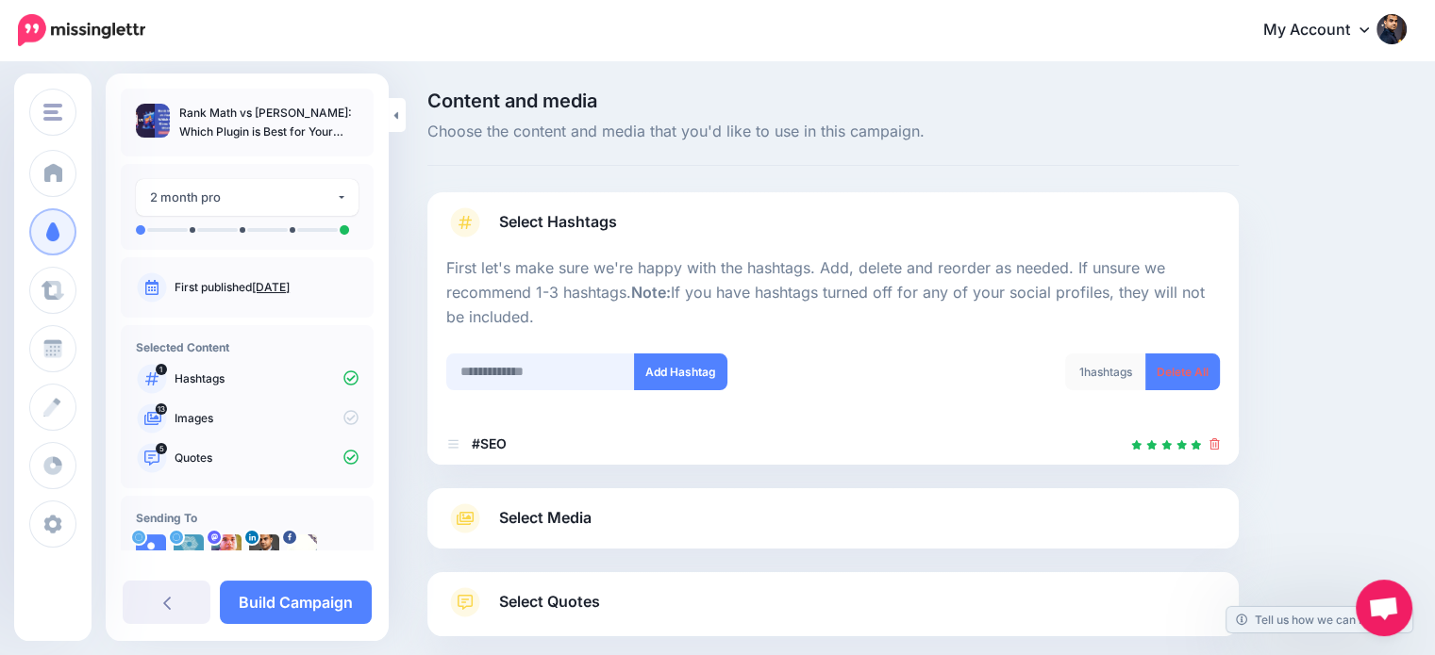
scroll to position [103, 0]
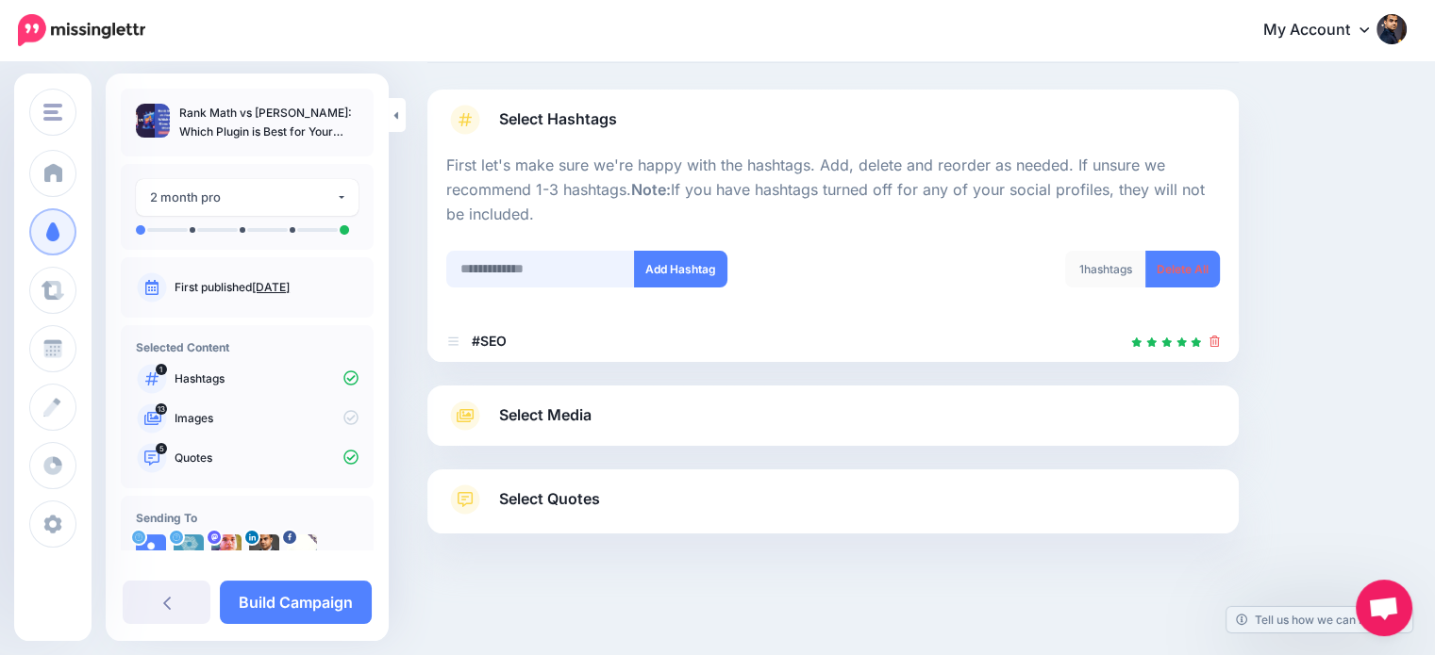
type input "*"
type input "**********"
click at [670, 261] on button "Add Hashtag" at bounding box center [680, 269] width 93 height 37
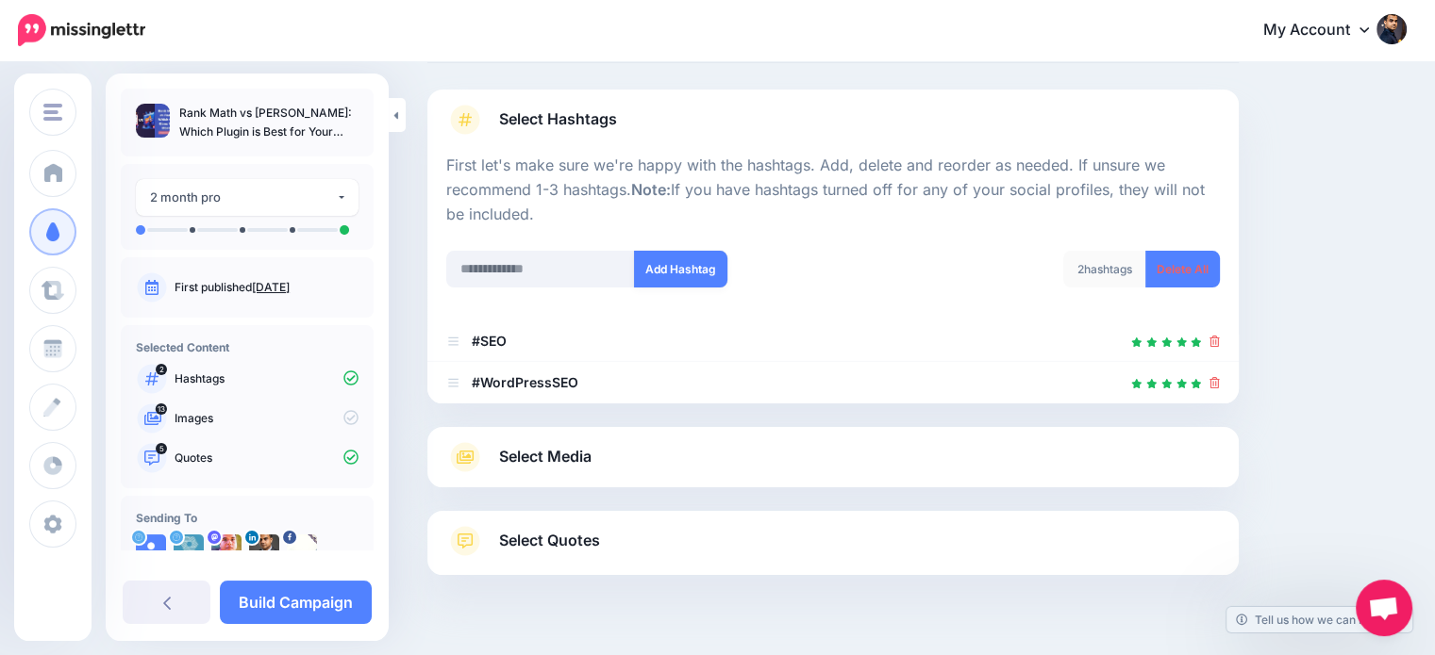
scroll to position [144, 0]
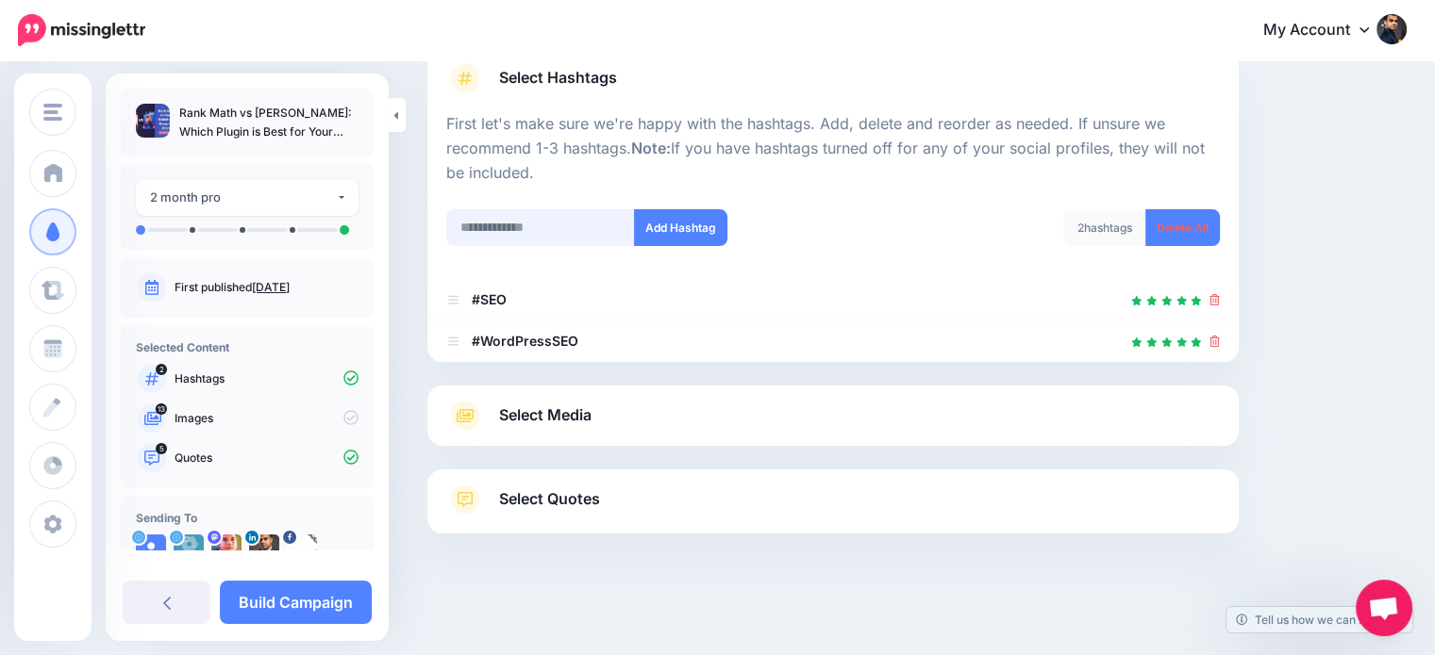
click at [545, 223] on input "text" at bounding box center [540, 227] width 189 height 37
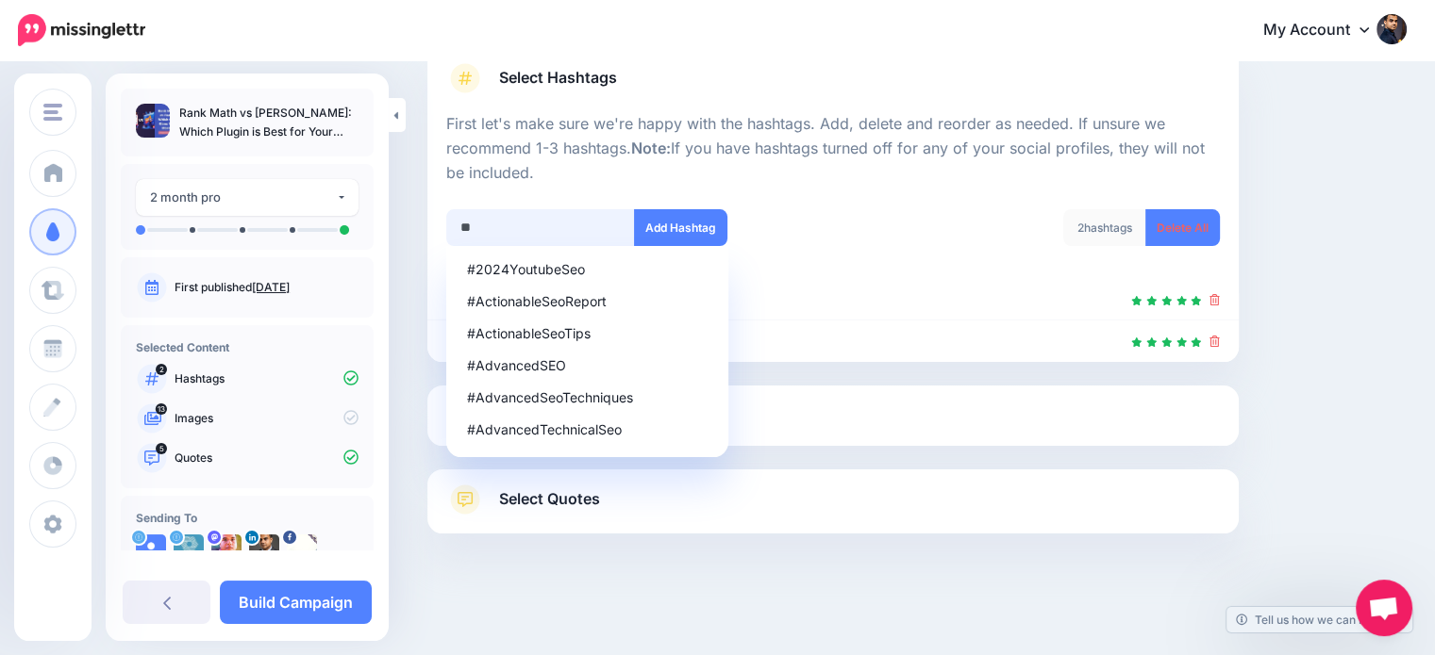
type input "*"
type input "*******"
click at [666, 222] on button "Add Hashtag" at bounding box center [680, 227] width 93 height 37
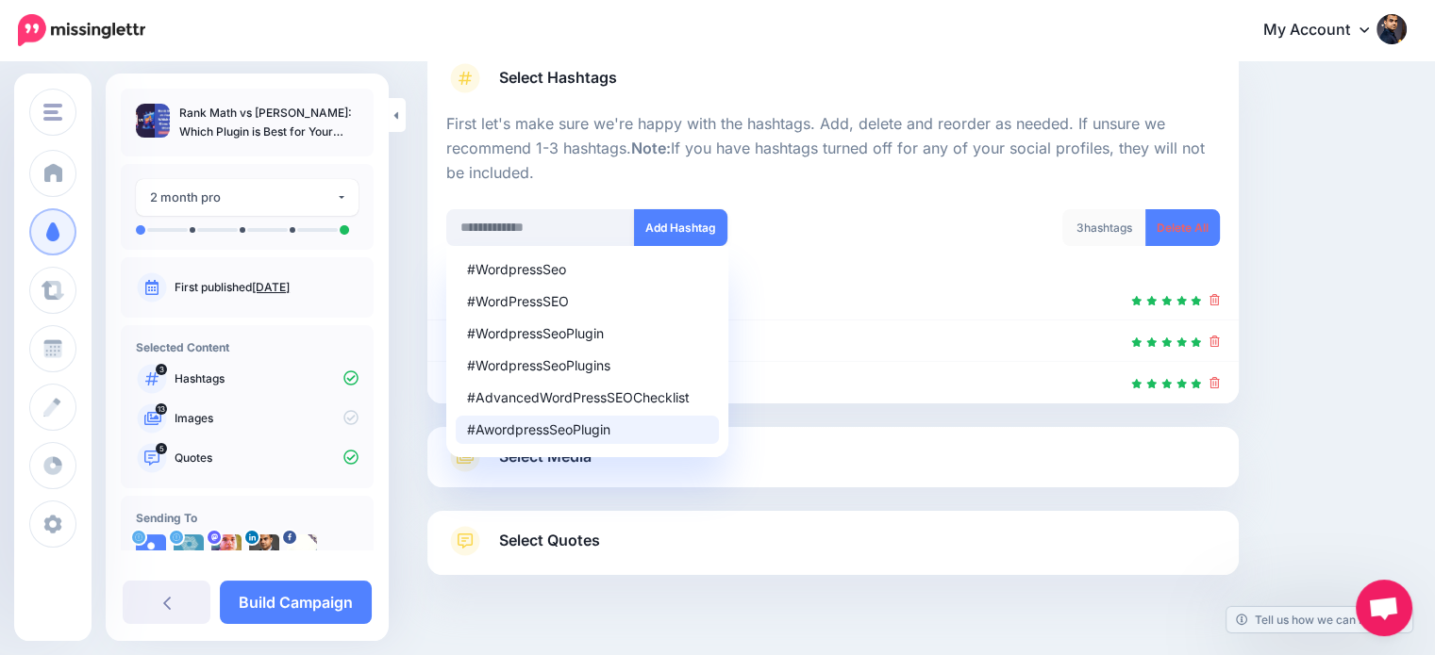
scroll to position [186, 0]
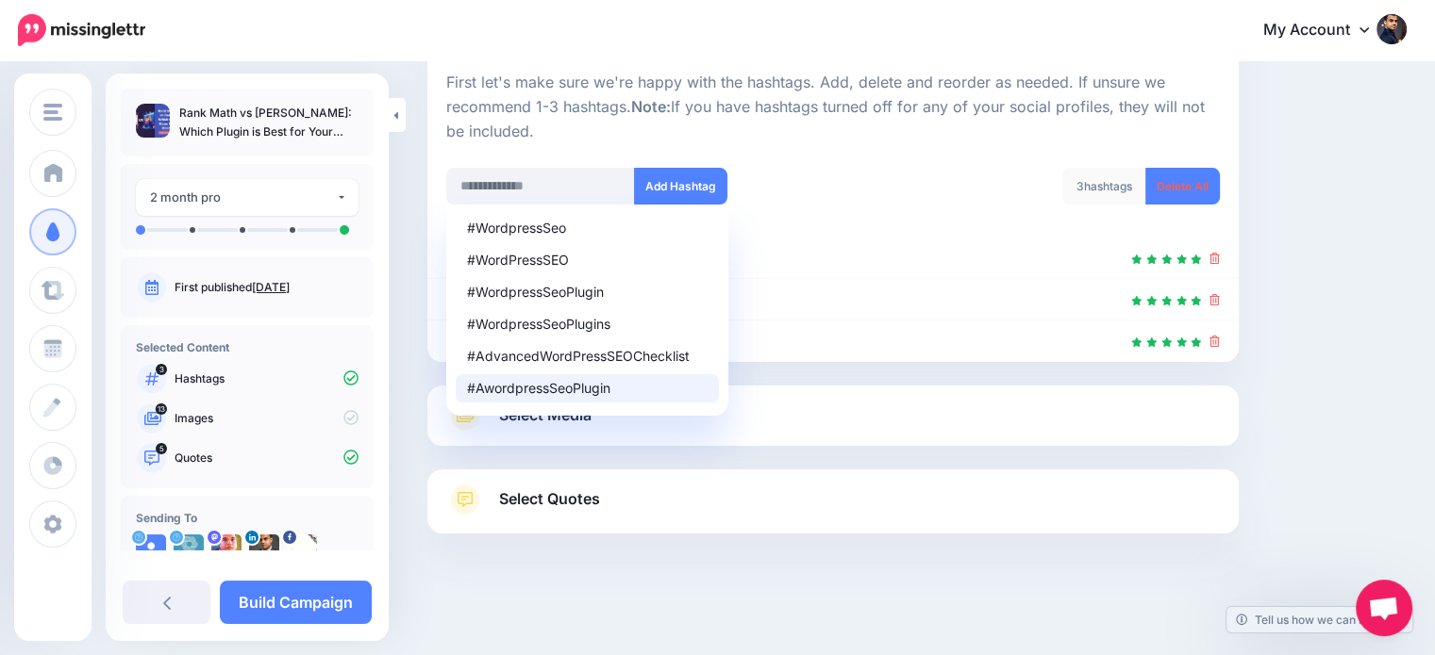
click at [737, 512] on link "Select Quotes" at bounding box center [832, 509] width 773 height 49
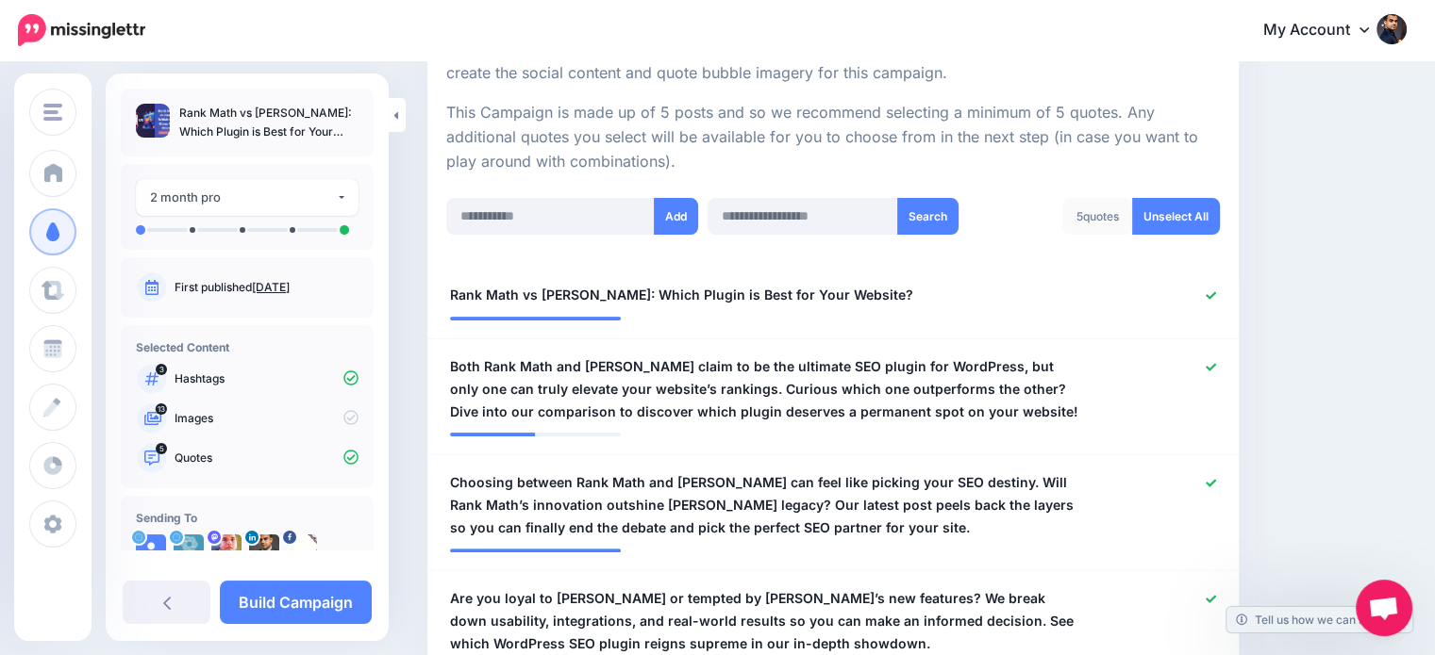
scroll to position [434, 0]
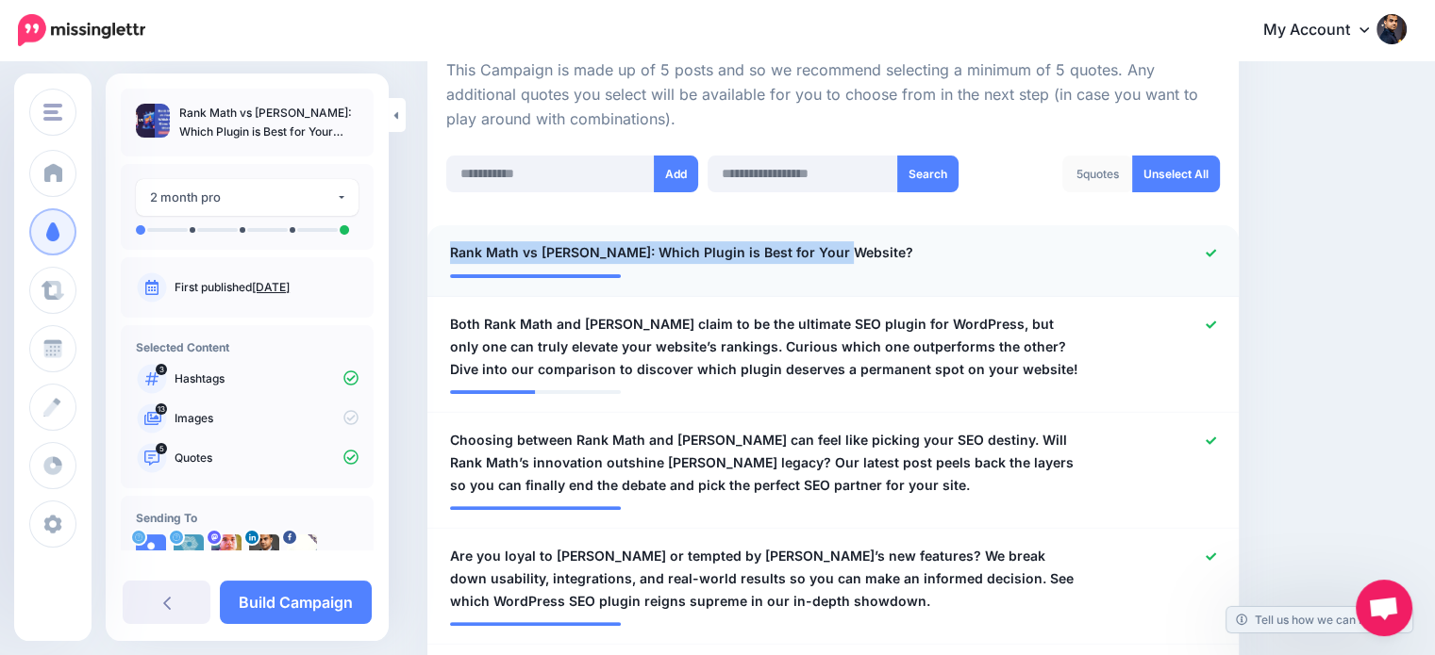
drag, startPoint x: 841, startPoint y: 251, endPoint x: 441, endPoint y: 235, distance: 400.2
click at [441, 235] on li "**********" at bounding box center [832, 261] width 811 height 72
copy span "Rank Math vs [PERSON_NAME]: Which Plugin is Best for Your Website?"
click at [1216, 252] on icon at bounding box center [1210, 253] width 10 height 8
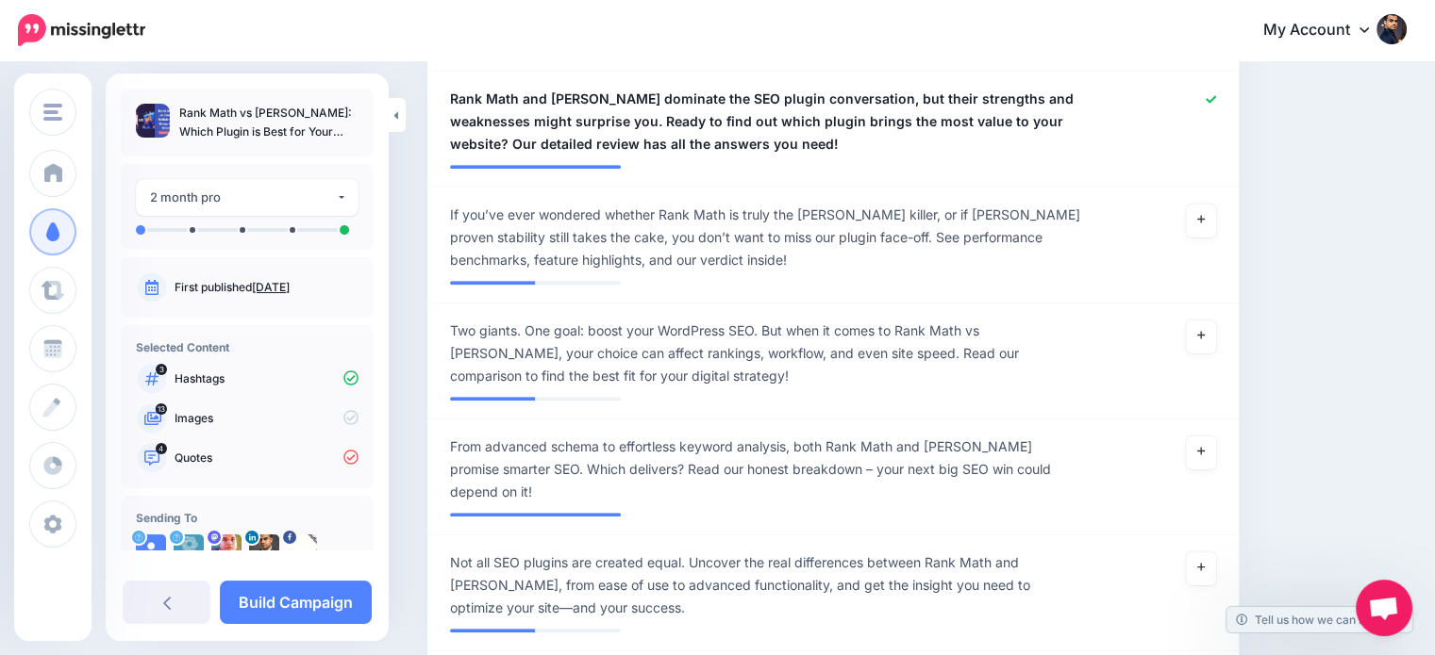
scroll to position [1020, 0]
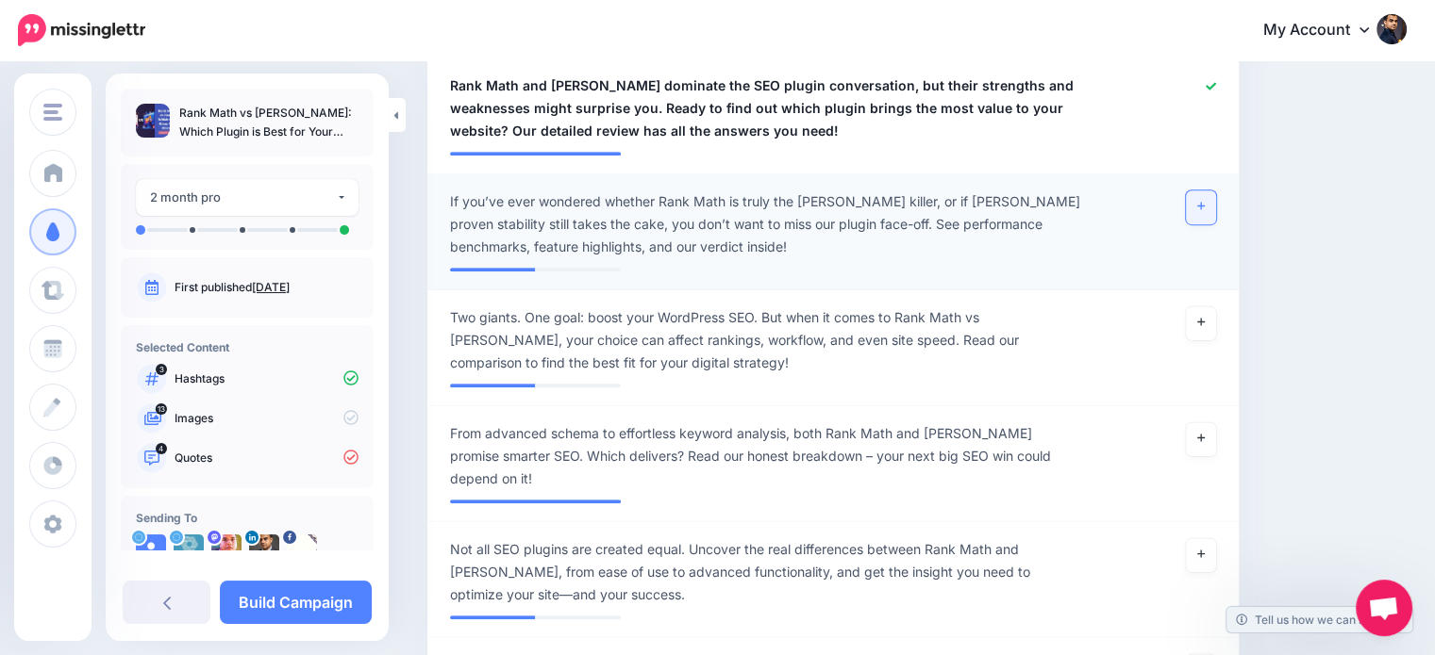
click at [1207, 201] on link at bounding box center [1201, 208] width 30 height 34
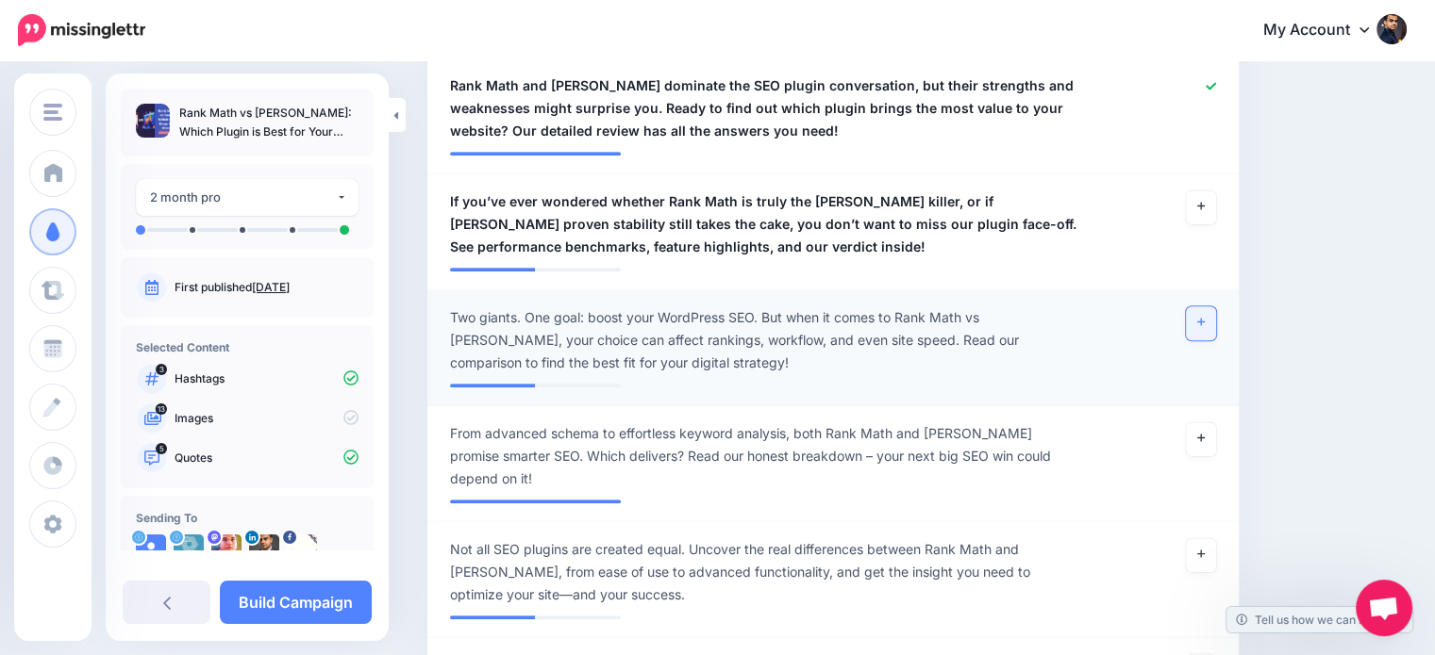
click at [1204, 324] on icon at bounding box center [1201, 322] width 8 height 10
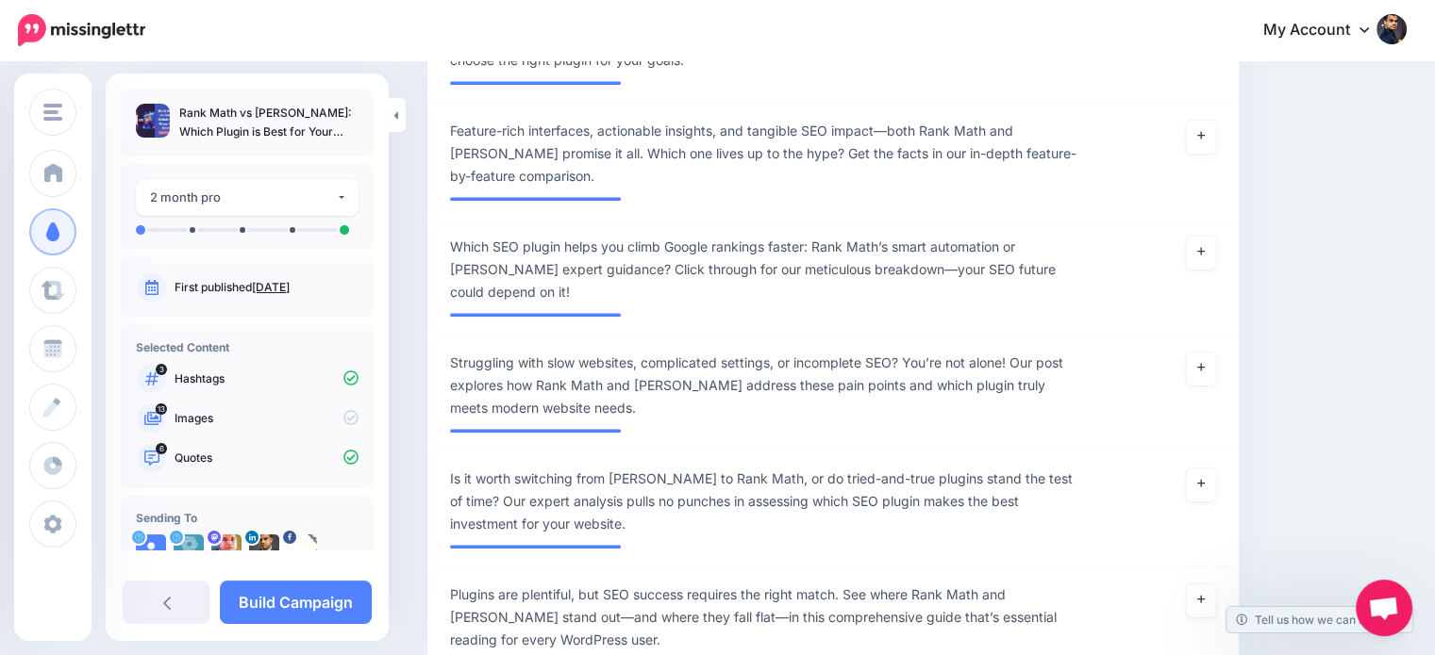
scroll to position [1684, 0]
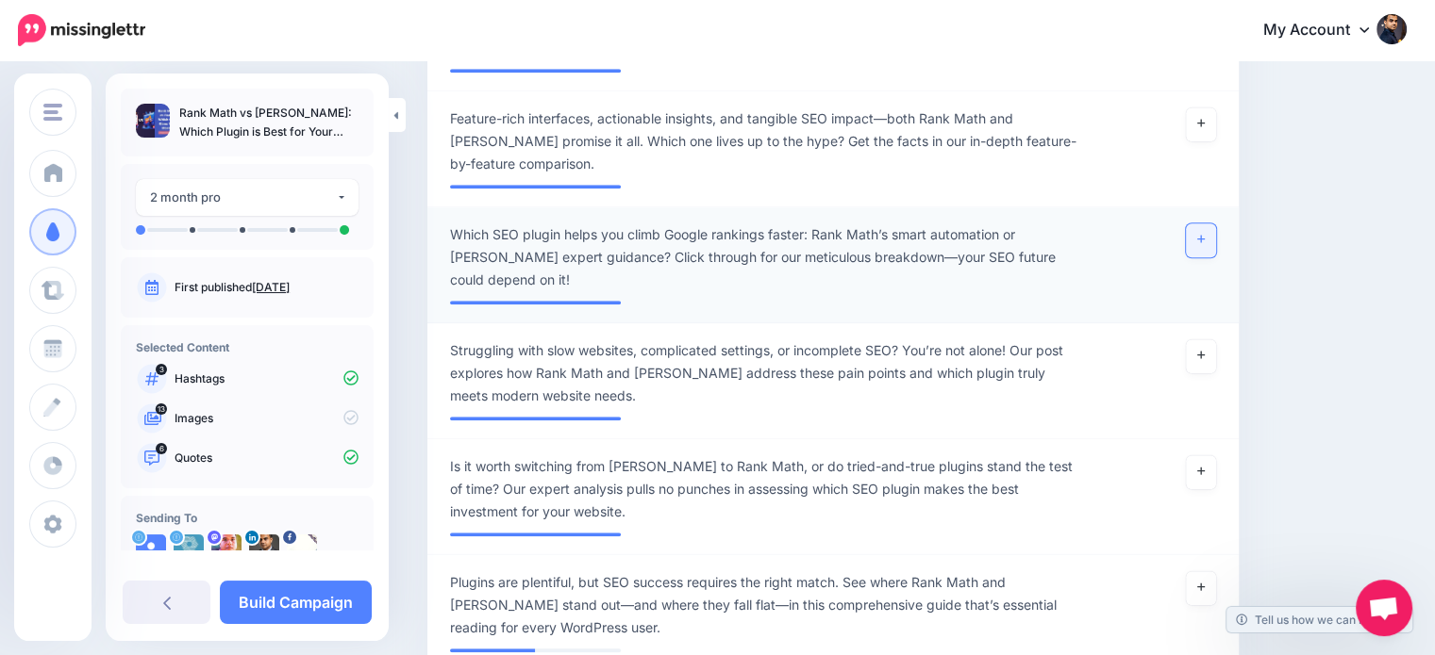
click at [1204, 234] on icon at bounding box center [1201, 239] width 8 height 10
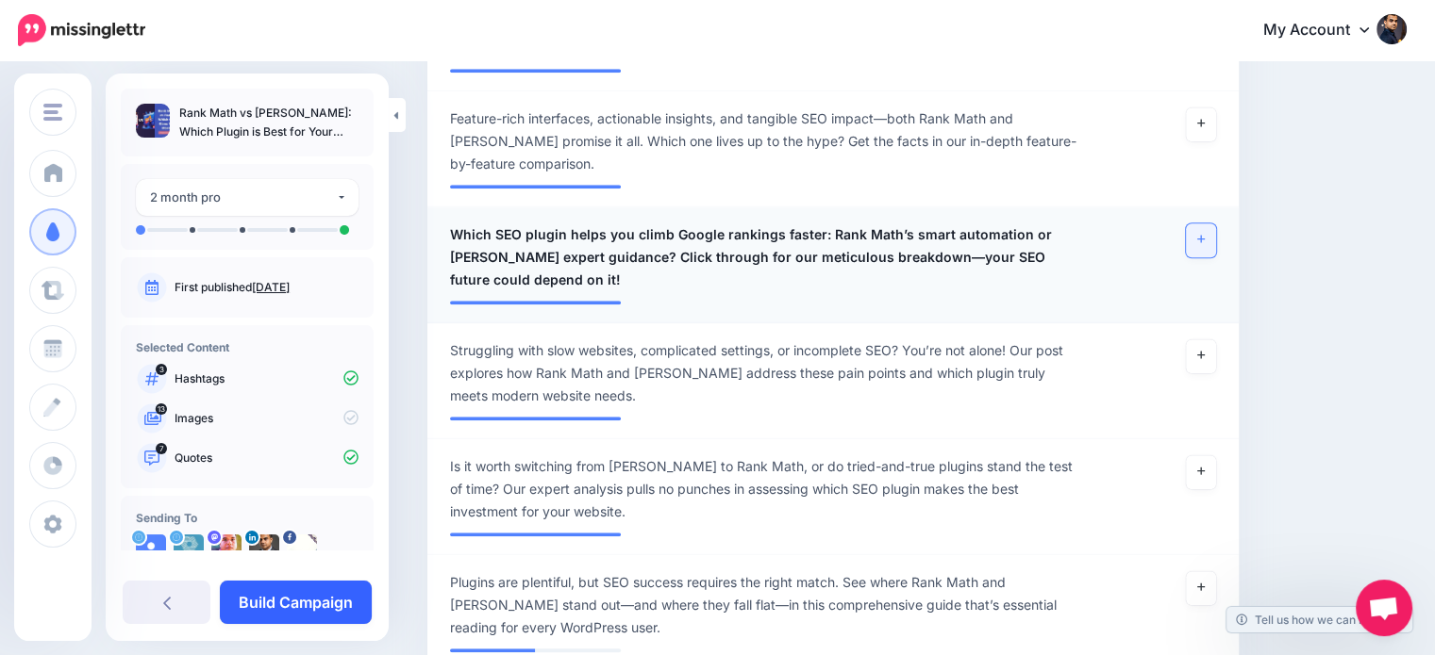
click at [316, 598] on link "Build Campaign" at bounding box center [296, 602] width 152 height 43
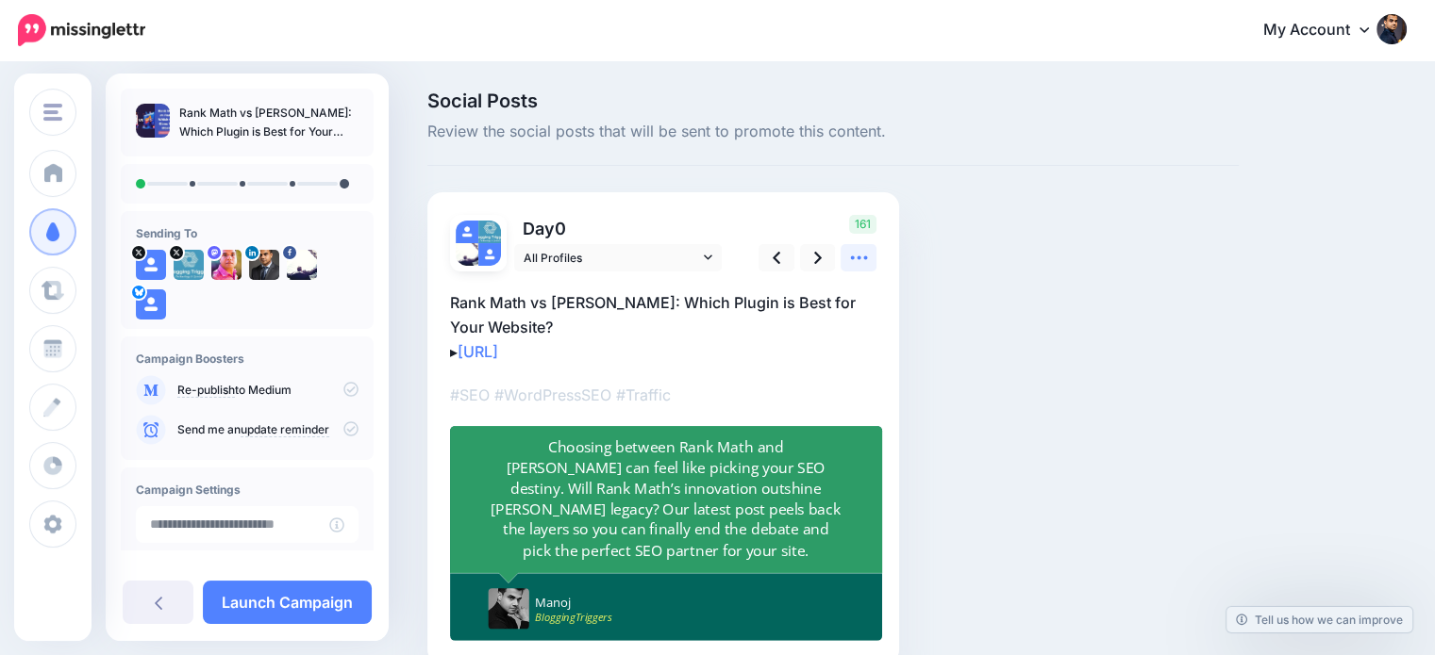
click at [864, 261] on icon at bounding box center [859, 258] width 20 height 20
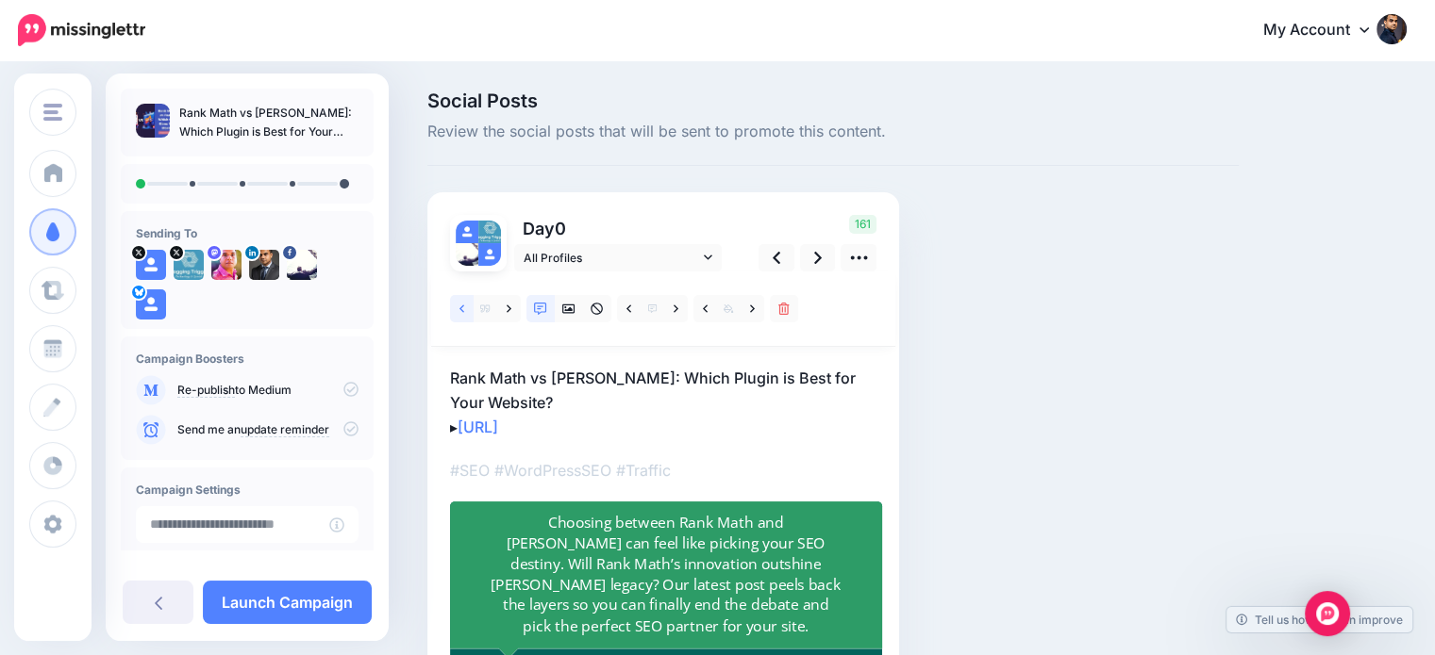
click at [457, 307] on link at bounding box center [462, 308] width 24 height 27
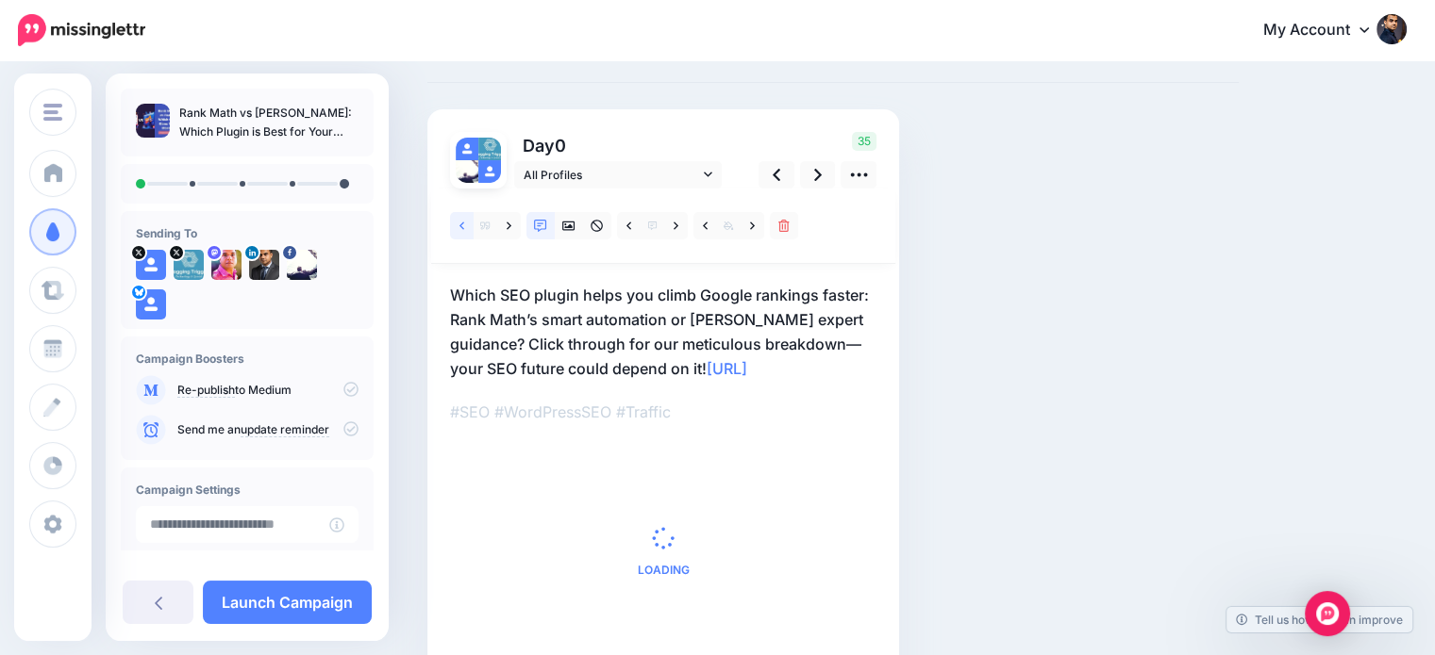
scroll to position [108, 0]
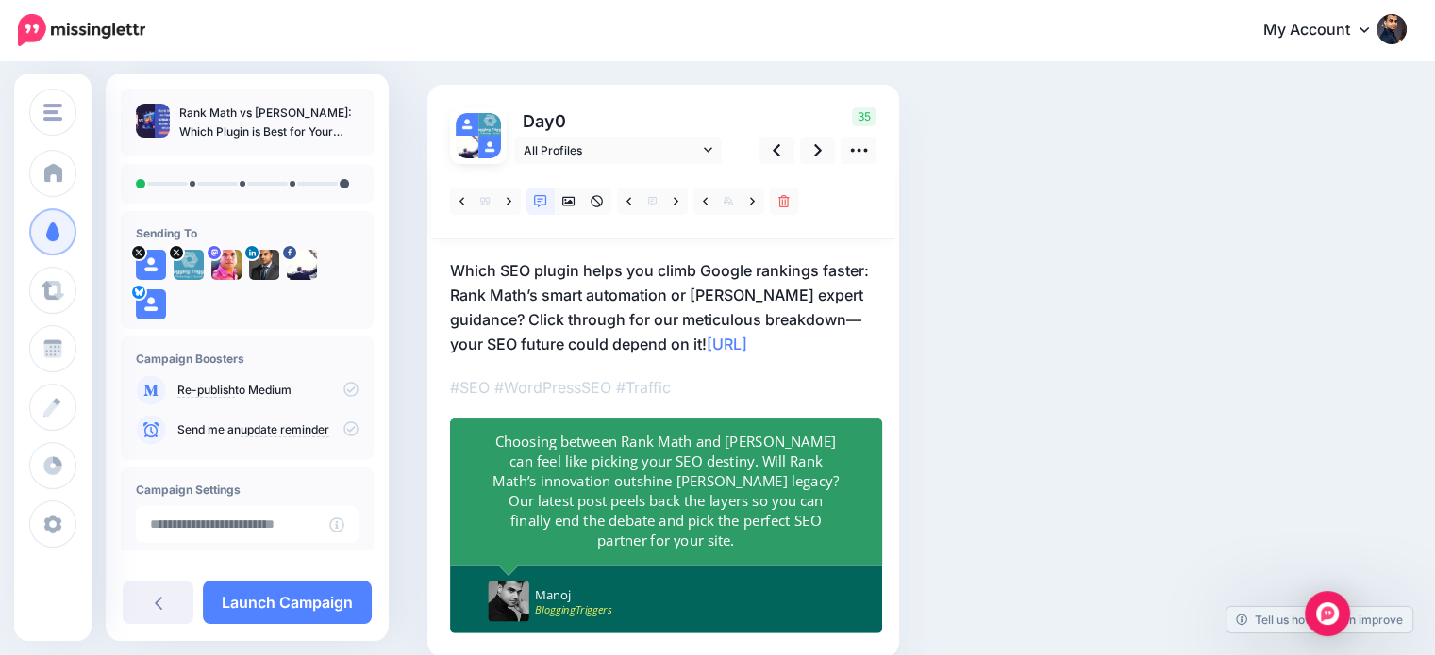
click at [705, 512] on div "Choosing between Rank Math and [PERSON_NAME] can feel like picking your SEO des…" at bounding box center [665, 490] width 353 height 119
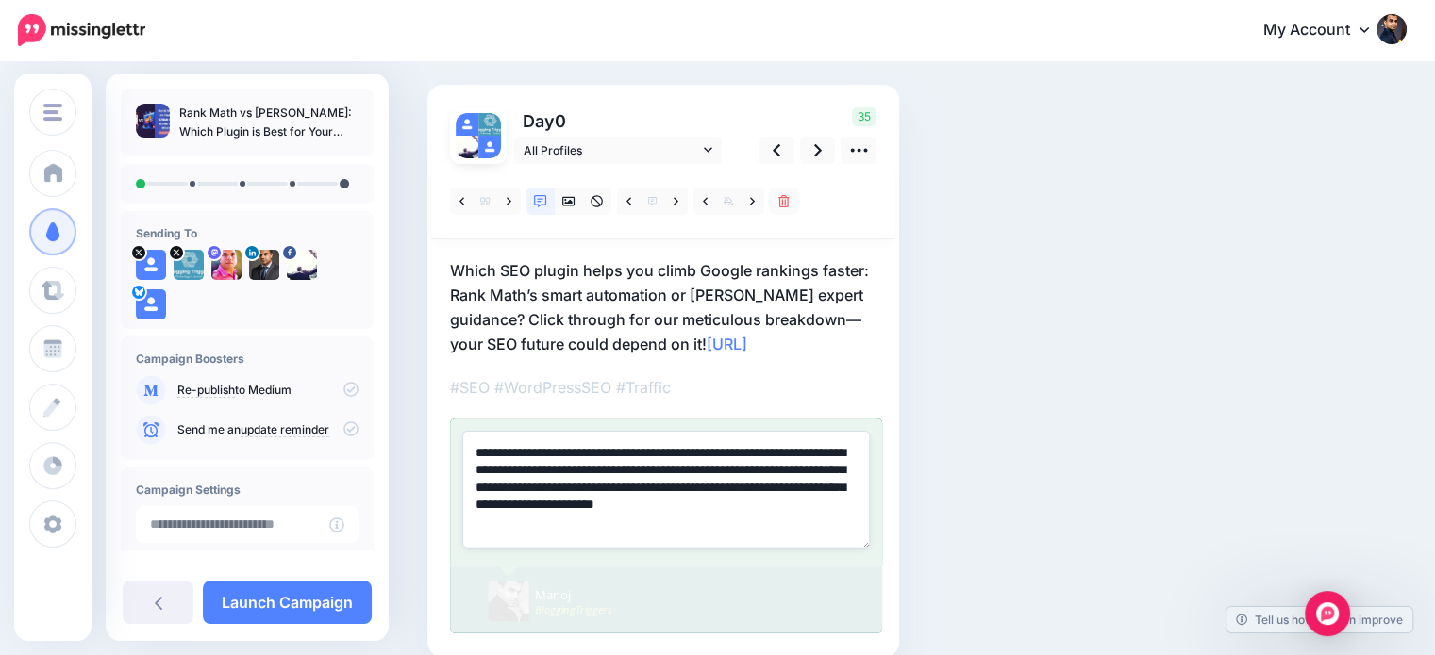
paste textarea
type textarea "**********"
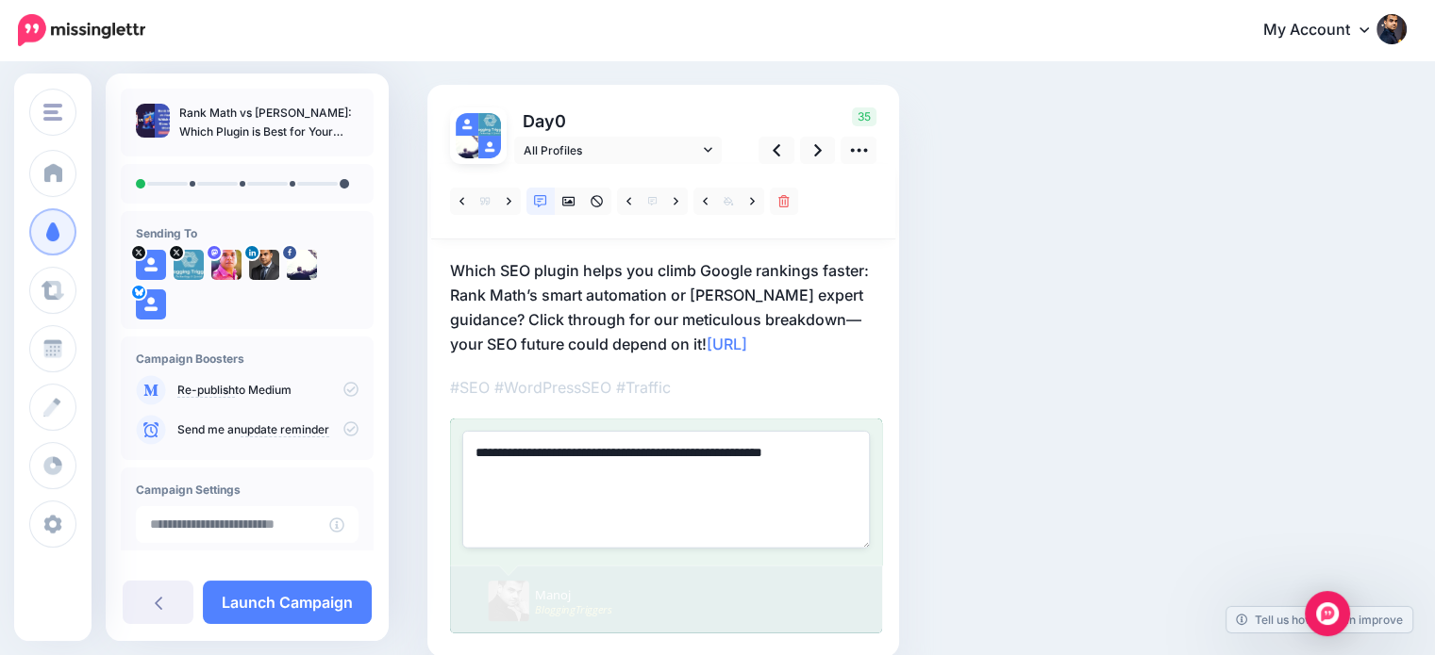
click at [1158, 382] on div "Social Posts Review the social posts that will be sent to promote this content.…" at bounding box center [832, 349] width 839 height 730
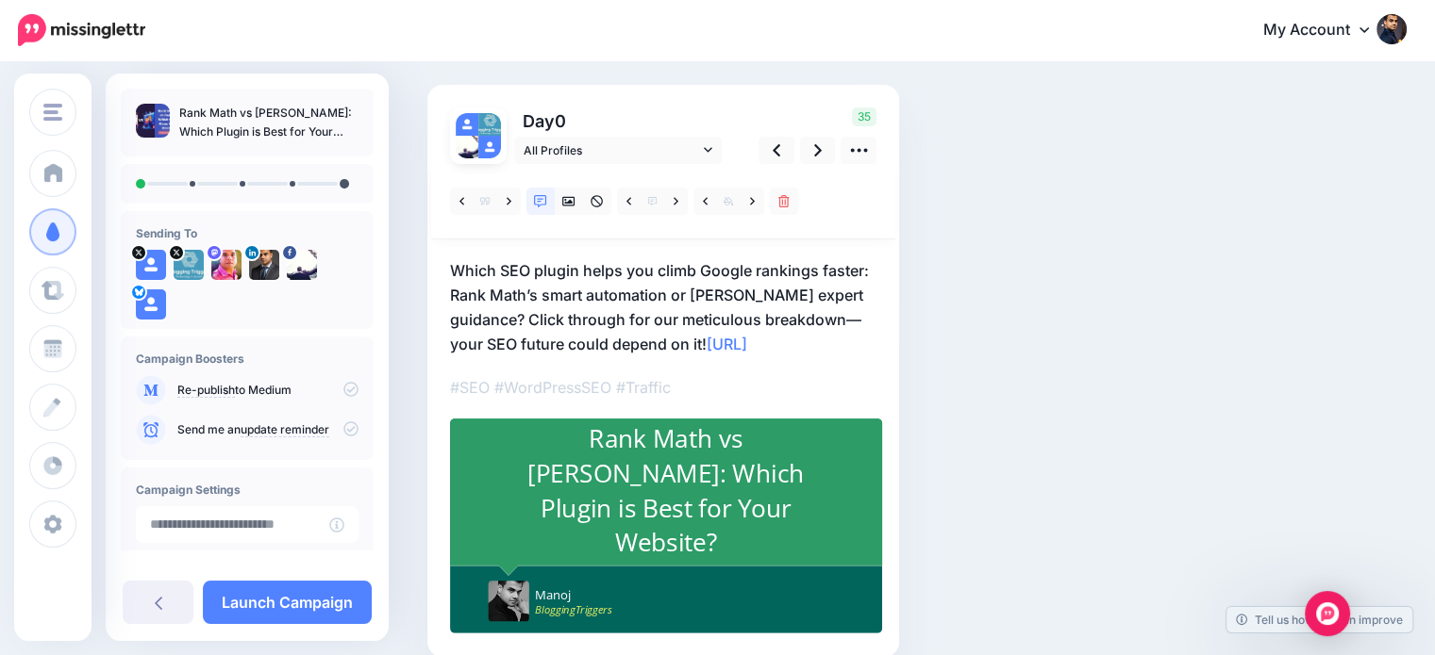
click at [638, 335] on p "Which SEO plugin helps you climb Google rankings faster: Rank Math’s smart auto…" at bounding box center [663, 307] width 426 height 98
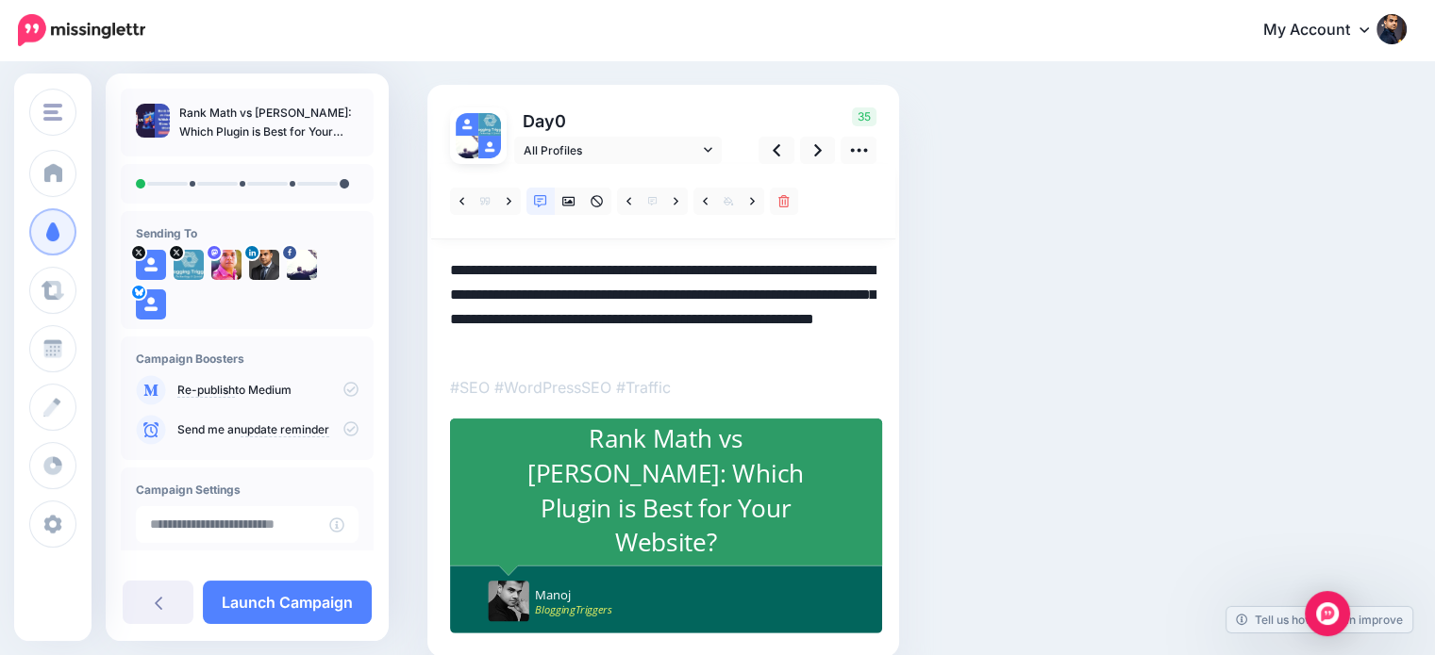
scroll to position [0, 0]
click at [639, 335] on textarea "**********" at bounding box center [663, 307] width 426 height 98
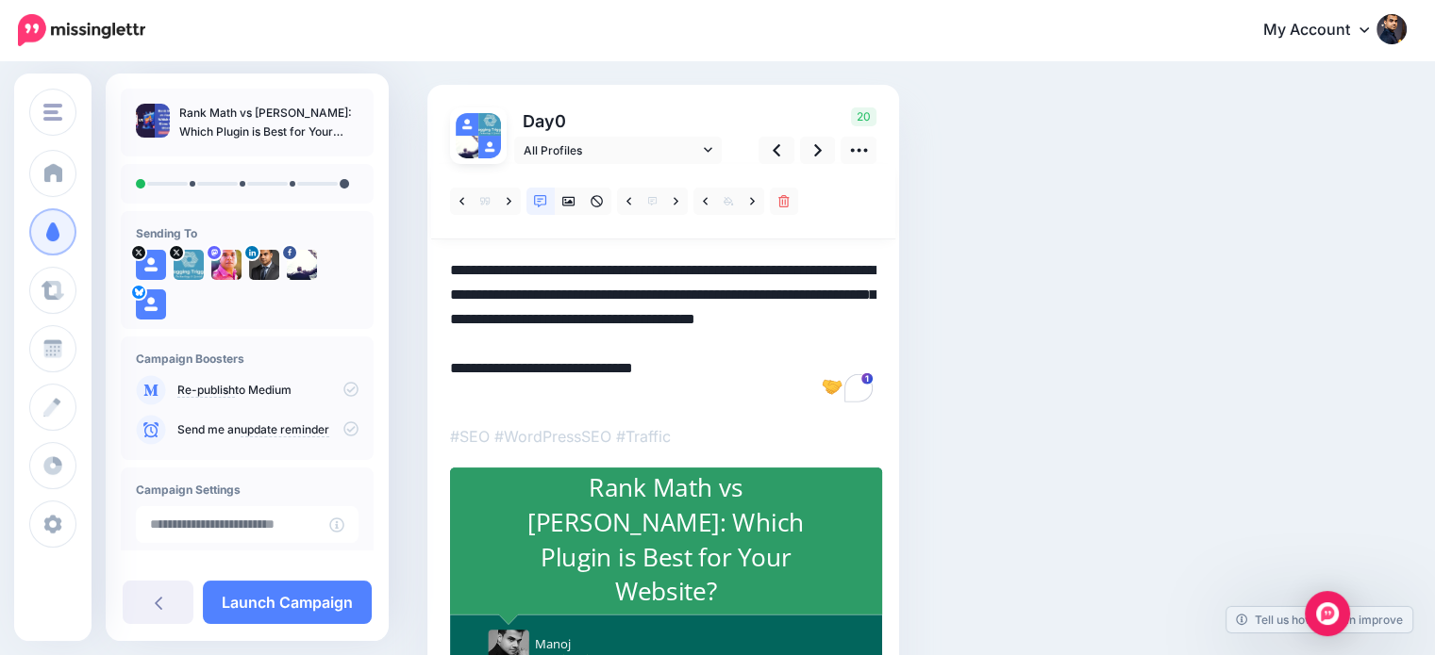
scroll to position [190, 0]
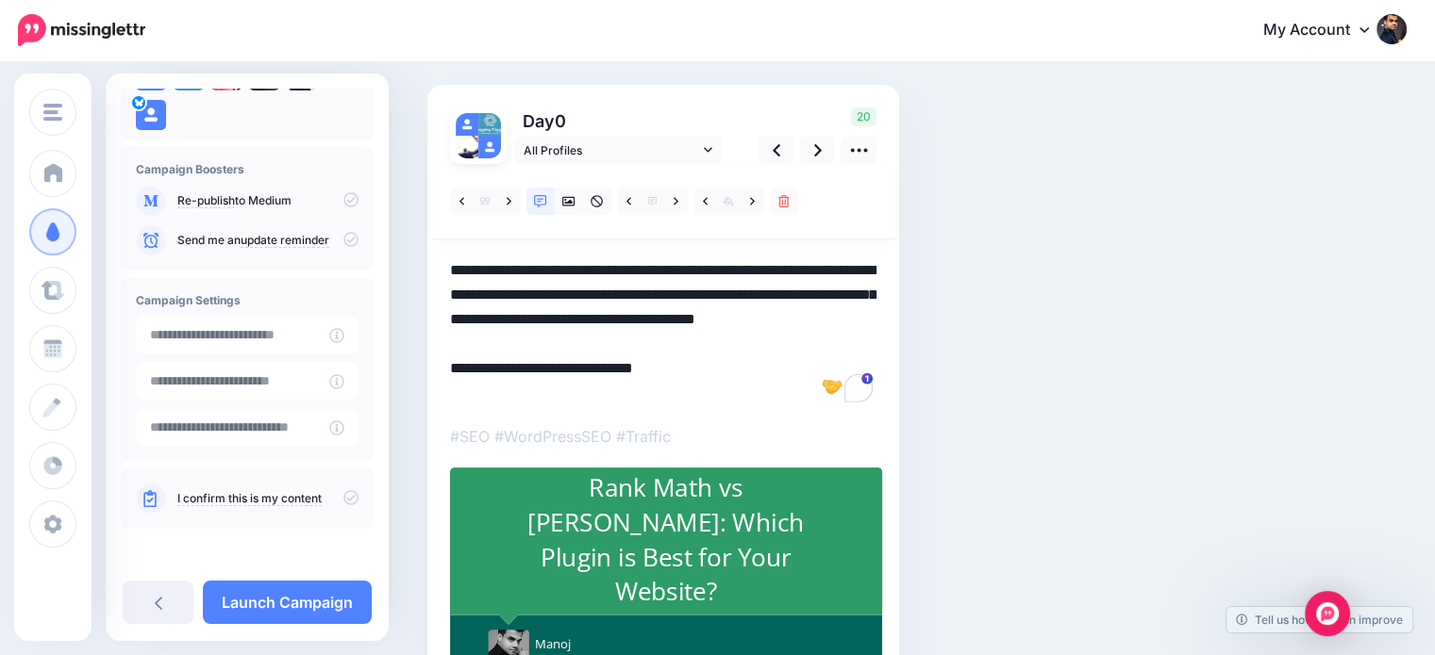
click at [343, 496] on icon at bounding box center [350, 497] width 15 height 15
click at [809, 145] on link at bounding box center [818, 150] width 36 height 27
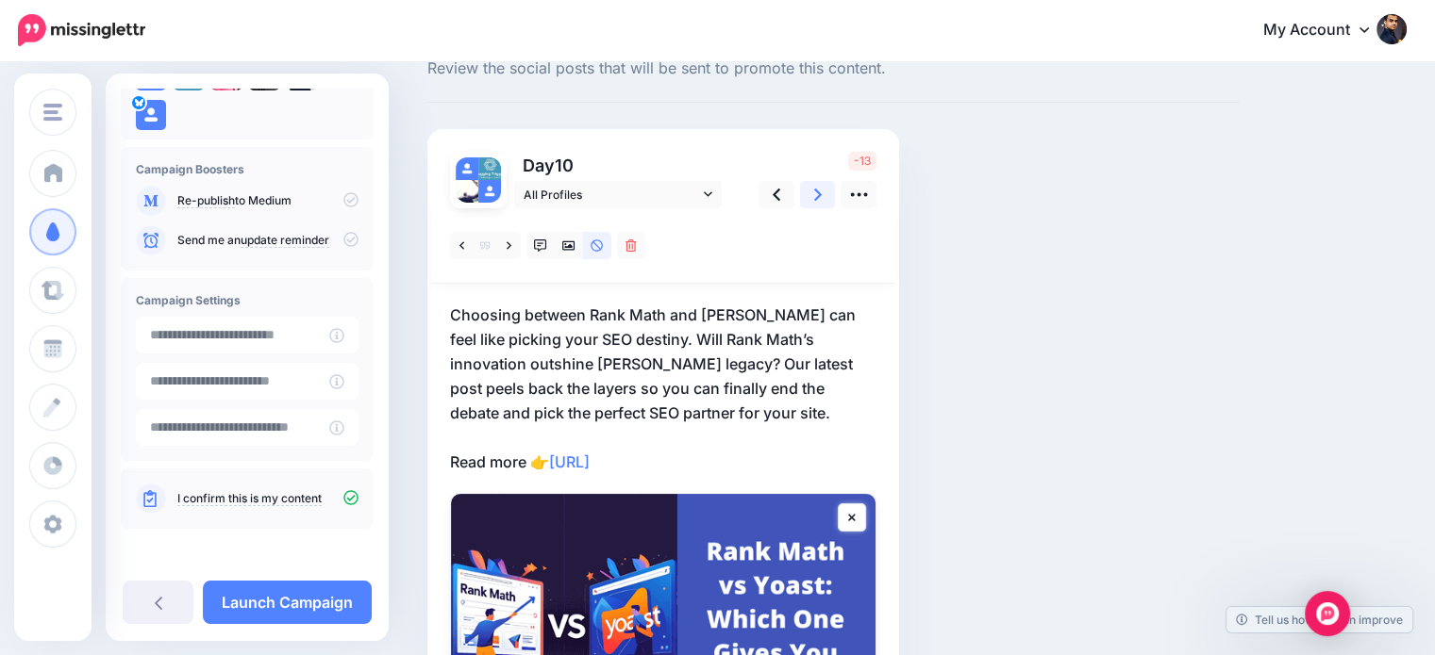
scroll to position [108, 0]
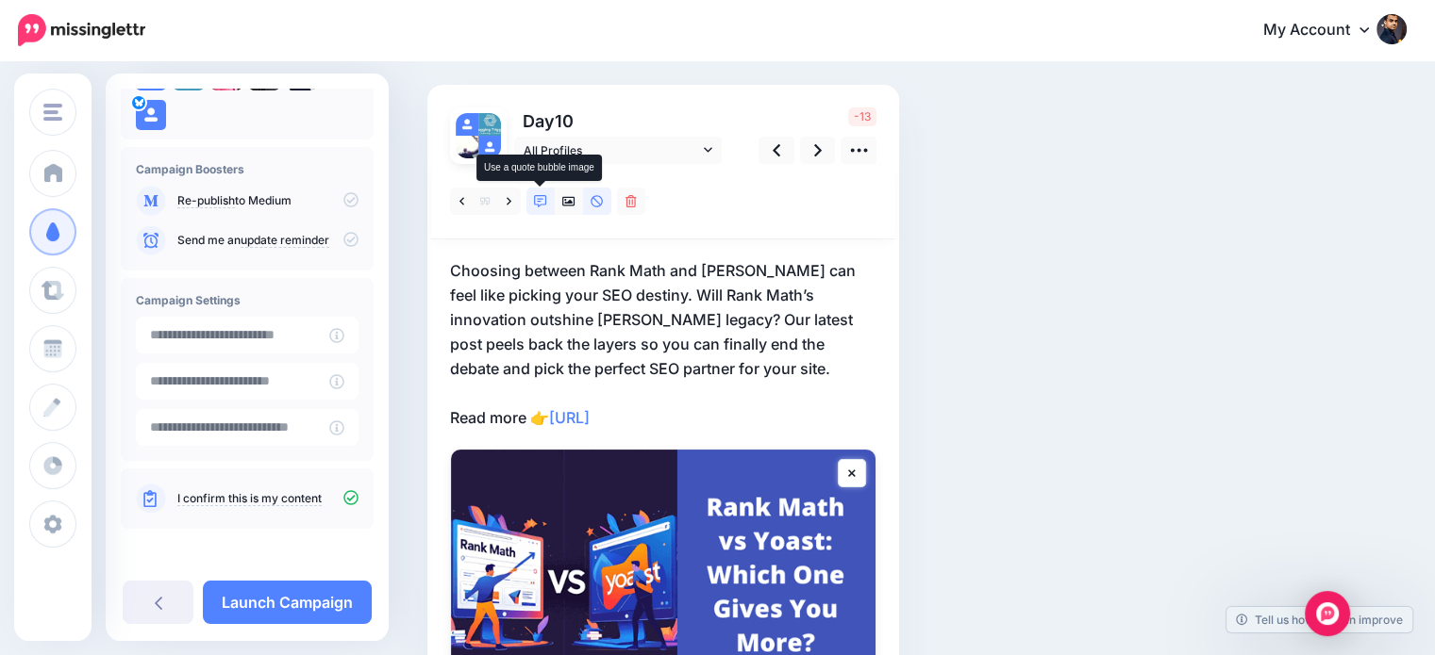
click at [539, 203] on icon at bounding box center [540, 201] width 13 height 13
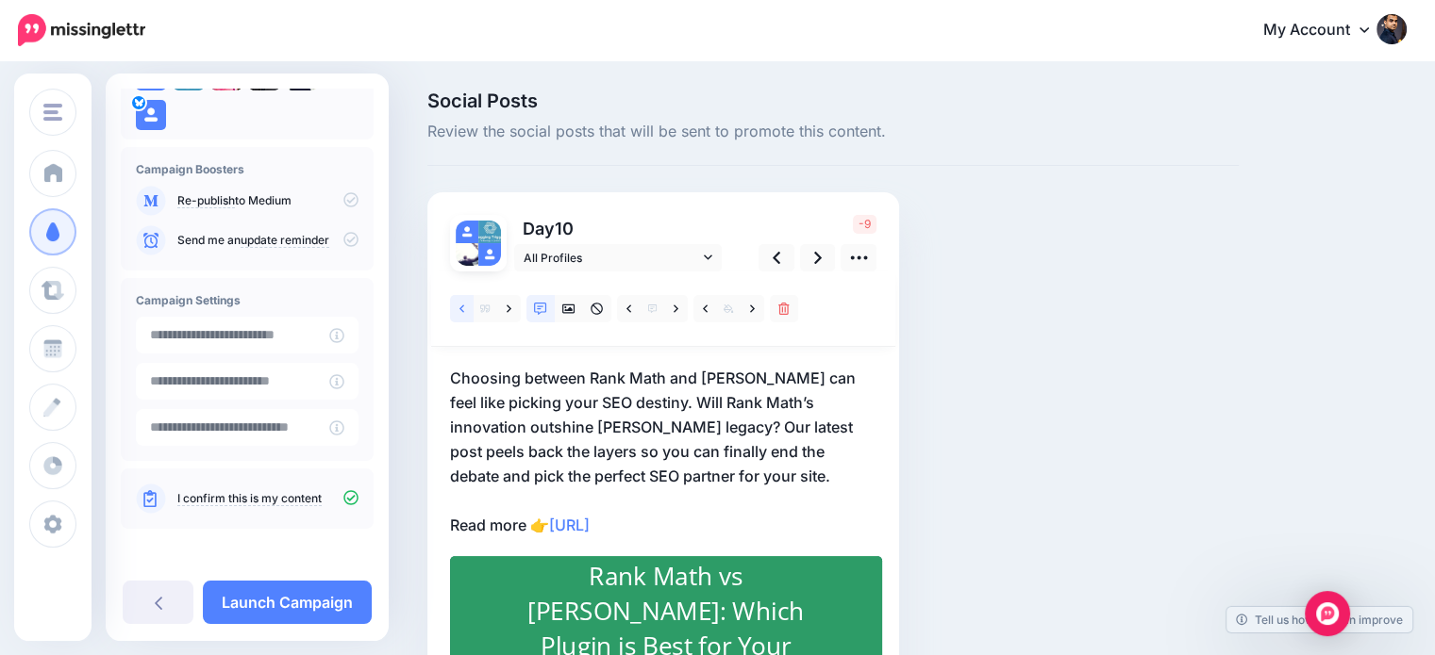
click at [456, 305] on link at bounding box center [462, 308] width 24 height 27
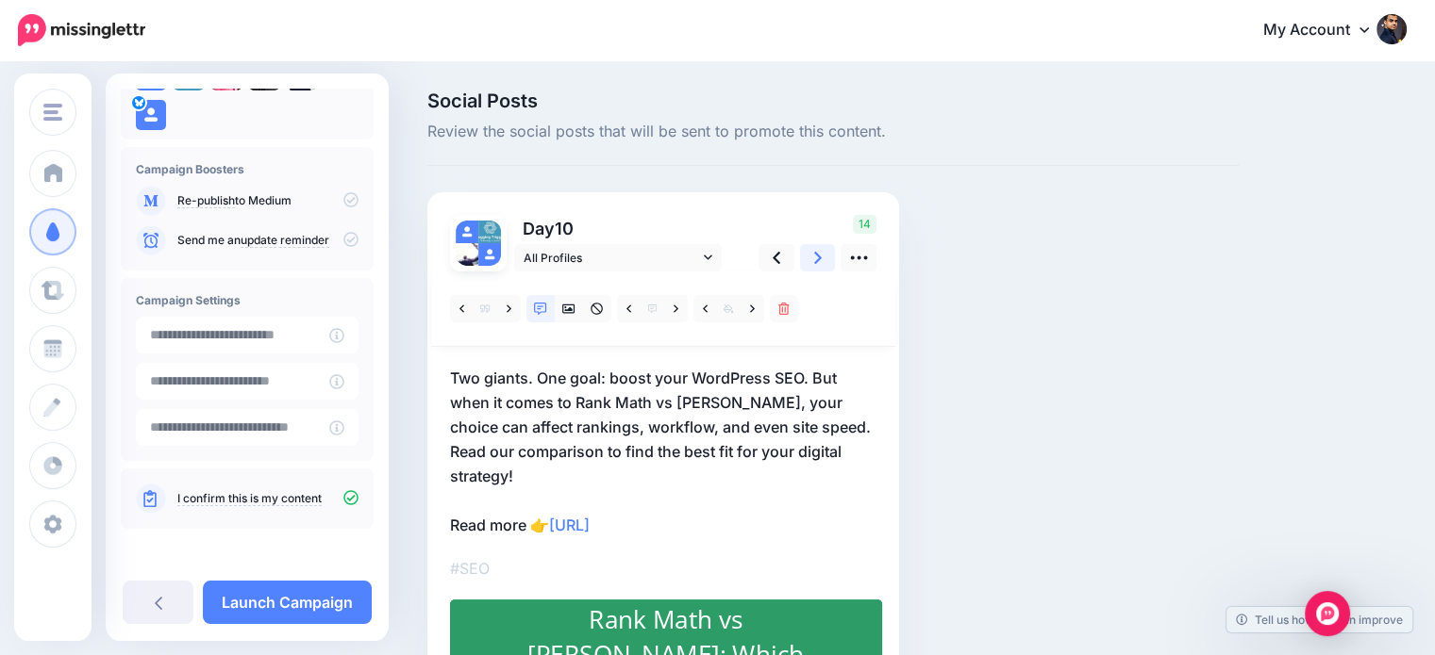
click at [819, 256] on icon at bounding box center [818, 258] width 8 height 12
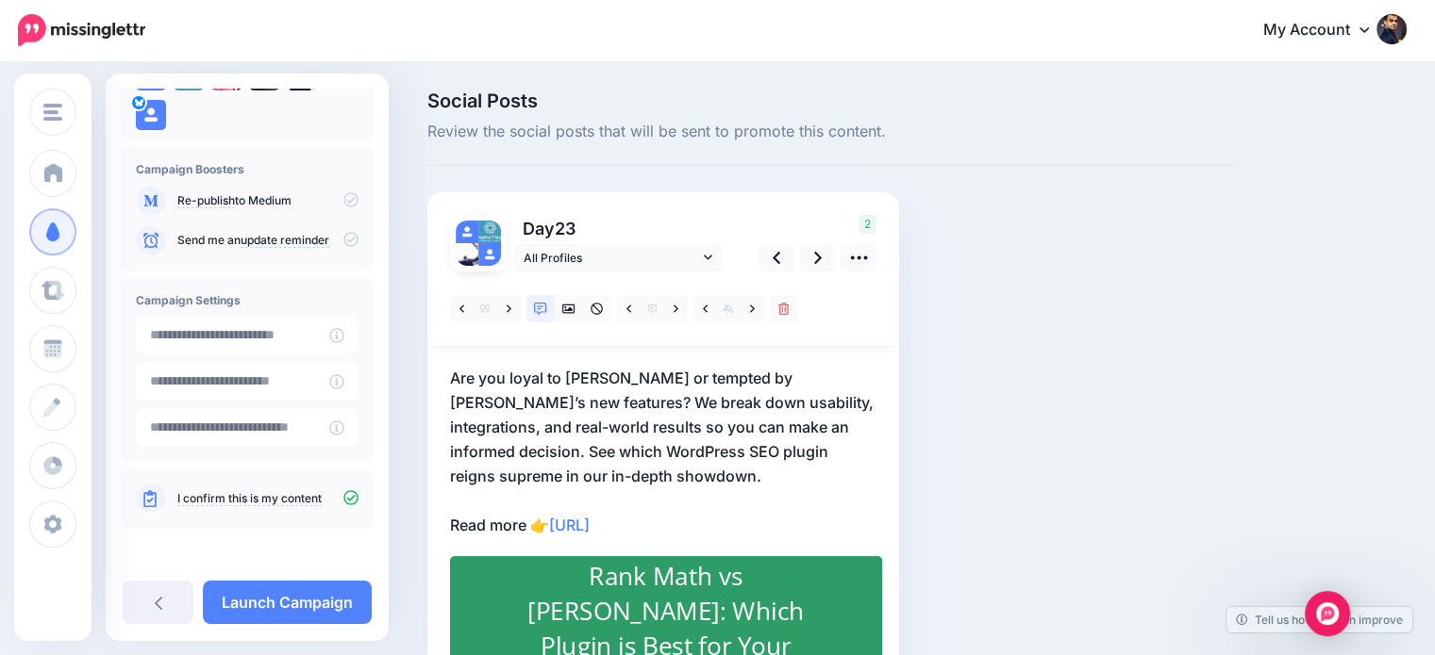
click at [531, 391] on p "Are you loyal to Yoast or tempted by Rank Math’s new features? We break down us…" at bounding box center [663, 452] width 426 height 172
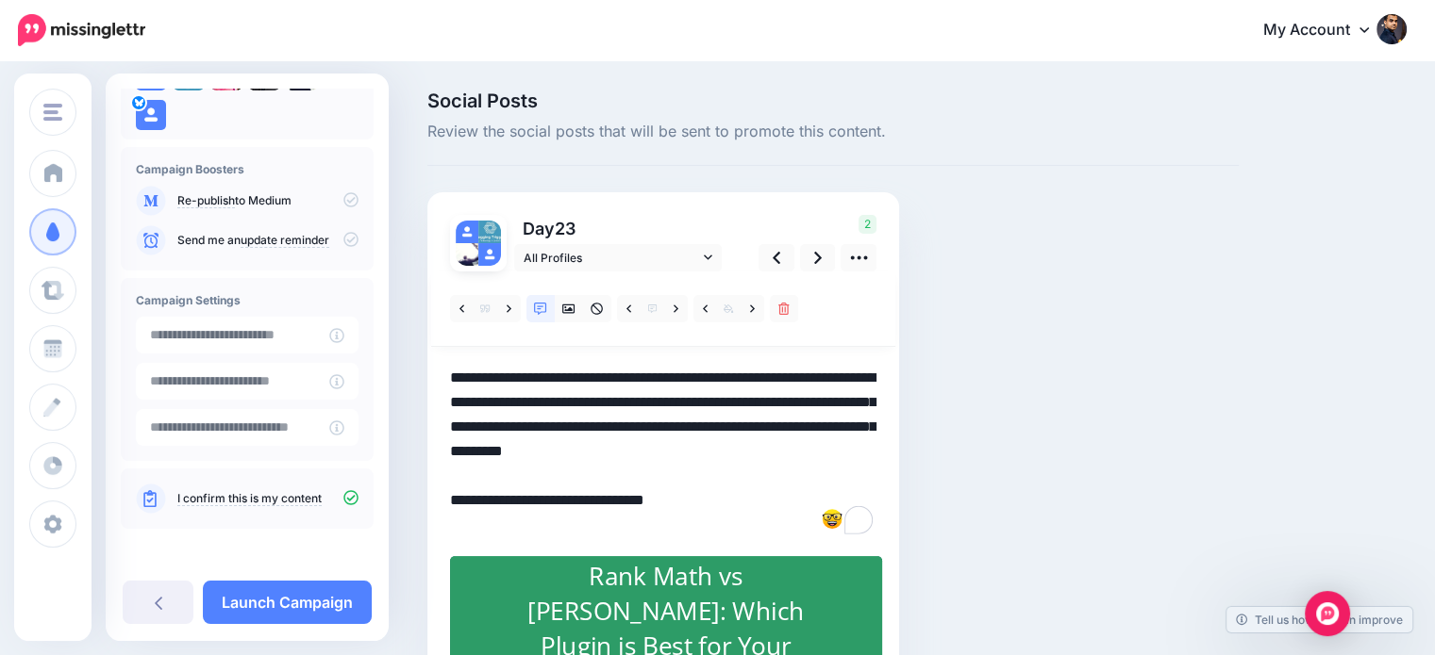
drag, startPoint x: 524, startPoint y: 399, endPoint x: 833, endPoint y: 427, distance: 309.7
click at [833, 427] on textarea "**********" at bounding box center [663, 452] width 426 height 172
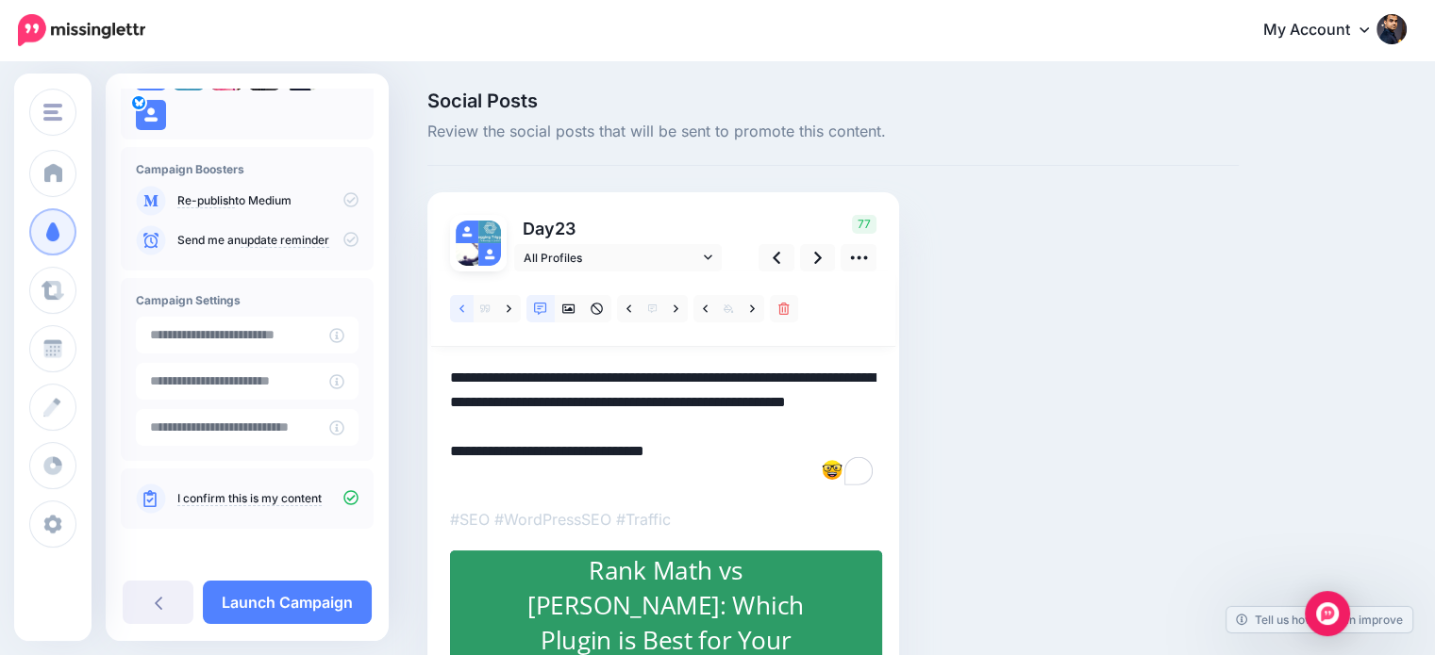
click at [459, 306] on icon at bounding box center [461, 309] width 5 height 13
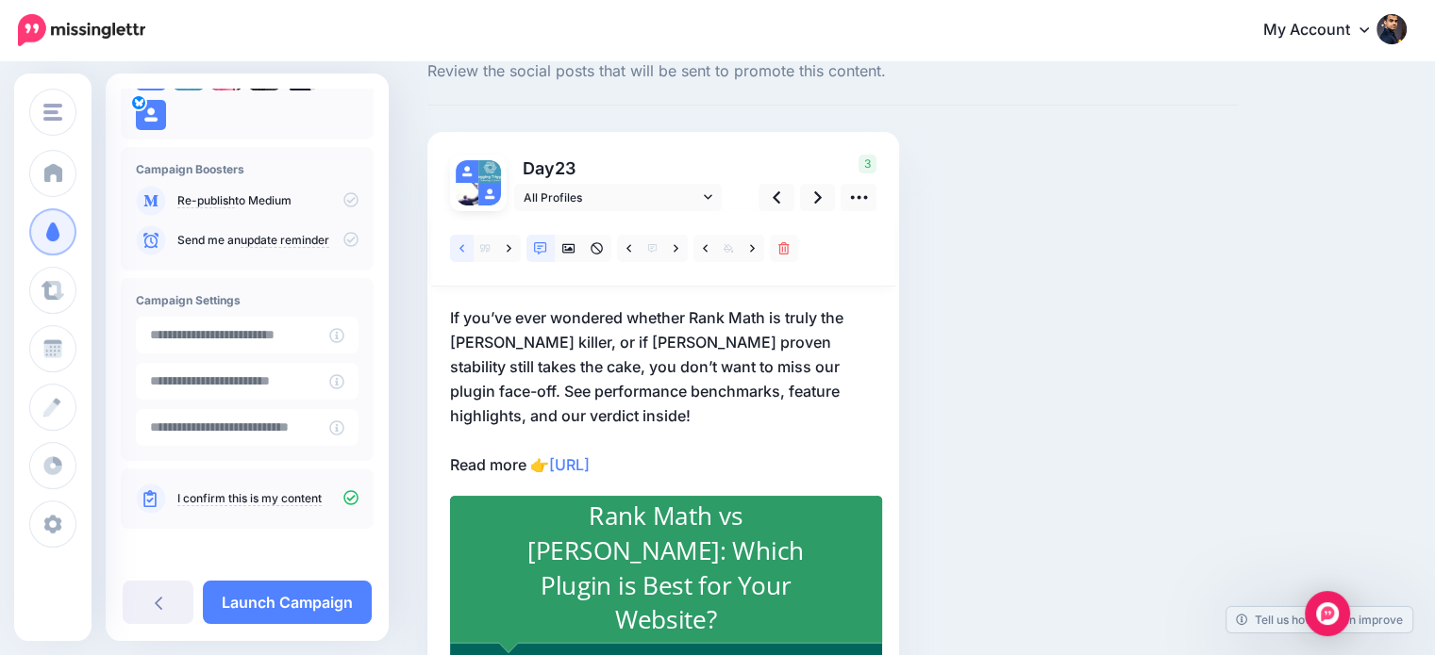
scroll to position [65, 0]
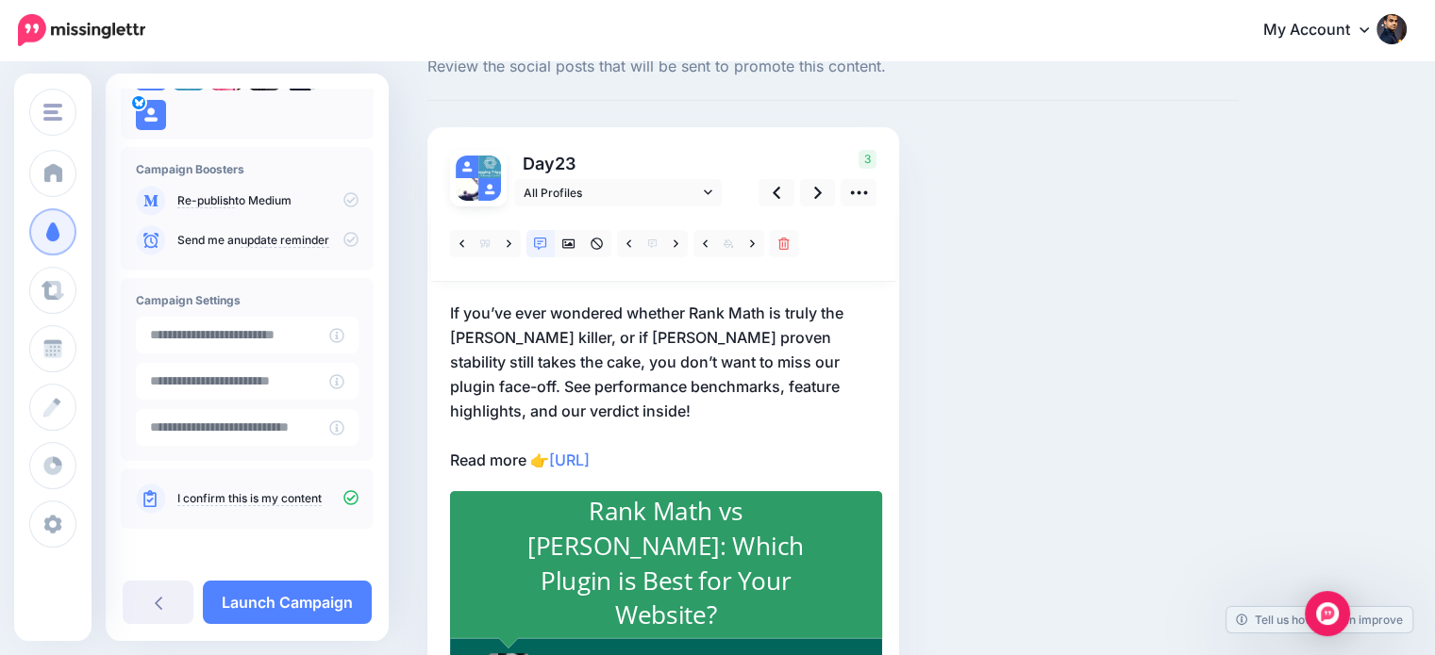
click at [550, 408] on p "If you’ve ever wondered whether Rank Math is truly the Yoast killer, or if Yoas…" at bounding box center [663, 387] width 426 height 172
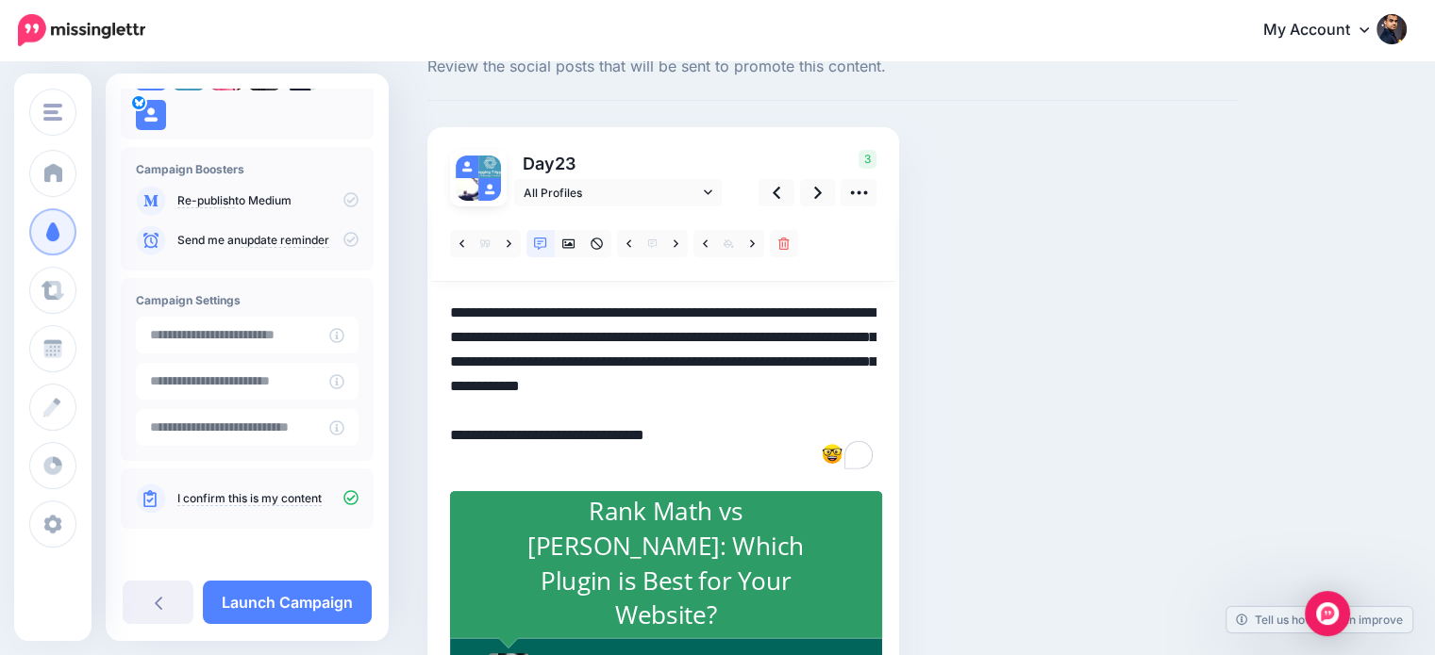
click at [544, 407] on textarea "**********" at bounding box center [663, 387] width 426 height 172
drag, startPoint x: 804, startPoint y: 353, endPoint x: 845, endPoint y: 404, distance: 65.7
click at [845, 404] on textarea "**********" at bounding box center [663, 387] width 426 height 172
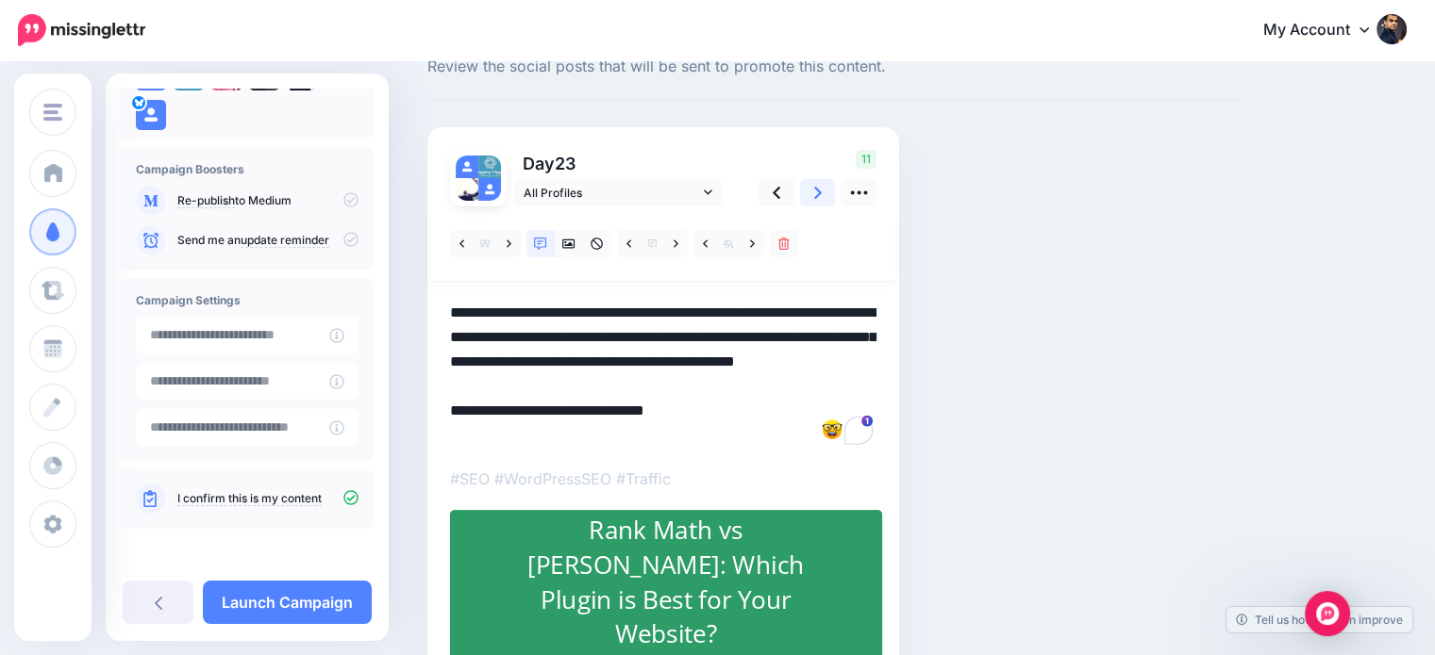
click at [820, 193] on icon at bounding box center [818, 193] width 8 height 20
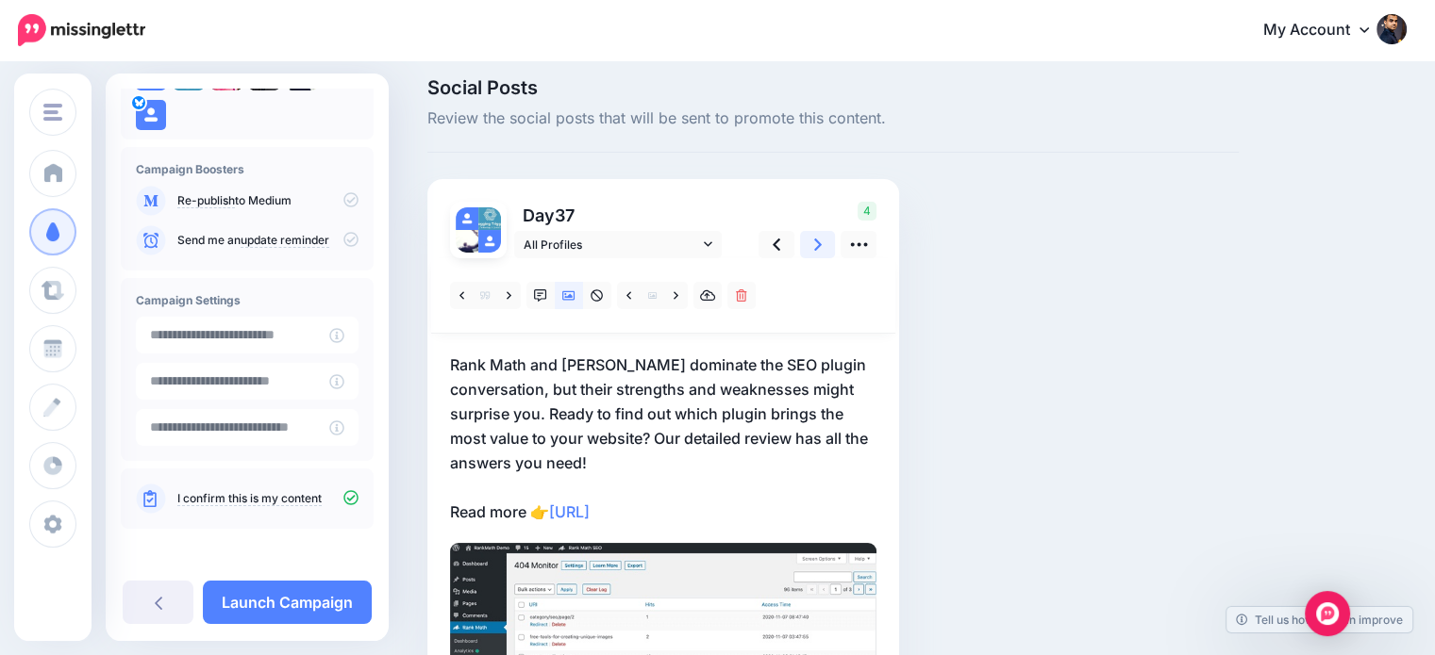
scroll to position [65, 0]
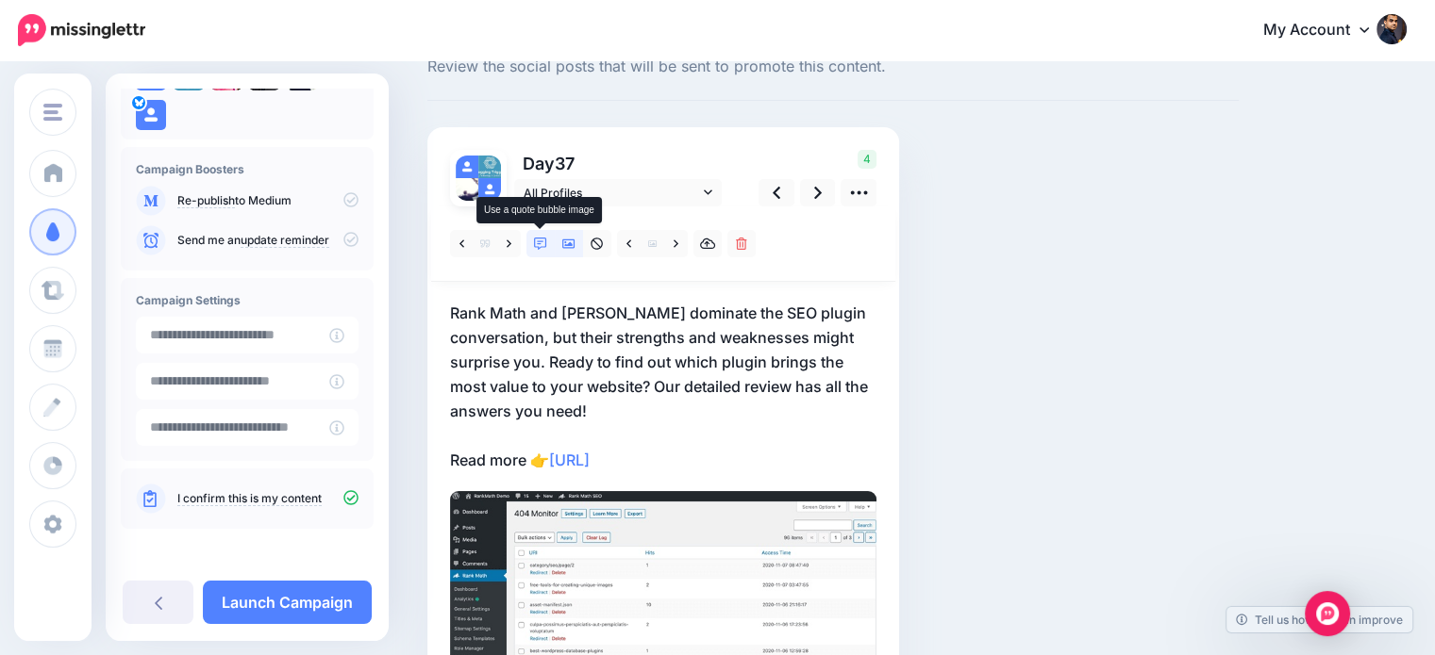
click at [533, 234] on link at bounding box center [540, 243] width 28 height 27
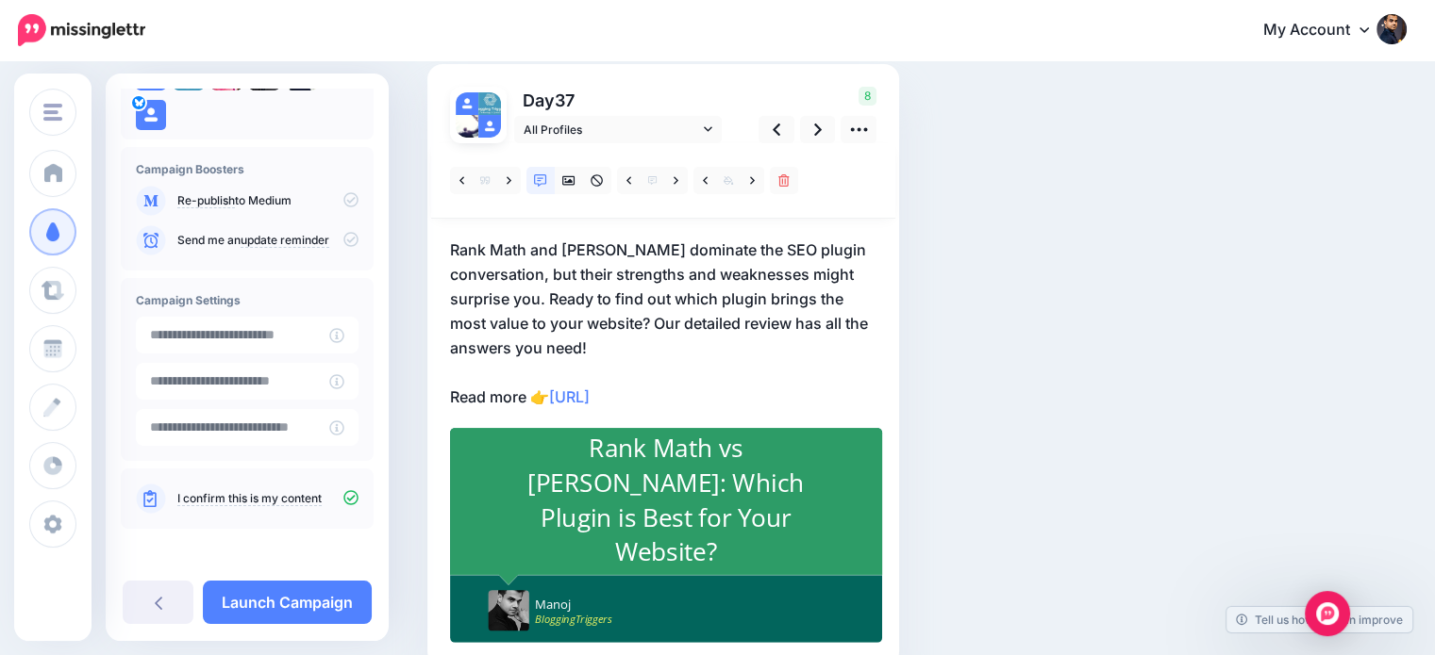
scroll to position [132, 0]
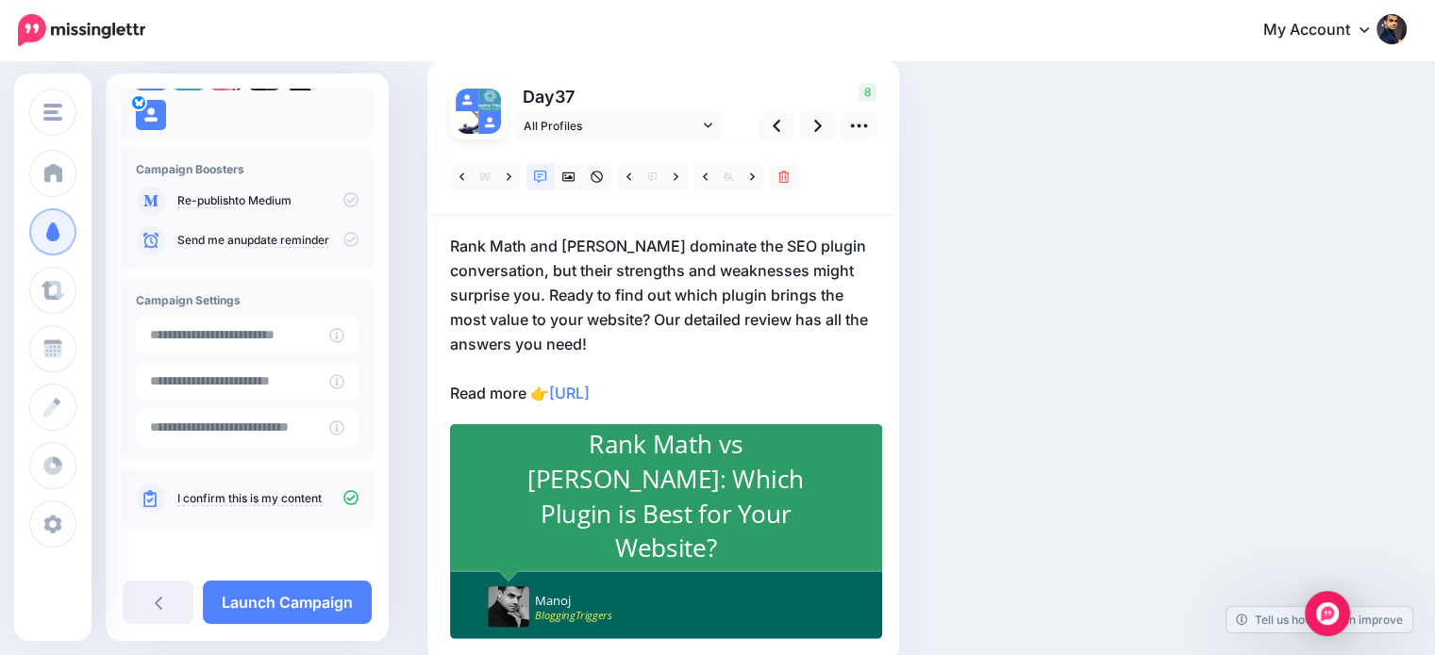
click at [550, 283] on p "Rank Math and Yoast dominate the SEO plugin conversation, but their strengths a…" at bounding box center [663, 320] width 426 height 172
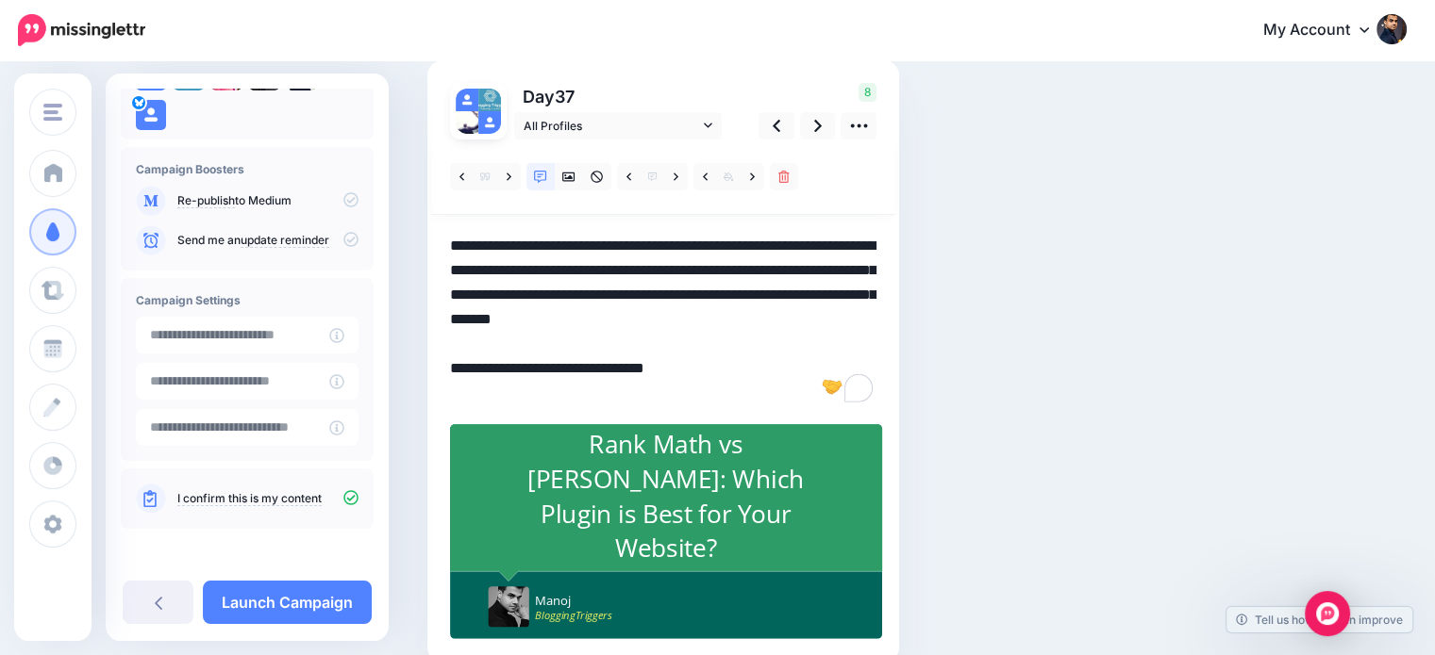
drag, startPoint x: 541, startPoint y: 263, endPoint x: 538, endPoint y: 285, distance: 22.0
click at [538, 285] on textarea "**********" at bounding box center [663, 320] width 426 height 172
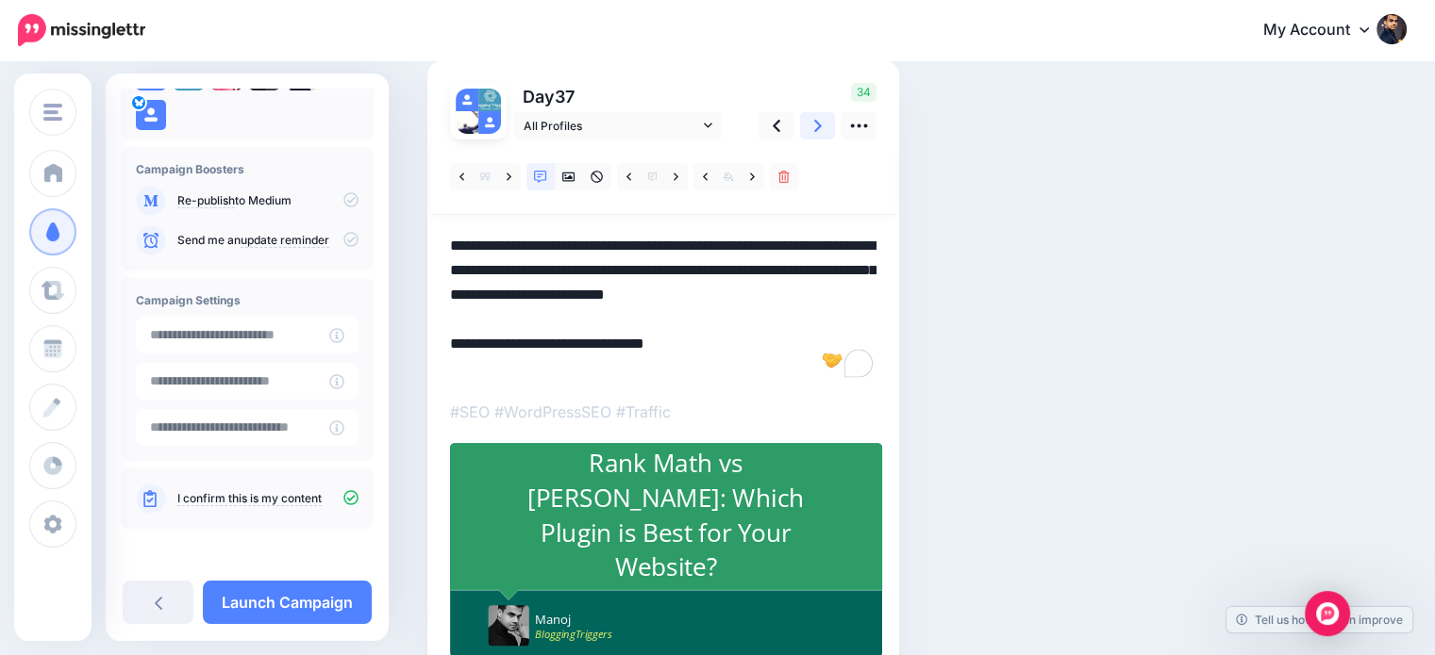
click at [811, 124] on link at bounding box center [818, 125] width 36 height 27
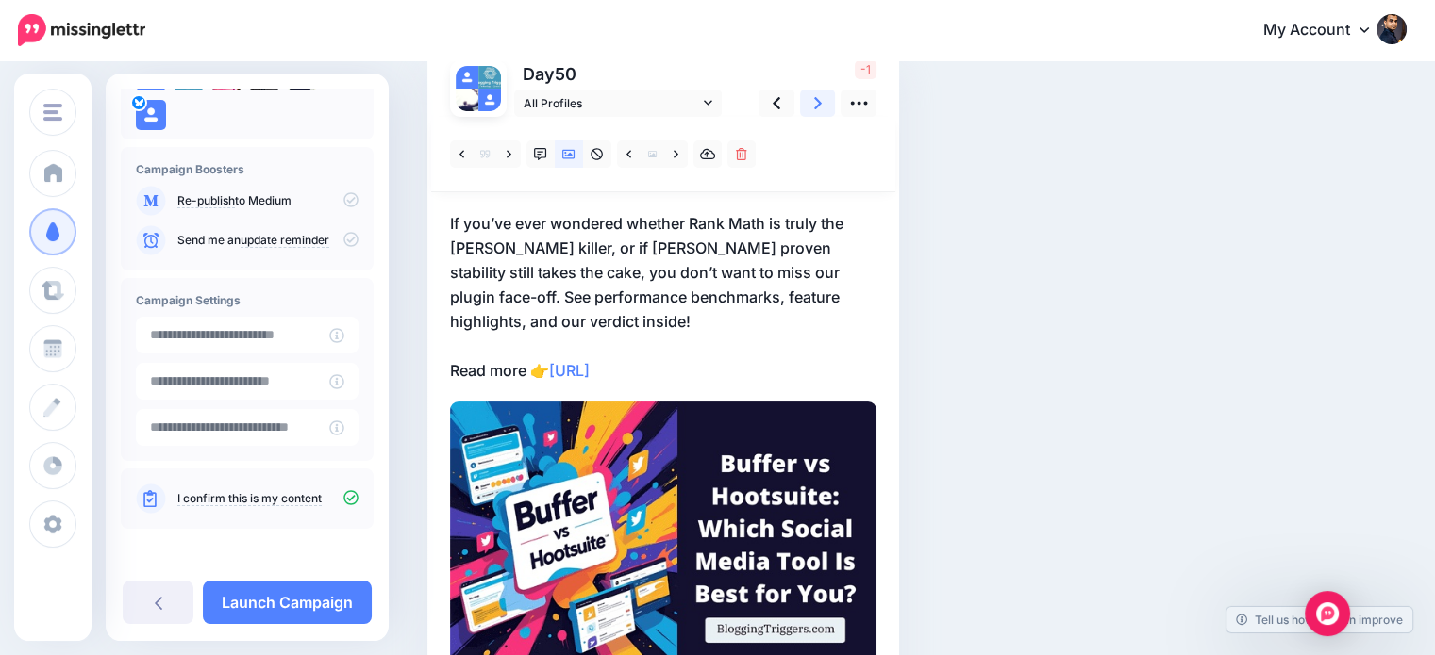
scroll to position [153, 0]
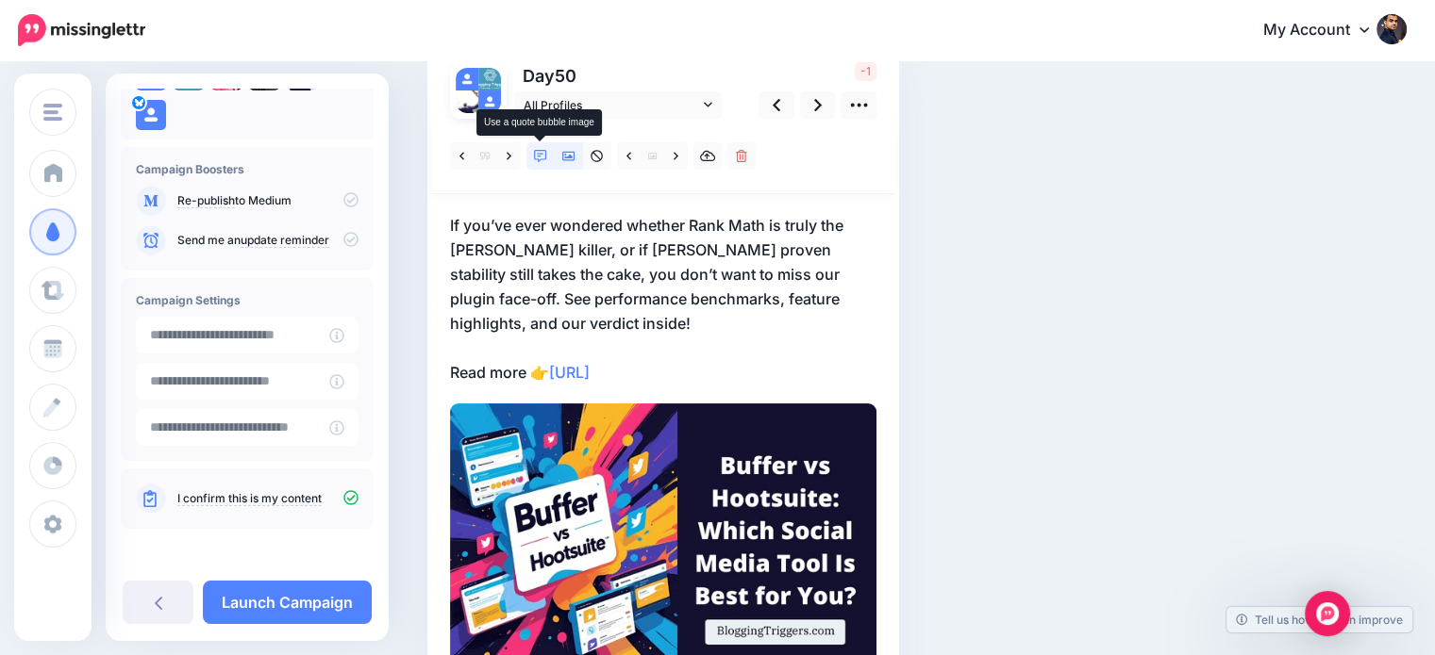
click at [538, 154] on icon at bounding box center [540, 156] width 13 height 13
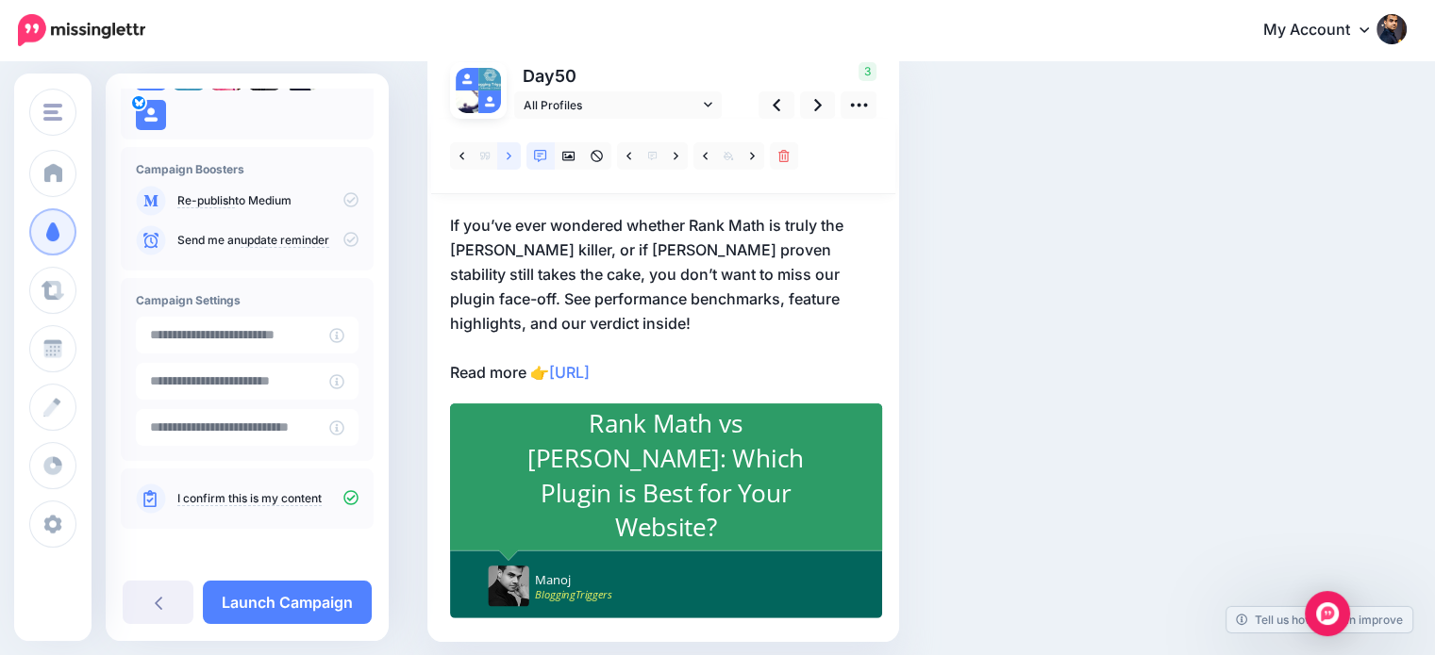
click at [502, 158] on link at bounding box center [509, 155] width 24 height 27
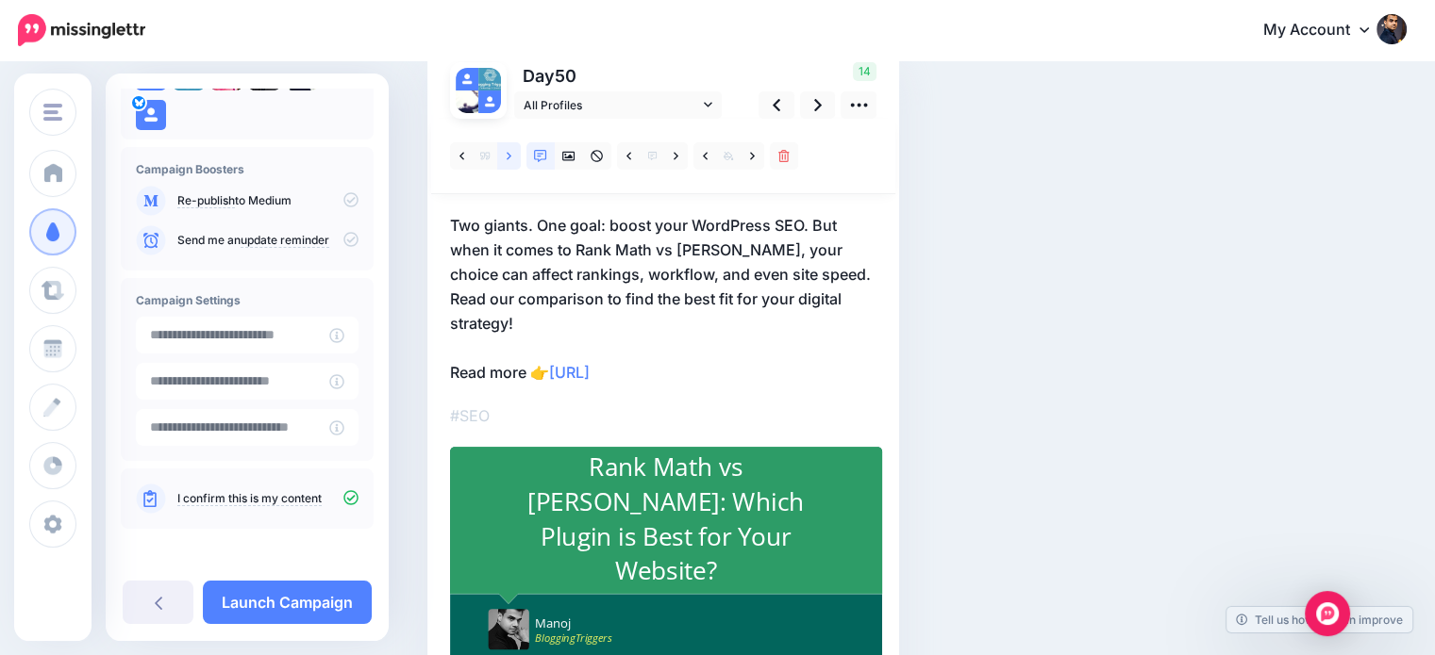
click at [505, 151] on link at bounding box center [509, 155] width 24 height 27
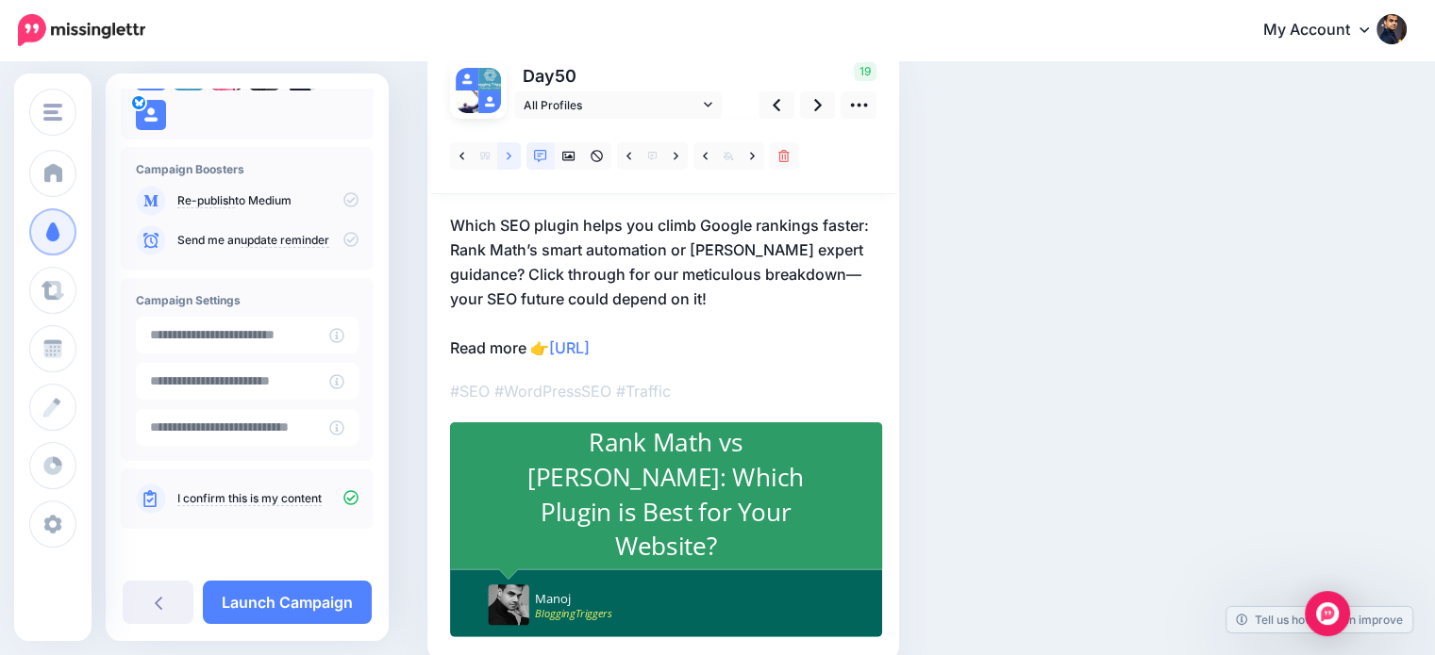
click at [513, 150] on link at bounding box center [509, 155] width 24 height 27
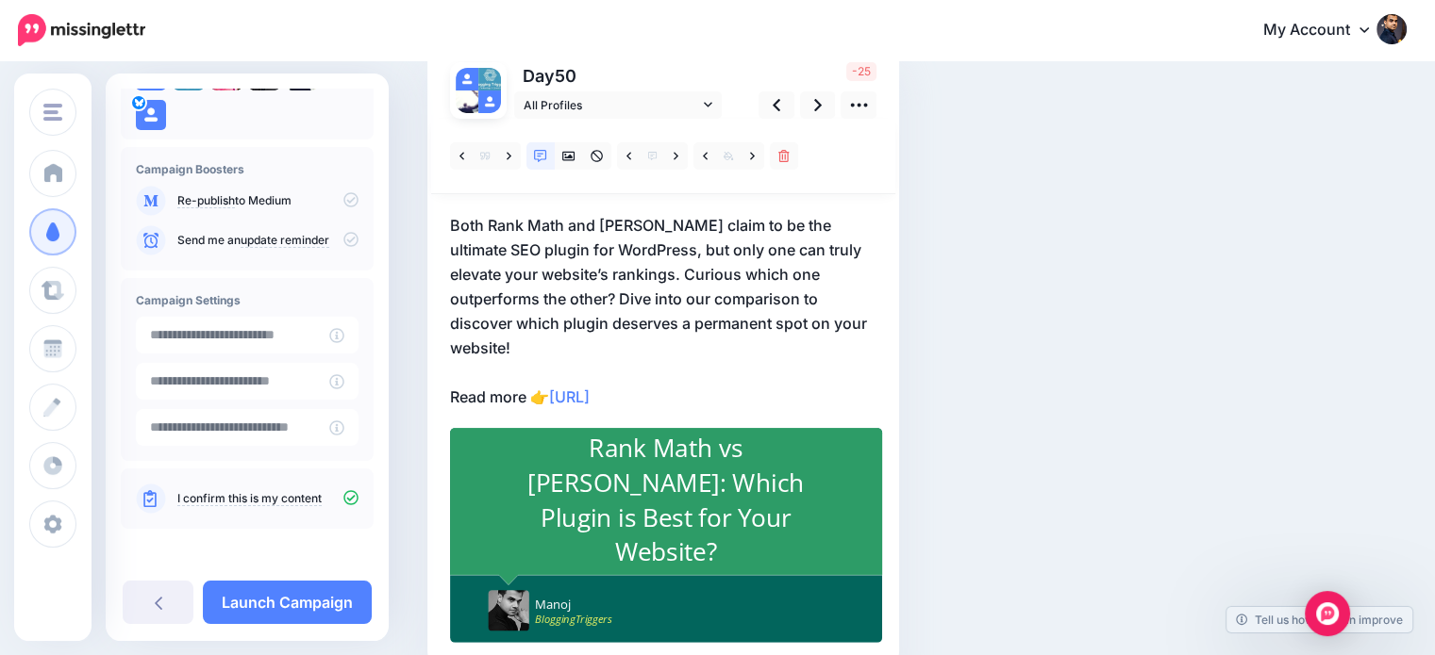
click at [577, 312] on p "Both Rank Math and Yoast claim to be the ultimate SEO plugin for WordPress, but…" at bounding box center [663, 311] width 426 height 196
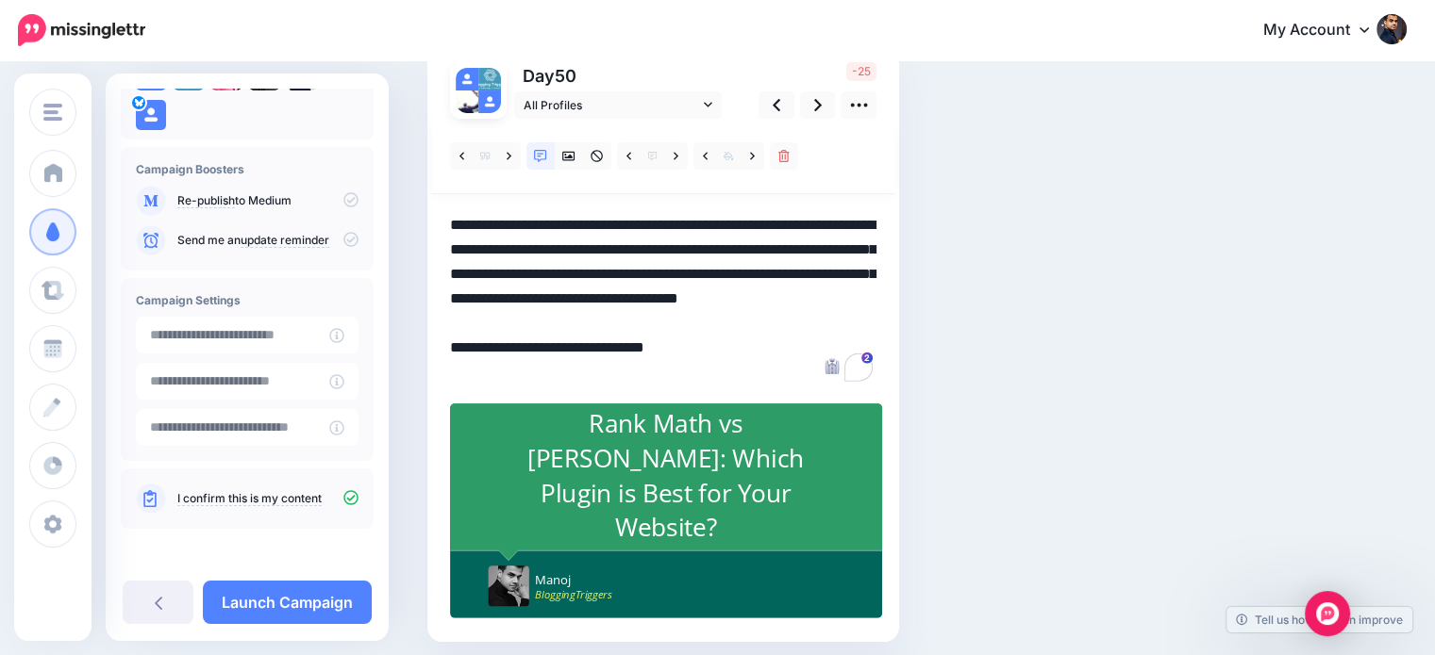
drag, startPoint x: 683, startPoint y: 293, endPoint x: 766, endPoint y: 314, distance: 85.6
click at [766, 314] on textarea "**********" at bounding box center [663, 299] width 426 height 172
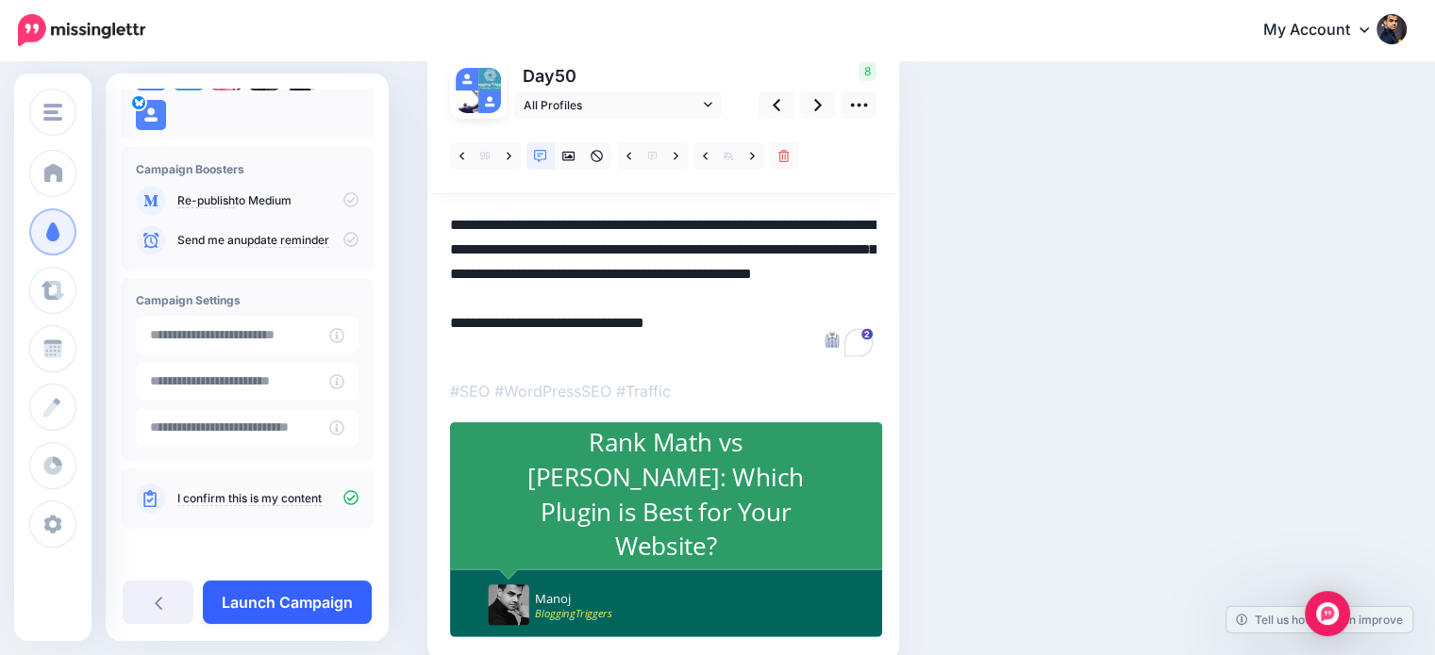
type textarea "**********"
click at [324, 604] on link "Launch Campaign" at bounding box center [287, 602] width 169 height 43
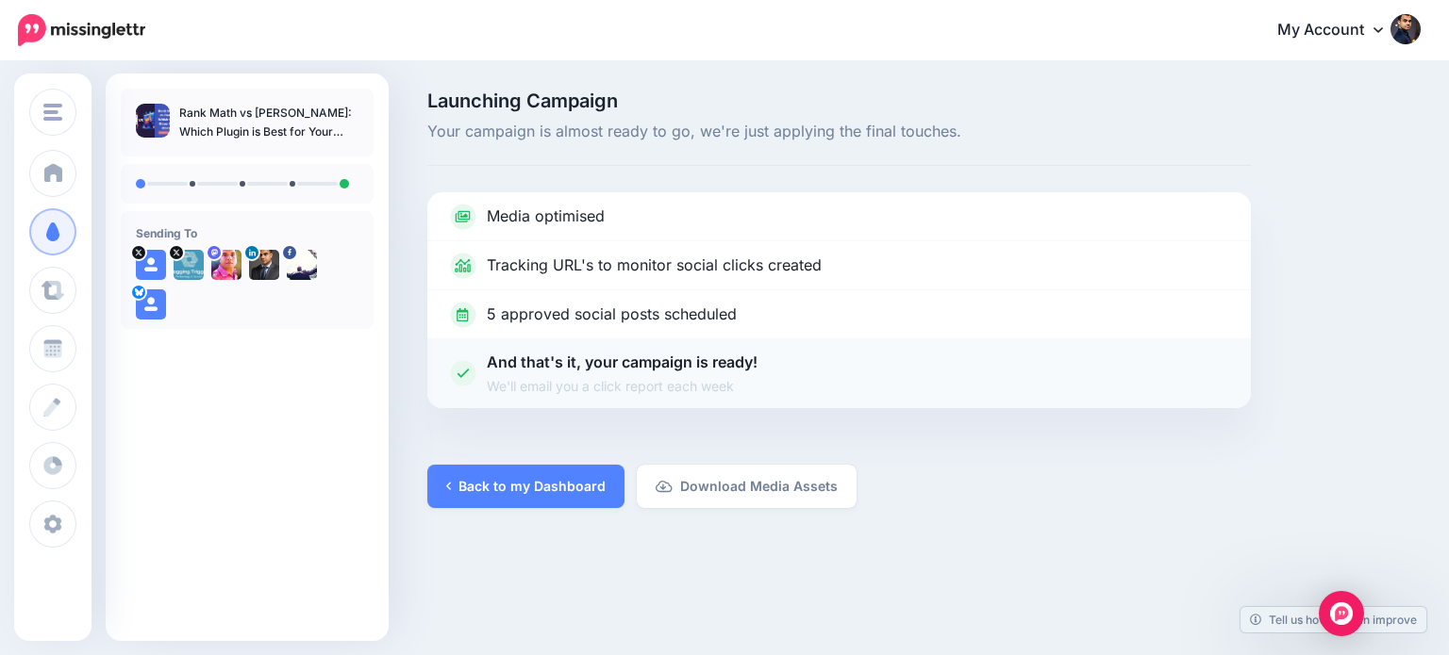
drag, startPoint x: 585, startPoint y: 493, endPoint x: 1197, endPoint y: 396, distance: 619.8
click at [585, 493] on link "Back to my Dashboard" at bounding box center [525, 486] width 197 height 43
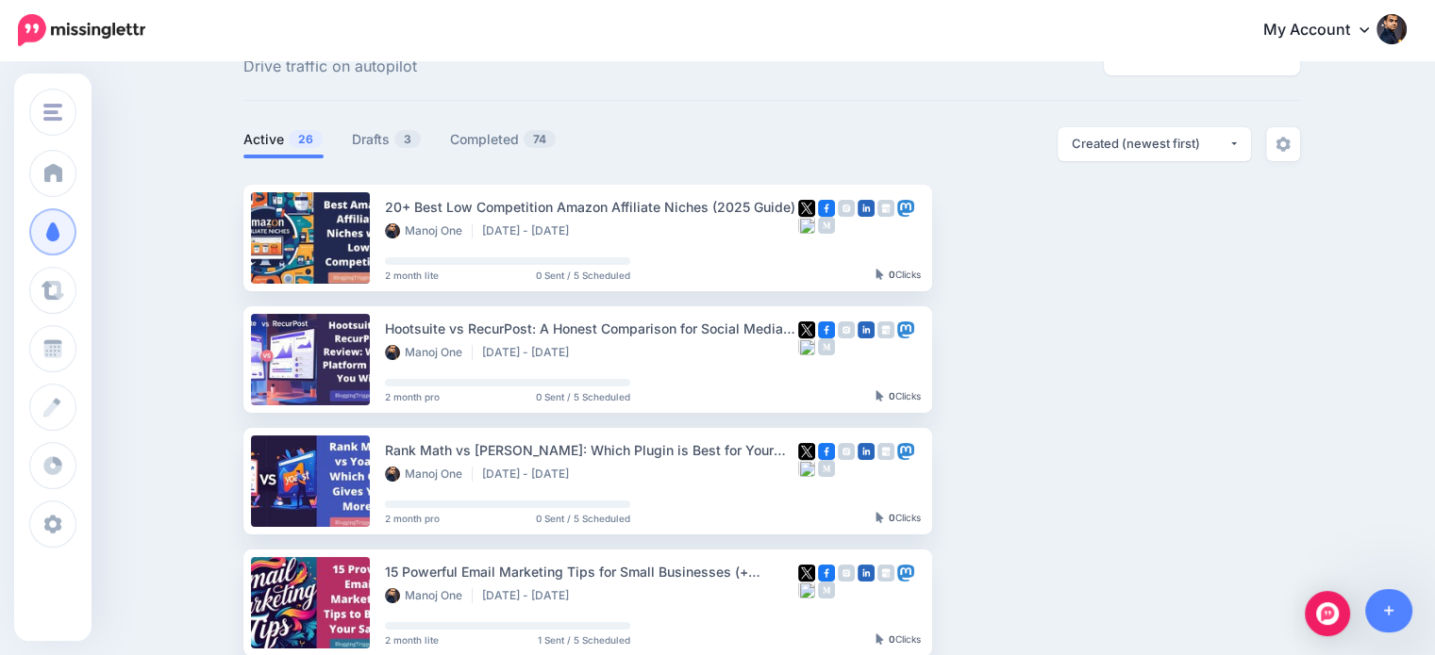
scroll to position [53, 0]
